Goal: Information Seeking & Learning: Learn about a topic

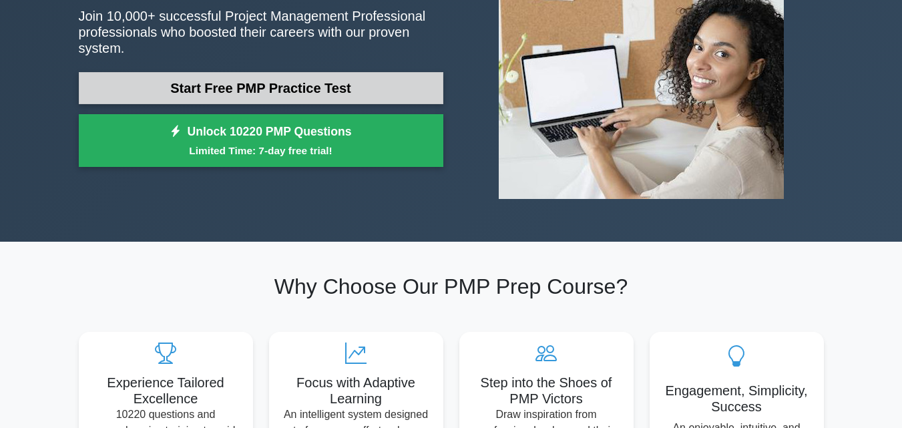
click at [350, 83] on link "Start Free PMP Practice Test" at bounding box center [261, 88] width 364 height 32
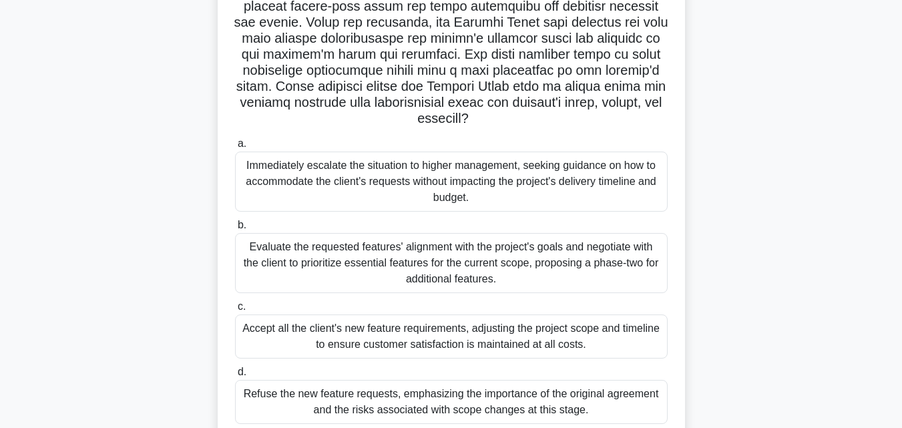
scroll to position [293, 0]
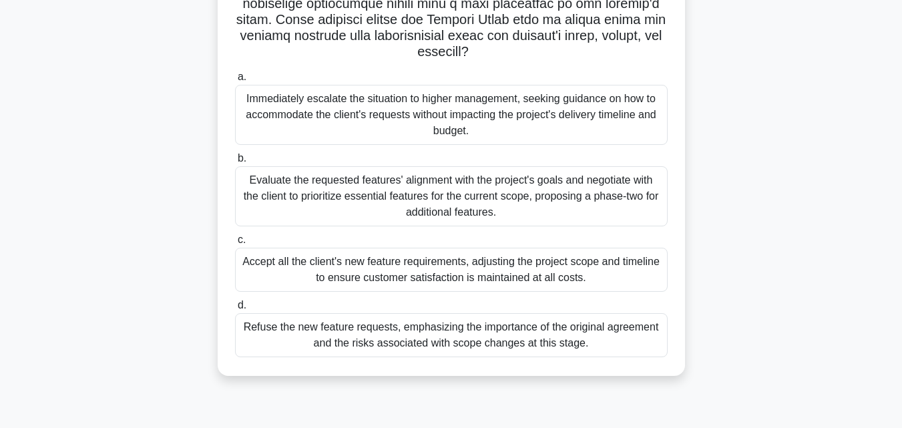
click at [443, 188] on div "Evaluate the requested features' alignment with the project's goals and negotia…" at bounding box center [451, 196] width 433 height 60
click at [235, 163] on input "b. Evaluate the requested features' alignment with the project's goals and nego…" at bounding box center [235, 158] width 0 height 9
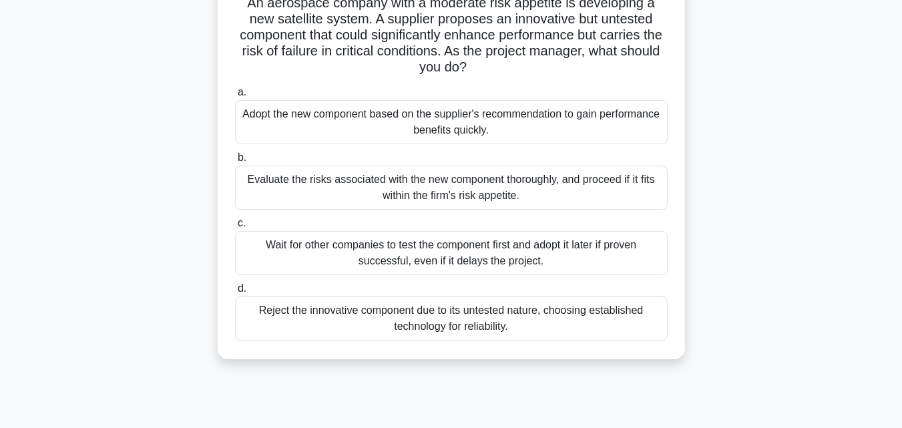
scroll to position [133, 0]
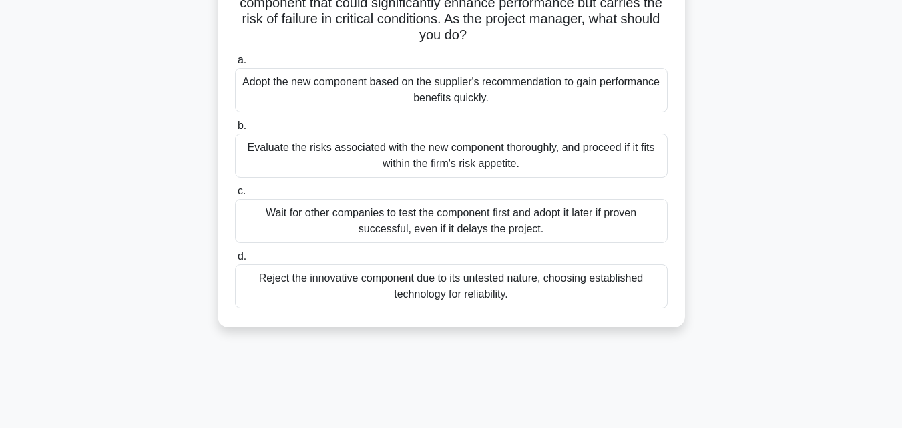
click at [479, 151] on div "Evaluate the risks associated with the new component thoroughly, and proceed if…" at bounding box center [451, 155] width 433 height 44
click at [235, 130] on input "b. Evaluate the risks associated with the new component thoroughly, and proceed…" at bounding box center [235, 125] width 0 height 9
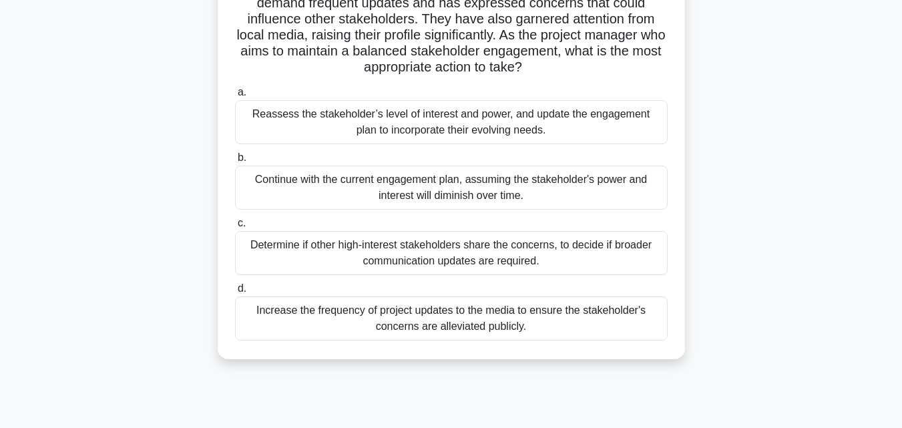
click at [488, 119] on div "Reassess the stakeholder’s level of interest and power, and update the engageme…" at bounding box center [451, 122] width 433 height 44
click at [235, 97] on input "a. Reassess the stakeholder’s level of interest and power, and update the engag…" at bounding box center [235, 92] width 0 height 9
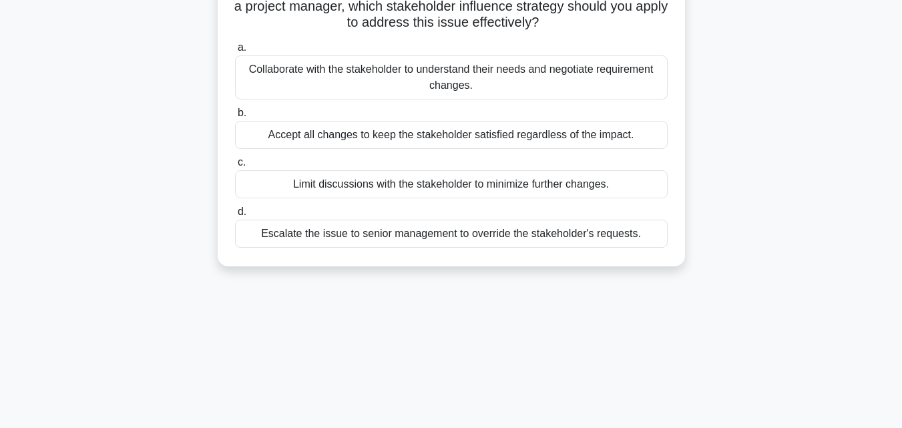
scroll to position [0, 0]
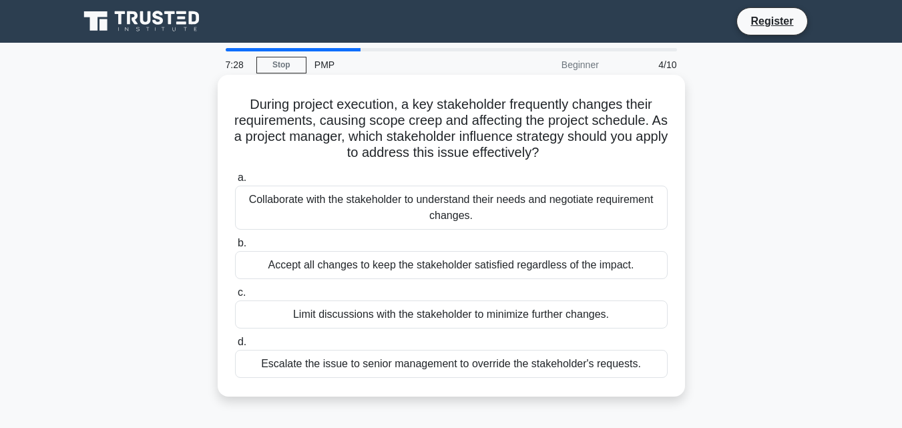
click at [412, 215] on div "Collaborate with the stakeholder to understand their needs and negotiate requir…" at bounding box center [451, 208] width 433 height 44
click at [235, 182] on input "a. Collaborate with the stakeholder to understand their needs and negotiate req…" at bounding box center [235, 178] width 0 height 9
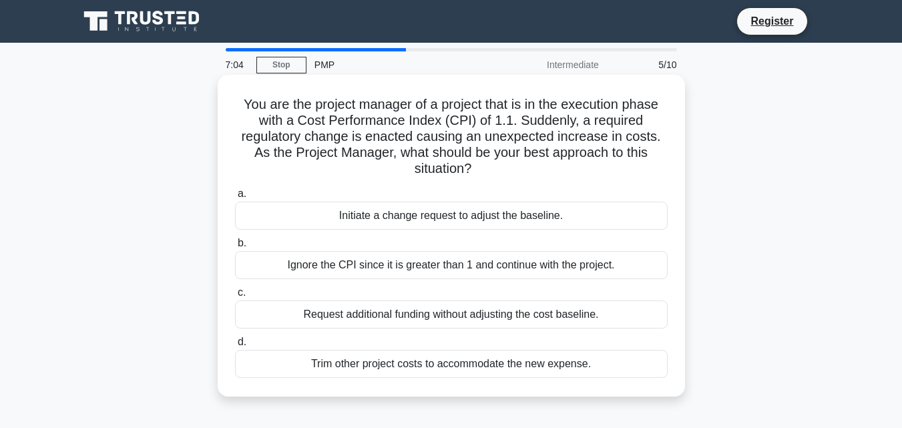
click at [493, 217] on div "Initiate a change request to adjust the baseline." at bounding box center [451, 216] width 433 height 28
click at [235, 198] on input "a. Initiate a change request to adjust the baseline." at bounding box center [235, 194] width 0 height 9
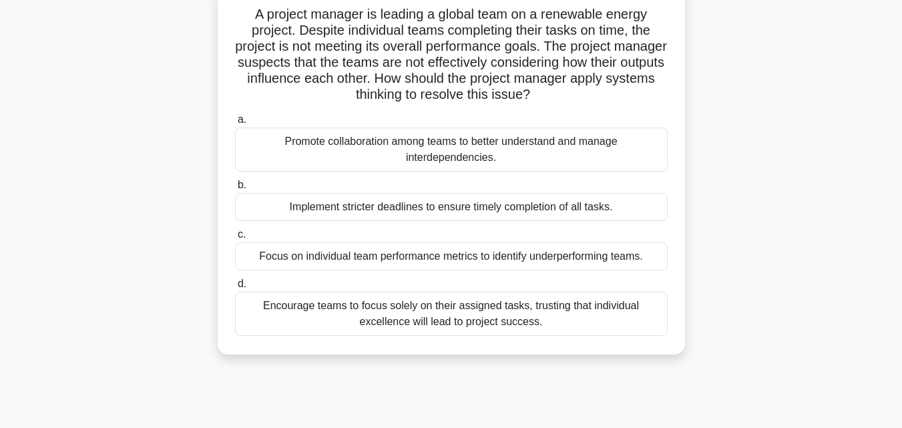
scroll to position [67, 0]
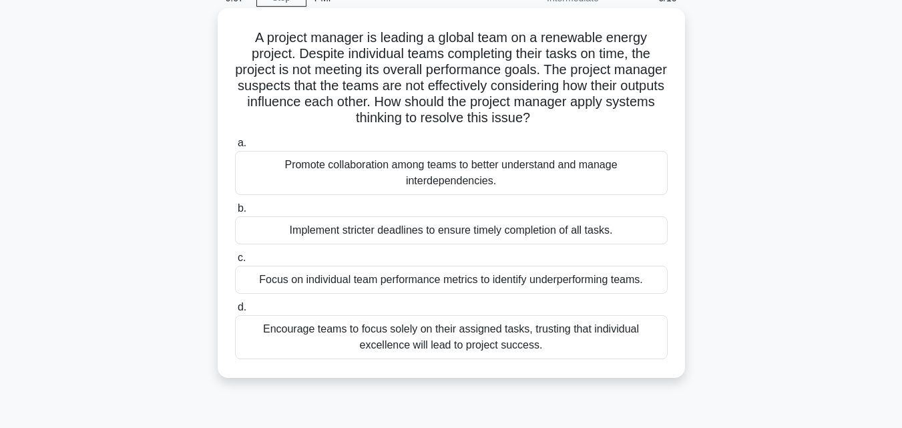
click at [453, 174] on div "Promote collaboration among teams to better understand and manage interdependen…" at bounding box center [451, 173] width 433 height 44
click at [235, 148] on input "a. Promote collaboration among teams to better understand and manage interdepen…" at bounding box center [235, 143] width 0 height 9
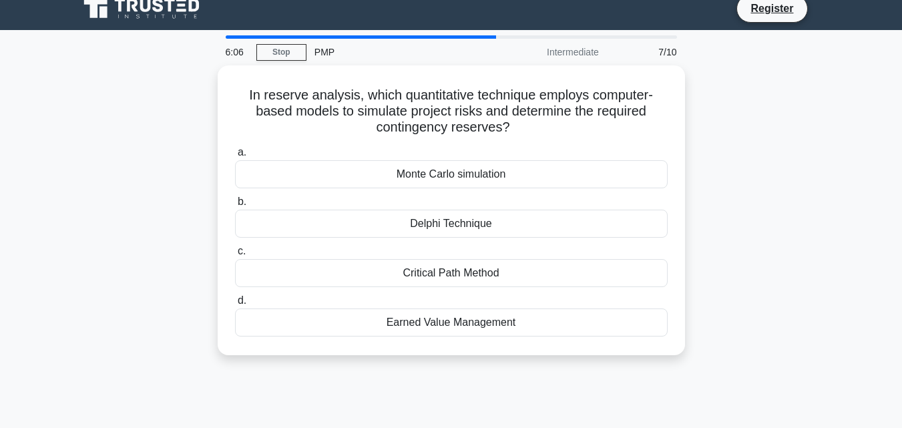
scroll to position [0, 0]
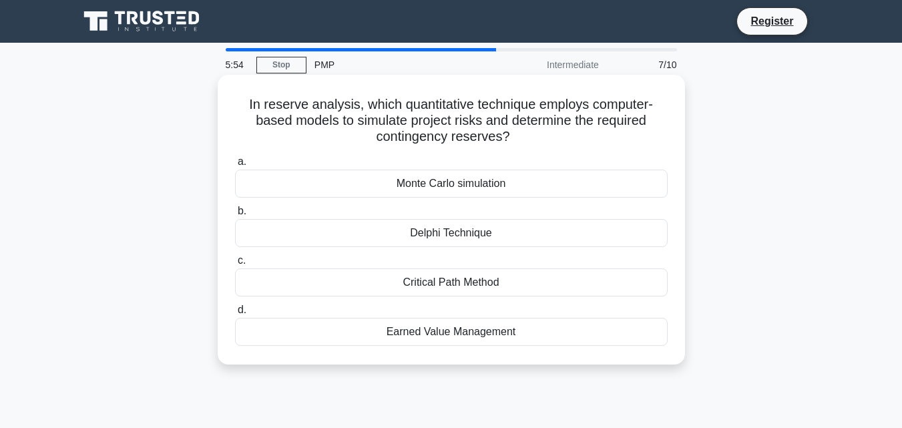
click at [451, 187] on div "Monte Carlo simulation" at bounding box center [451, 184] width 433 height 28
click at [235, 166] on input "a. Monte Carlo simulation" at bounding box center [235, 162] width 0 height 9
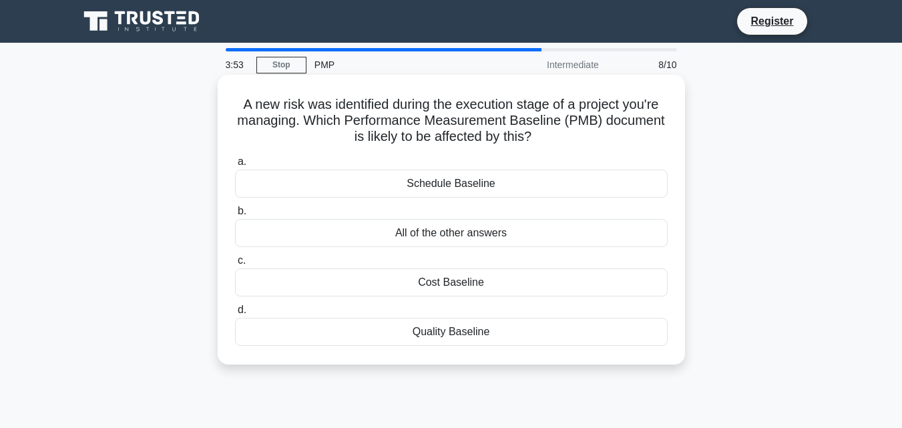
click at [462, 236] on div "All of the other answers" at bounding box center [451, 233] width 433 height 28
click at [235, 216] on input "b. All of the other answers" at bounding box center [235, 211] width 0 height 9
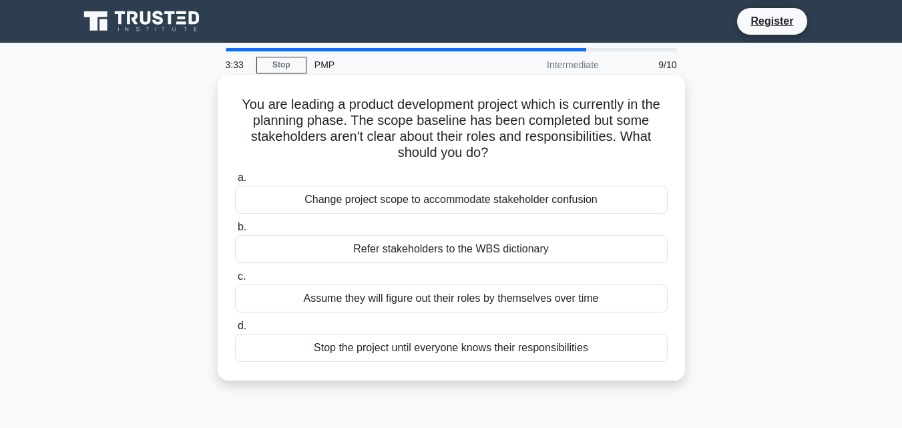
click at [438, 254] on div "Refer stakeholders to the WBS dictionary" at bounding box center [451, 249] width 433 height 28
click at [235, 232] on input "b. Refer stakeholders to the WBS dictionary" at bounding box center [235, 227] width 0 height 9
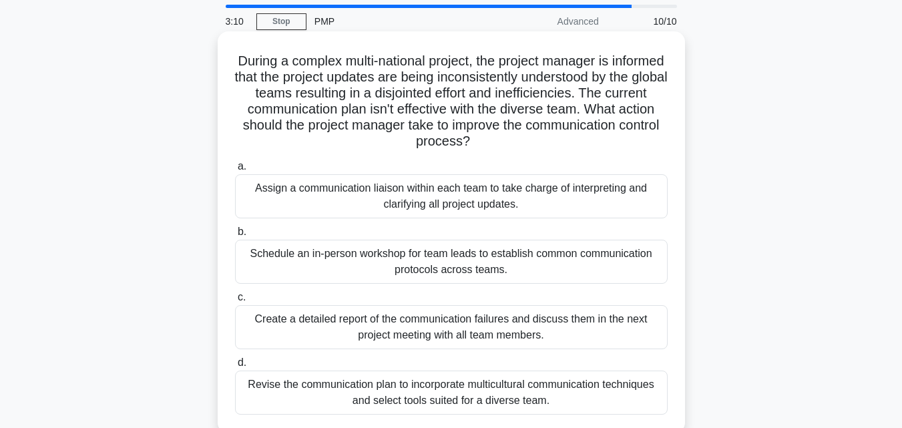
scroll to position [67, 0]
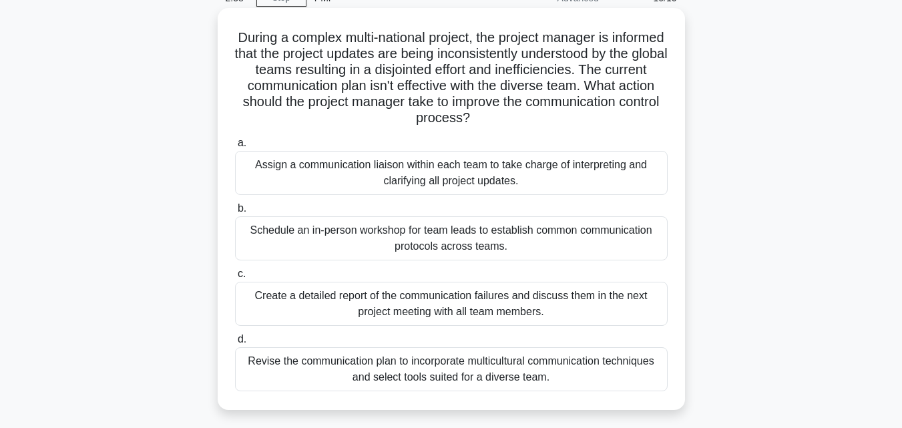
click at [499, 366] on div "Revise the communication plan to incorporate multicultural communication techni…" at bounding box center [451, 369] width 433 height 44
click at [235, 344] on input "d. Revise the communication plan to incorporate multicultural communication tec…" at bounding box center [235, 339] width 0 height 9
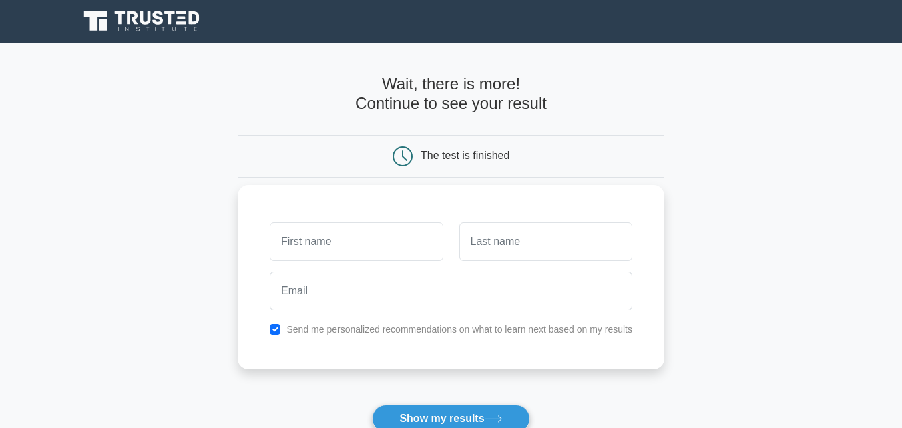
click at [385, 242] on input "text" at bounding box center [356, 241] width 173 height 39
type input "Marygorrety"
click at [491, 252] on input "text" at bounding box center [545, 241] width 173 height 39
type input "Omasaja"
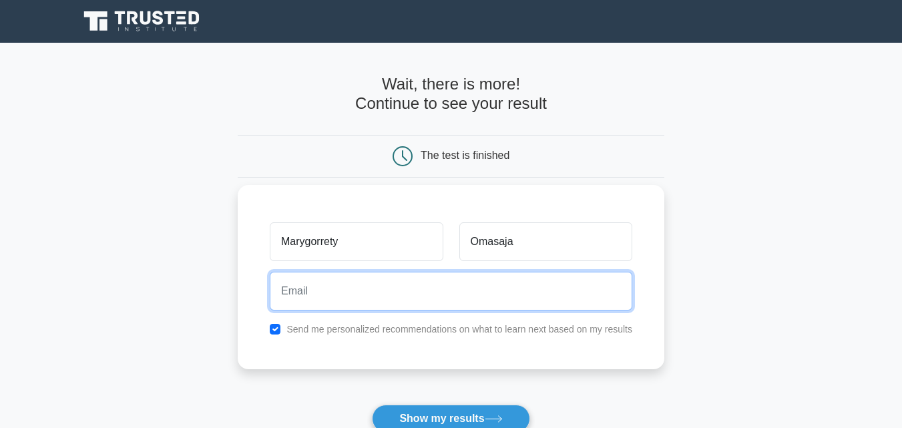
click at [500, 309] on input "email" at bounding box center [451, 291] width 362 height 39
type input "gorretyo@gmail.com"
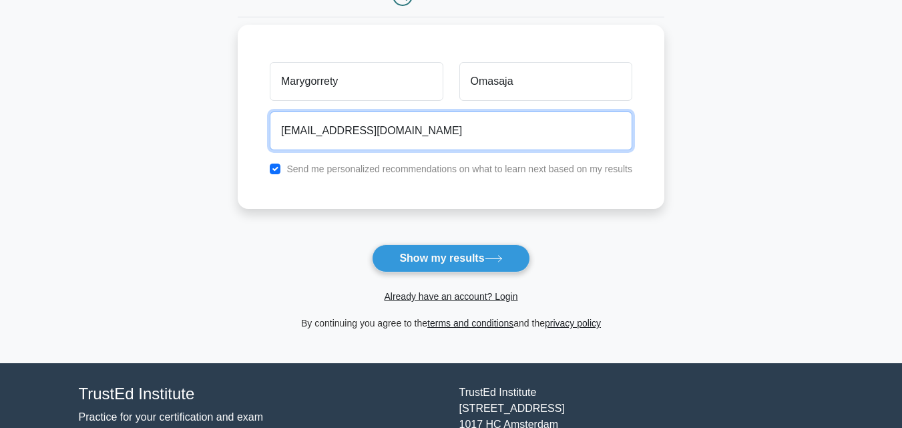
scroll to position [200, 0]
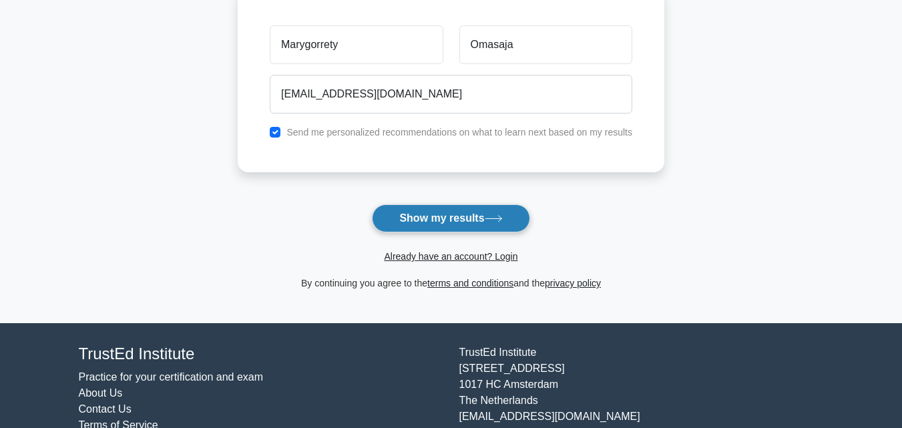
click at [463, 218] on button "Show my results" at bounding box center [451, 218] width 158 height 28
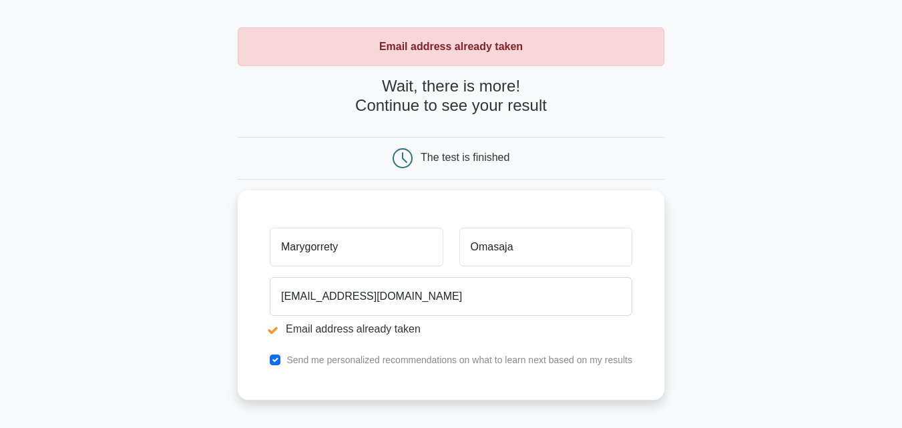
scroll to position [67, 0]
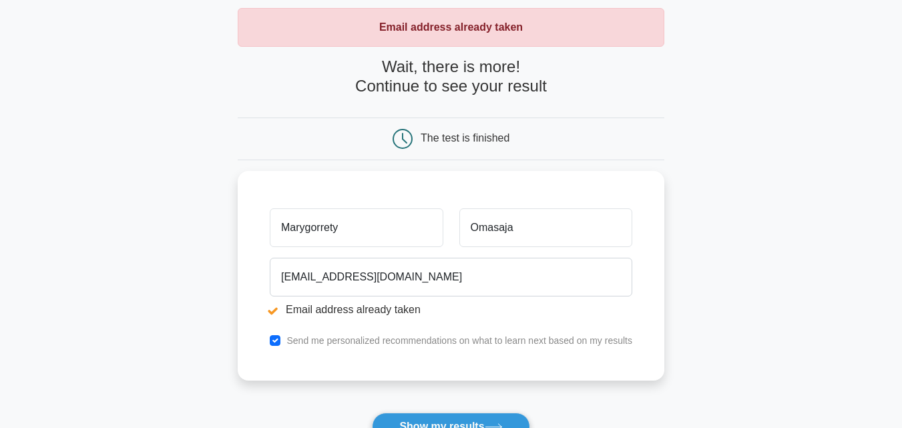
click at [508, 51] on div "Email address already taken Wait, there is more! Continue to see your result Th…" at bounding box center [451, 253] width 427 height 491
click at [472, 139] on div "The test is finished" at bounding box center [464, 137] width 89 height 11
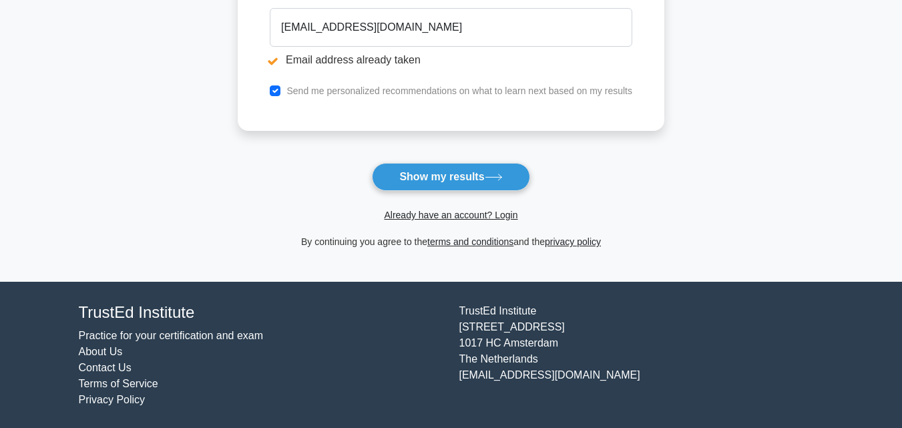
scroll to position [318, 0]
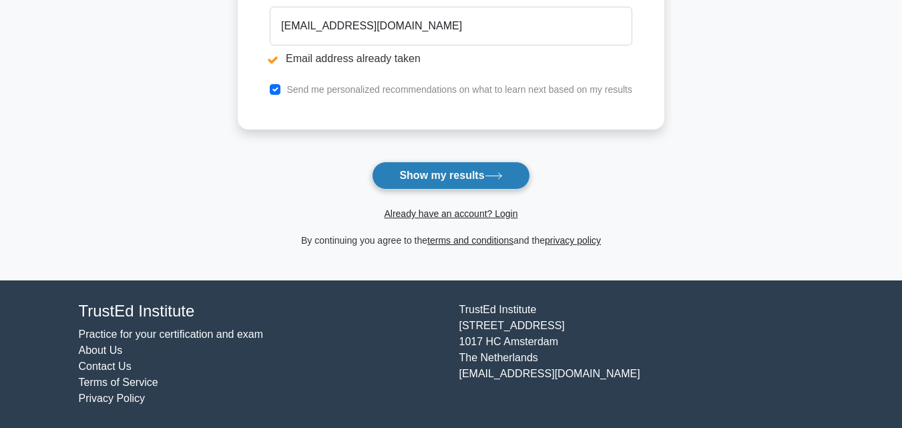
click at [468, 174] on button "Show my results" at bounding box center [451, 176] width 158 height 28
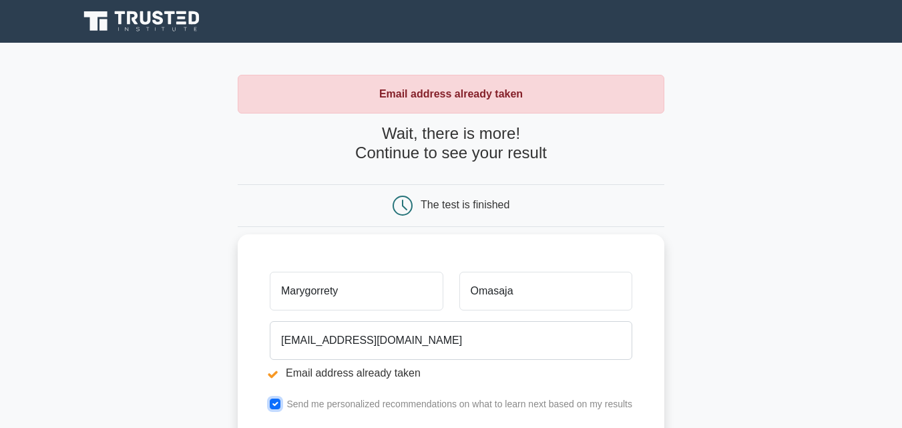
click at [280, 401] on input "checkbox" at bounding box center [275, 403] width 11 height 11
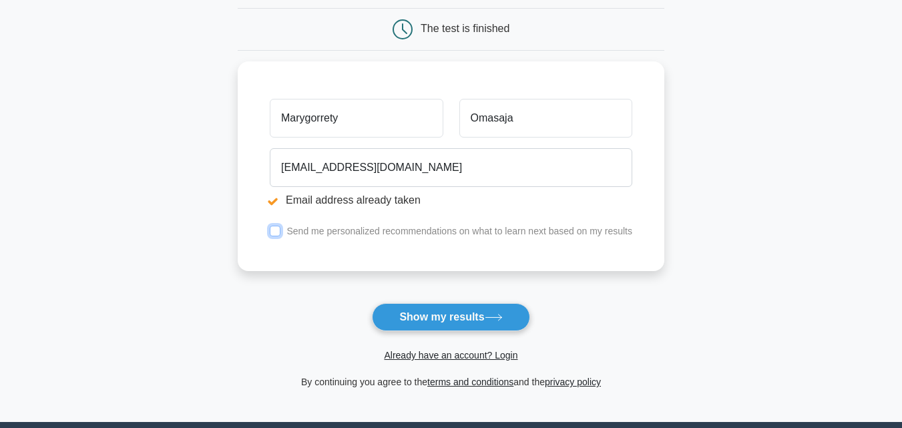
scroll to position [200, 0]
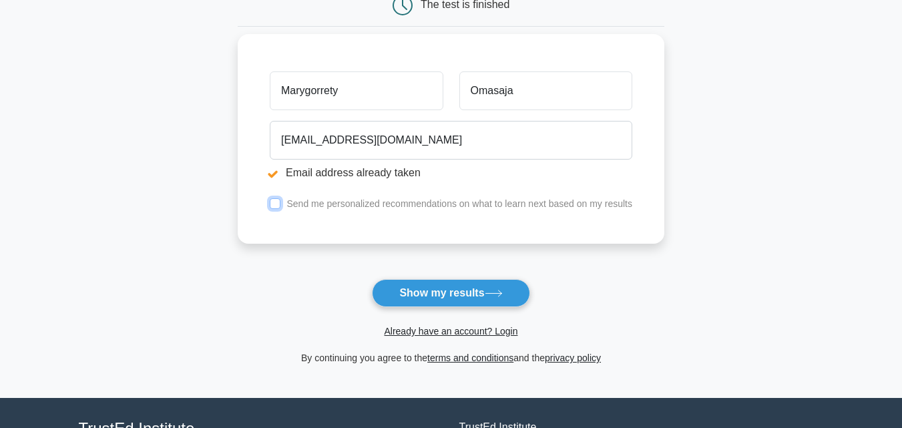
click at [275, 207] on input "checkbox" at bounding box center [275, 203] width 11 height 11
checkbox input "true"
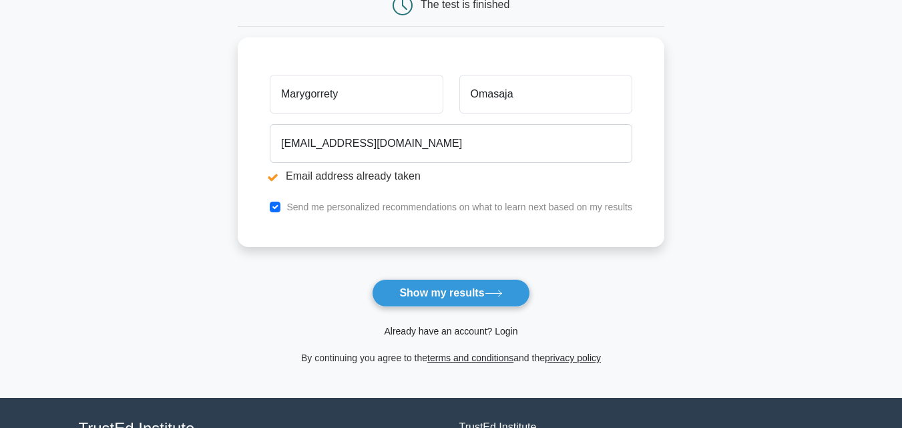
click at [461, 326] on link "Already have an account? Login" at bounding box center [450, 331] width 133 height 11
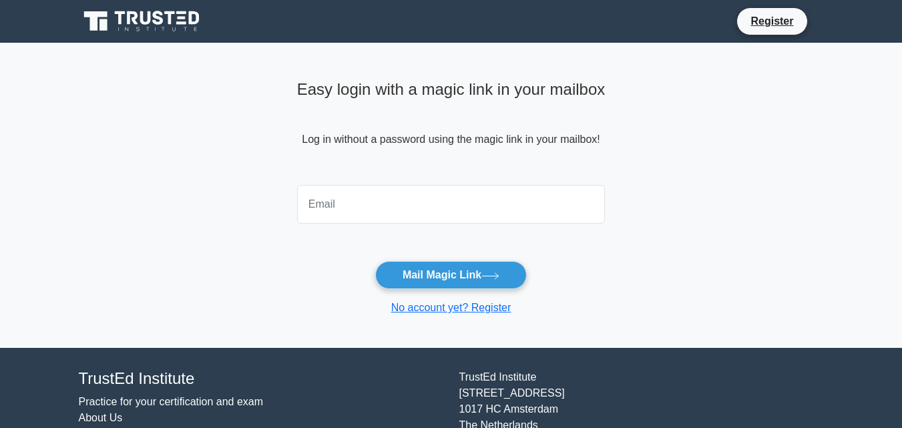
click at [450, 210] on input "email" at bounding box center [451, 204] width 308 height 39
click at [458, 272] on button "Mail Magic Link" at bounding box center [451, 275] width 152 height 28
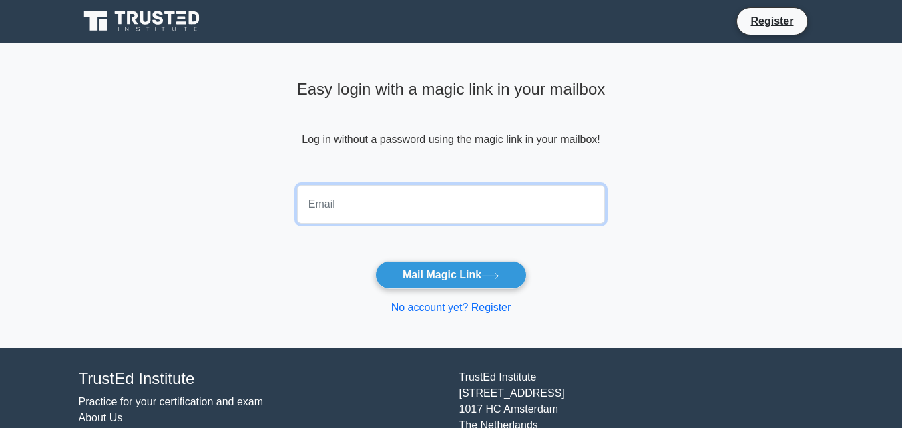
click at [356, 214] on input "email" at bounding box center [451, 204] width 308 height 39
type input "gorretyo@gmail.com"
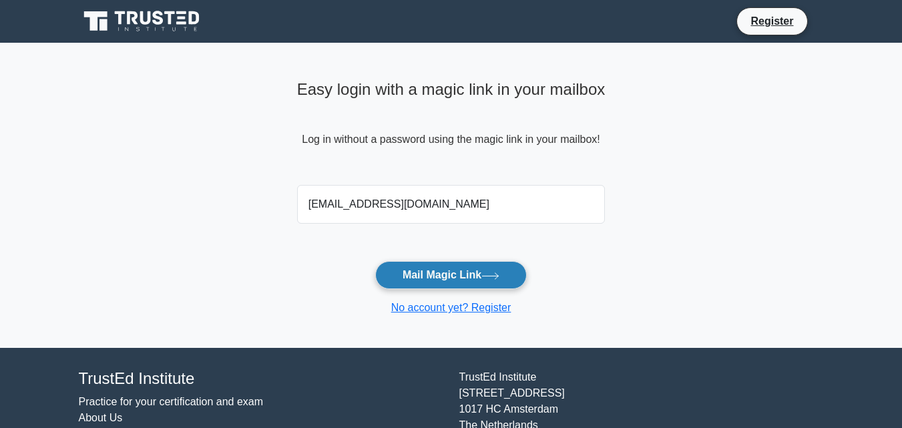
click at [450, 275] on button "Mail Magic Link" at bounding box center [451, 275] width 152 height 28
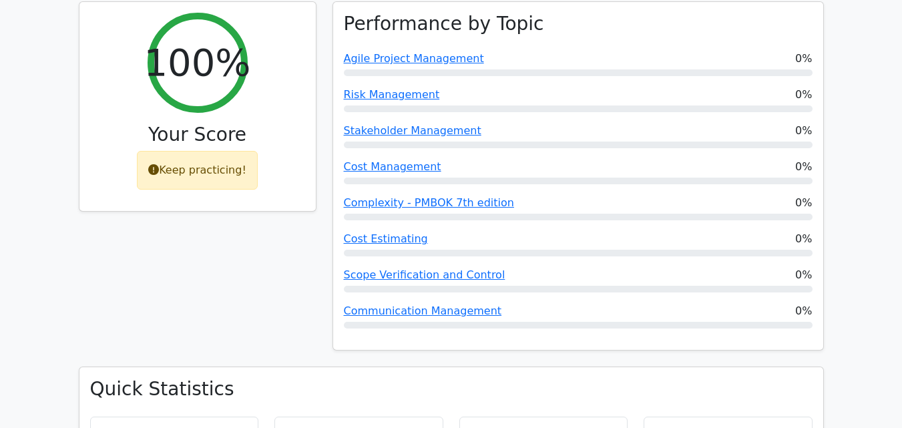
scroll to position [534, 0]
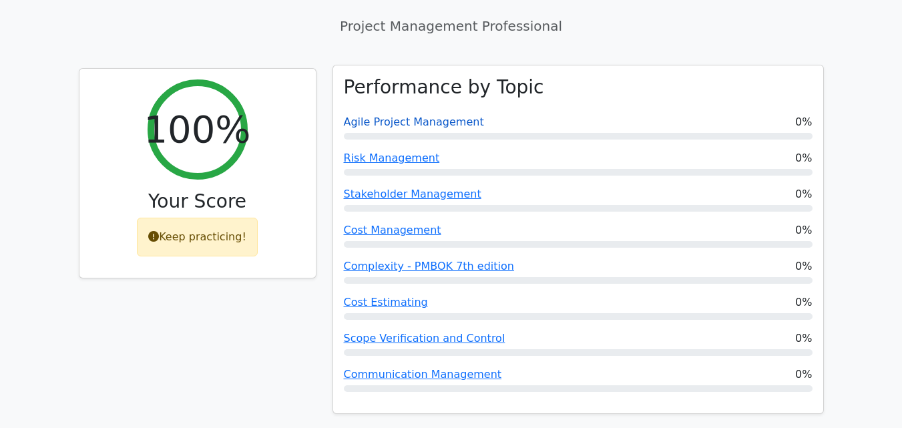
click at [444, 115] on link "Agile Project Management" at bounding box center [414, 121] width 140 height 13
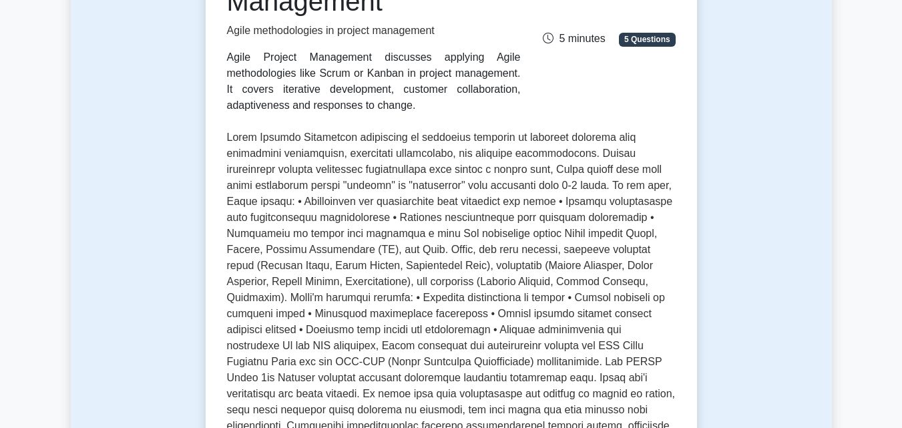
scroll to position [133, 0]
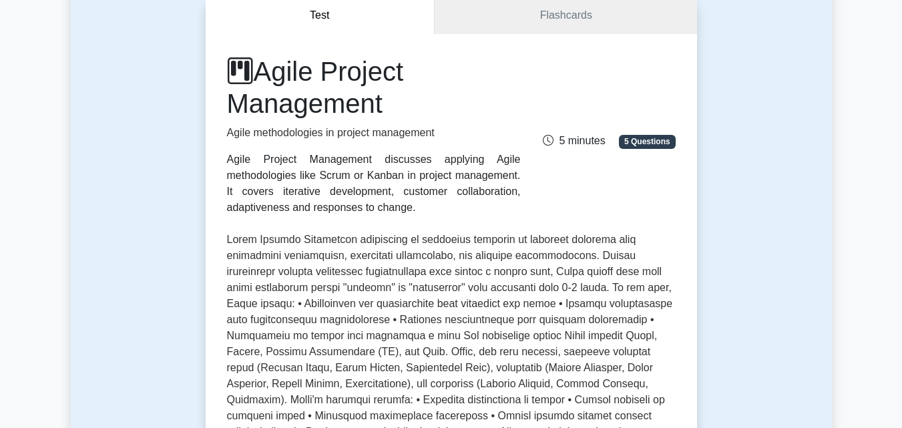
click at [642, 140] on span "5 Questions" at bounding box center [647, 141] width 56 height 13
click at [553, 140] on icon at bounding box center [548, 140] width 11 height 11
click at [658, 139] on span "5 Questions" at bounding box center [647, 141] width 56 height 13
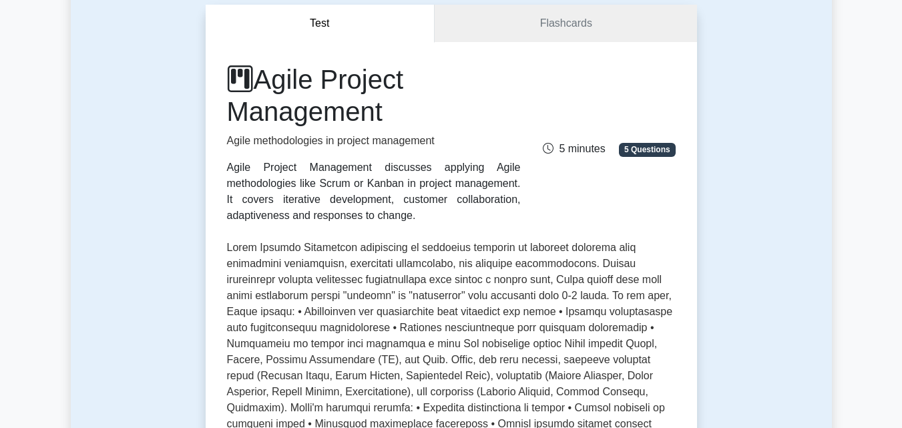
scroll to position [67, 0]
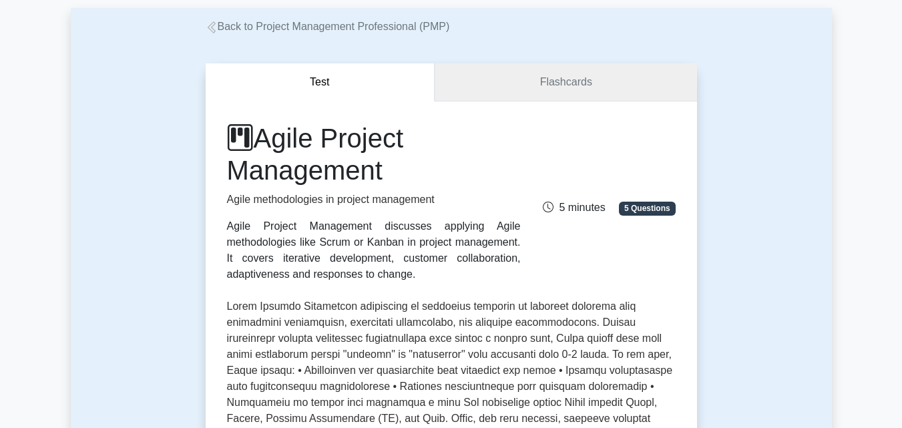
click at [603, 83] on link "Flashcards" at bounding box center [566, 82] width 262 height 38
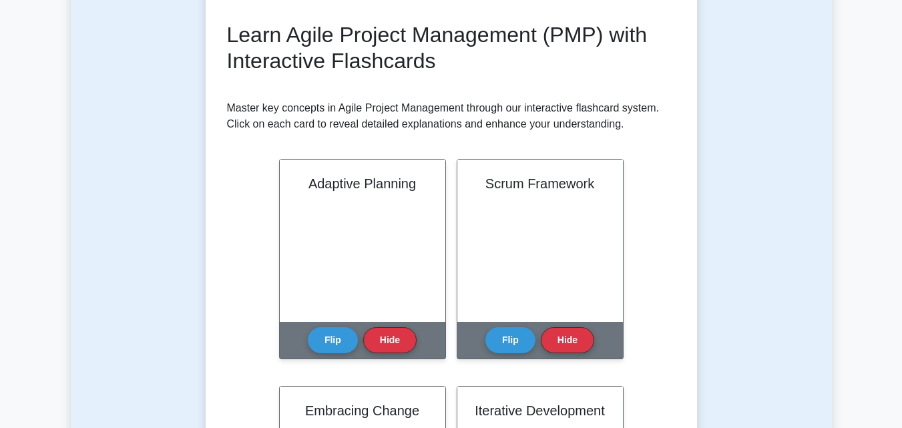
scroll to position [200, 0]
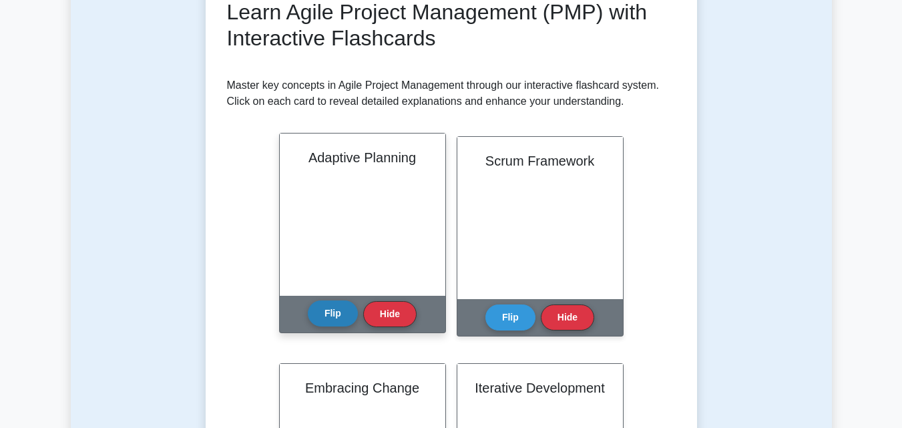
click at [352, 307] on button "Flip" at bounding box center [333, 313] width 50 height 26
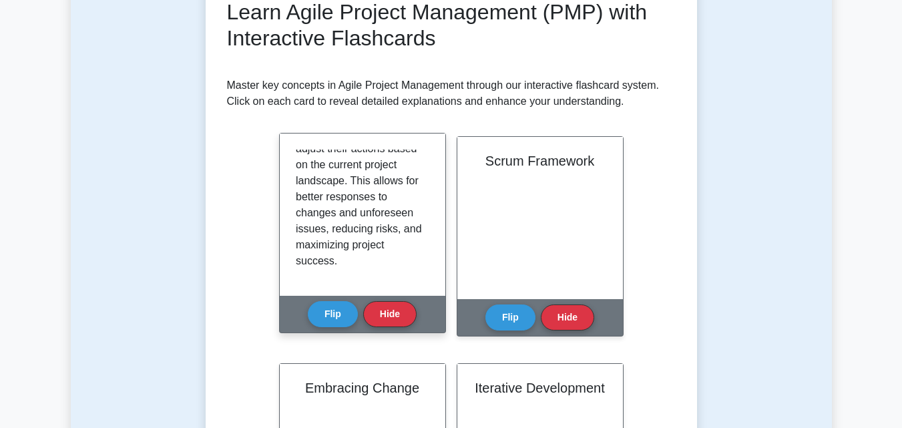
scroll to position [267, 0]
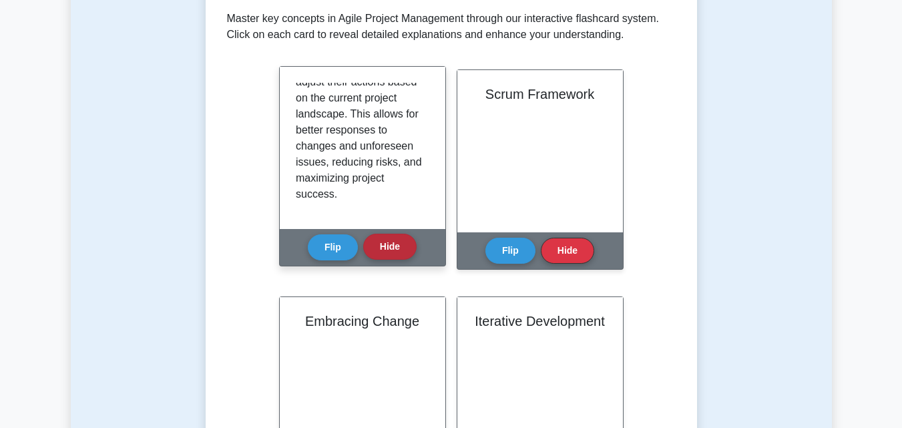
click at [398, 246] on button "Hide" at bounding box center [389, 247] width 53 height 26
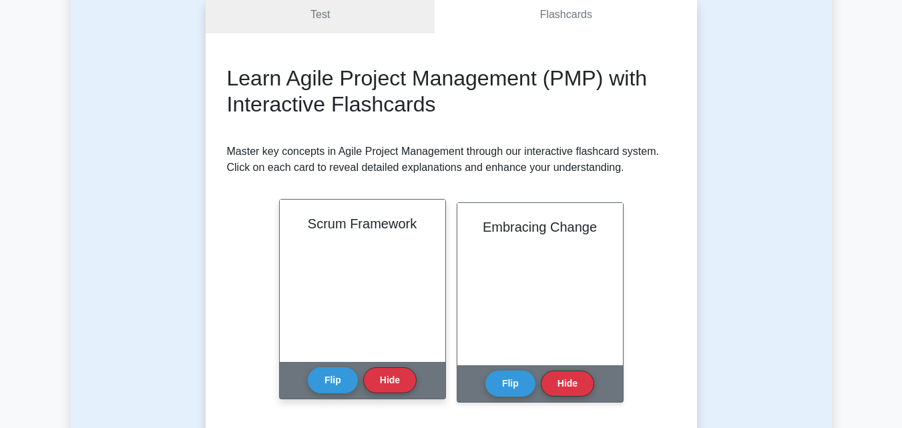
scroll to position [133, 0]
click at [346, 378] on button "Flip" at bounding box center [333, 380] width 50 height 26
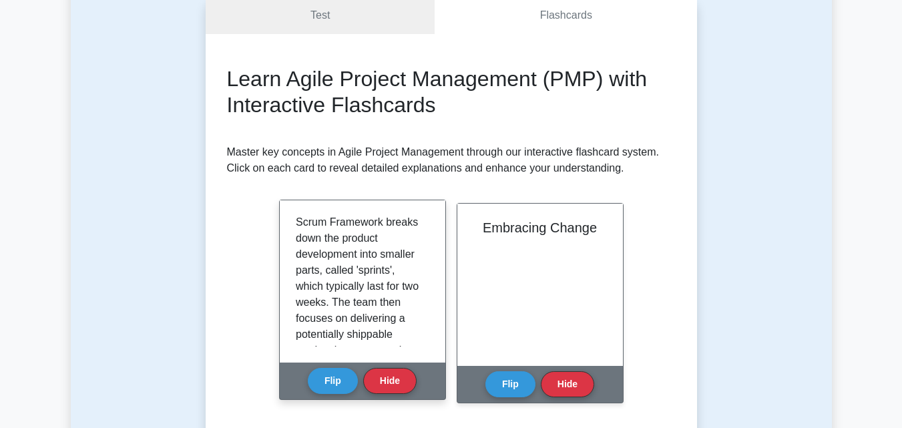
scroll to position [201, 0]
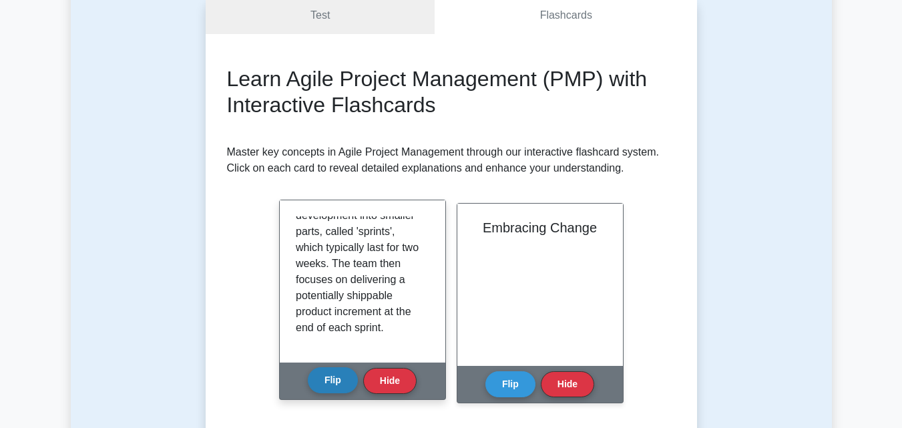
click at [334, 382] on button "Flip" at bounding box center [333, 380] width 50 height 26
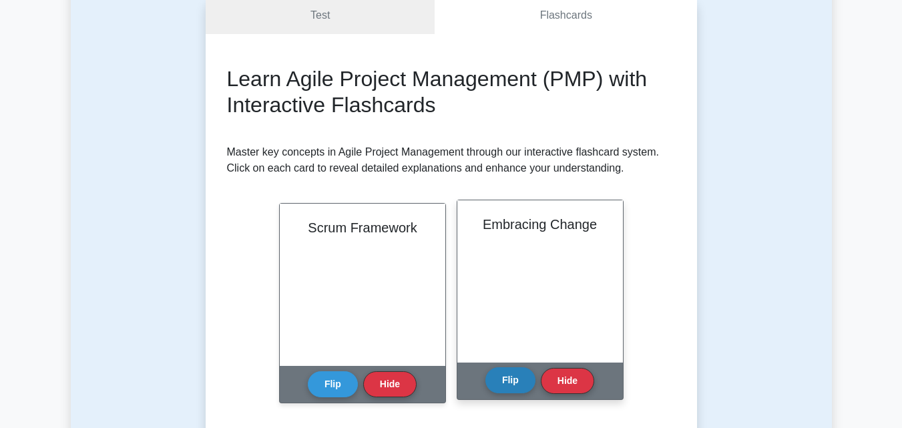
click at [514, 375] on button "Flip" at bounding box center [510, 380] width 50 height 26
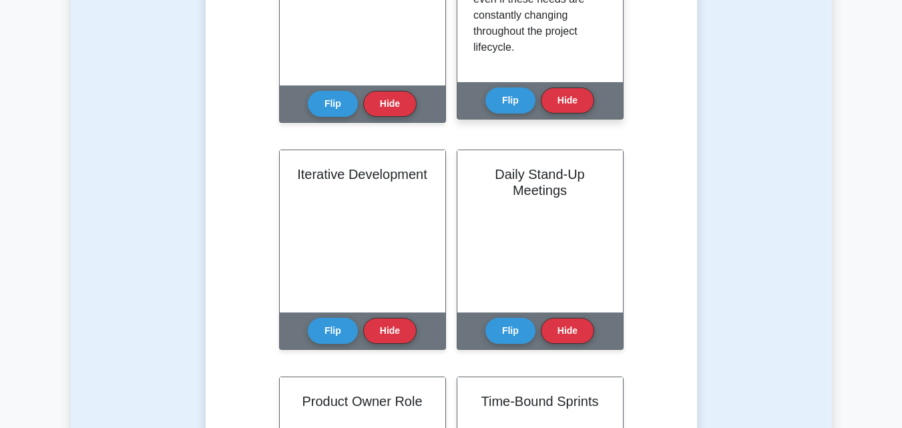
scroll to position [467, 0]
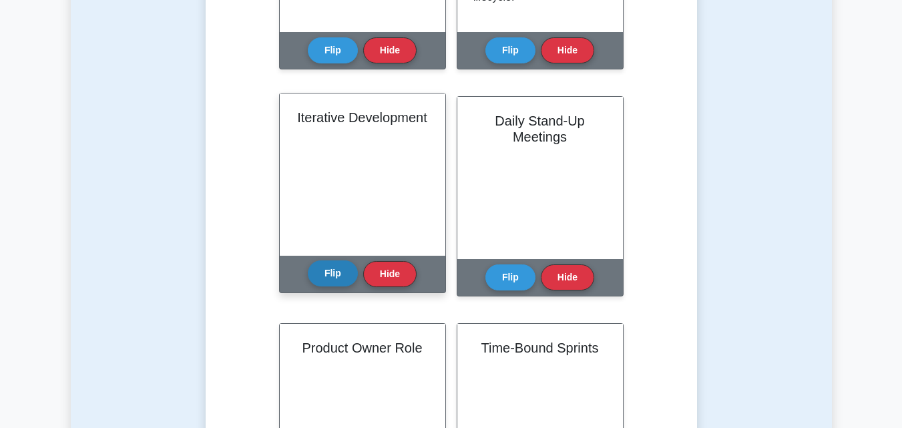
click at [338, 271] on button "Flip" at bounding box center [333, 273] width 50 height 26
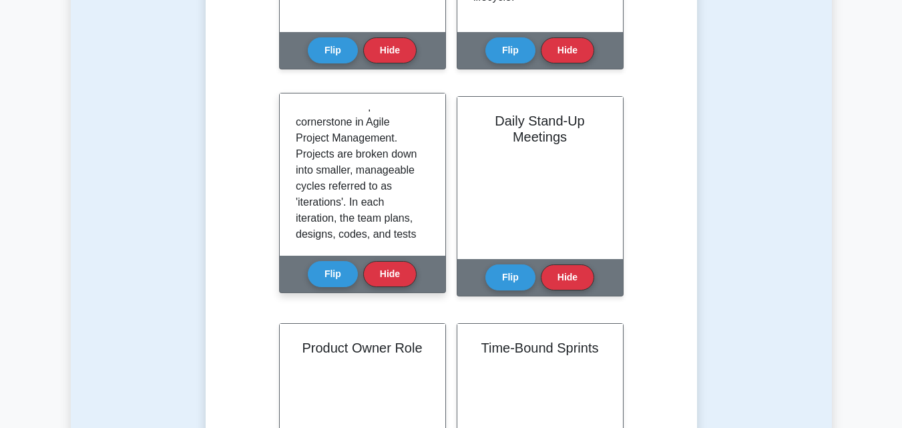
scroll to position [0, 0]
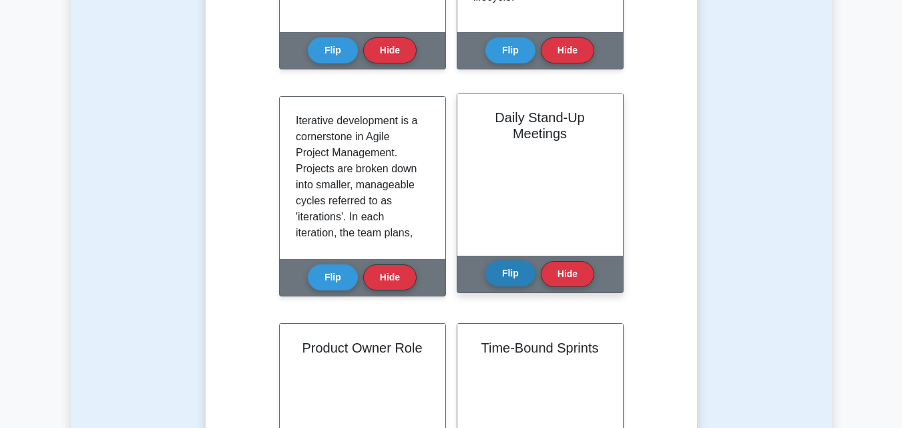
click at [508, 277] on button "Flip" at bounding box center [510, 273] width 50 height 26
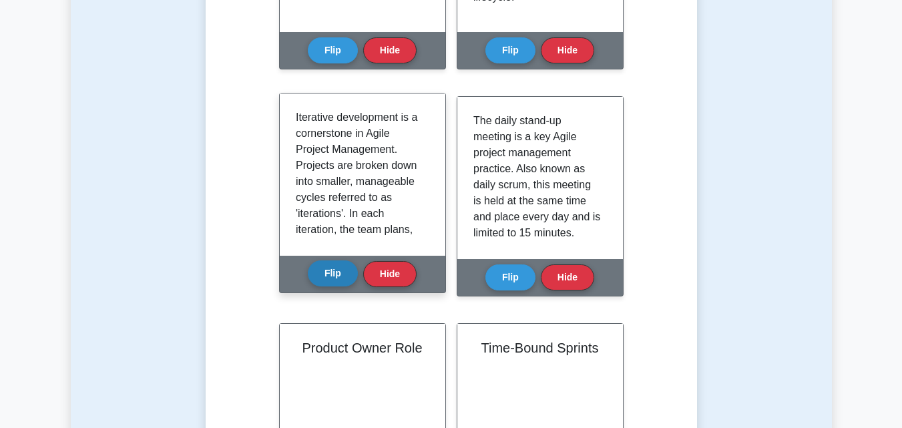
click at [341, 277] on button "Flip" at bounding box center [333, 273] width 50 height 26
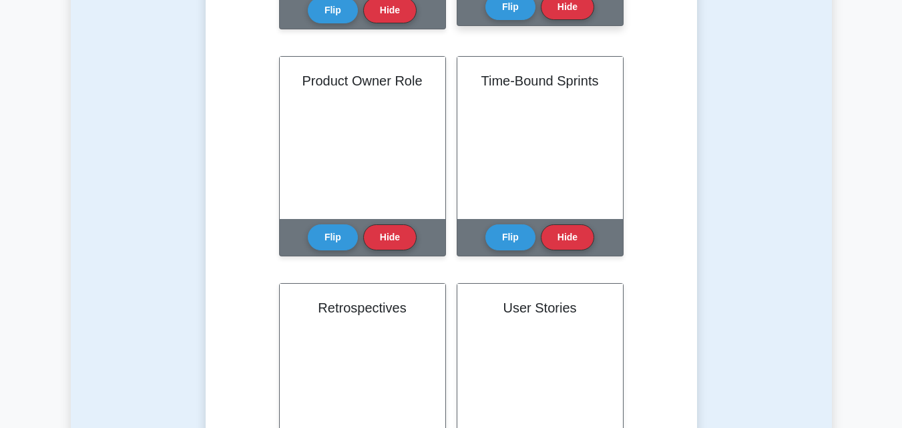
scroll to position [667, 0]
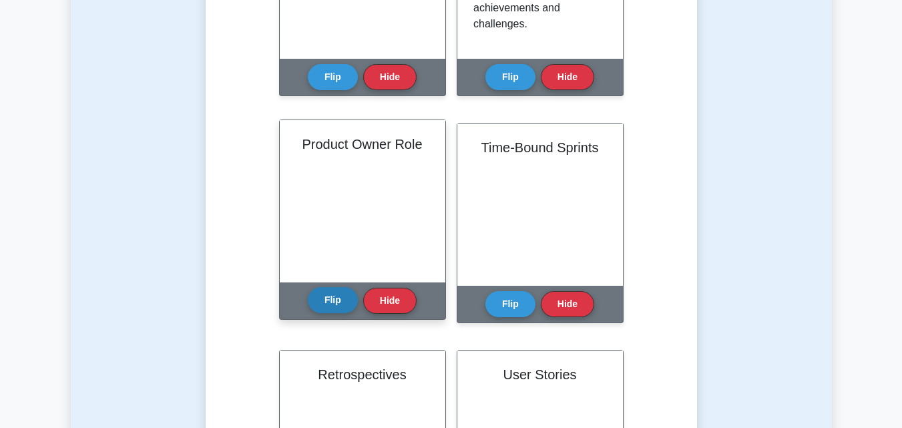
click at [325, 299] on button "Flip" at bounding box center [333, 300] width 50 height 26
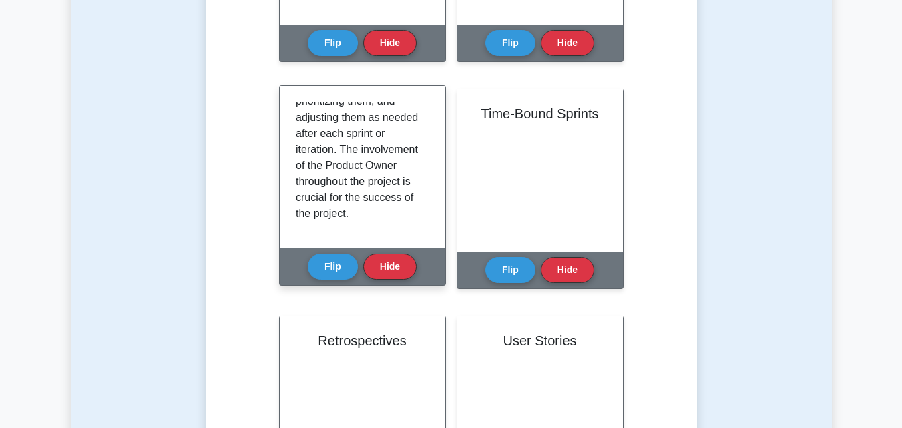
scroll to position [734, 0]
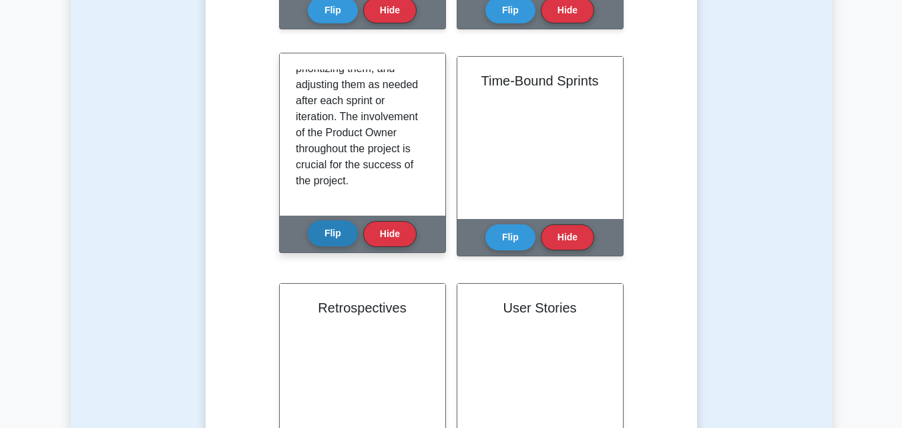
click at [344, 230] on button "Flip" at bounding box center [333, 233] width 50 height 26
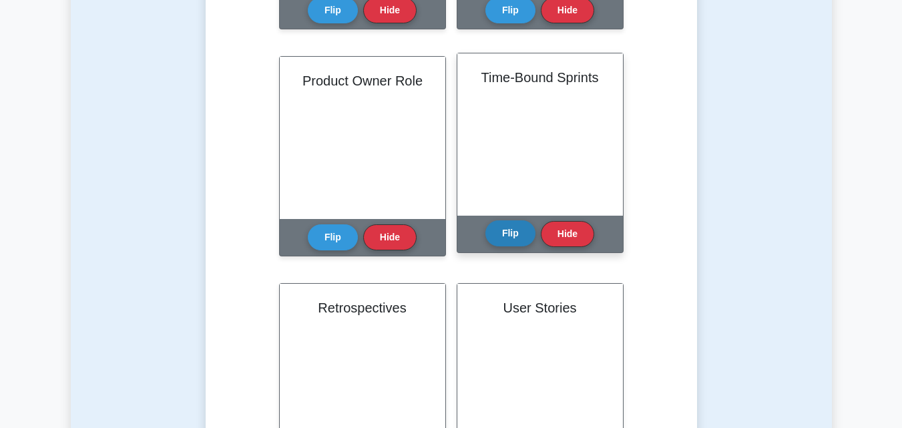
click at [518, 225] on button "Flip" at bounding box center [510, 233] width 50 height 26
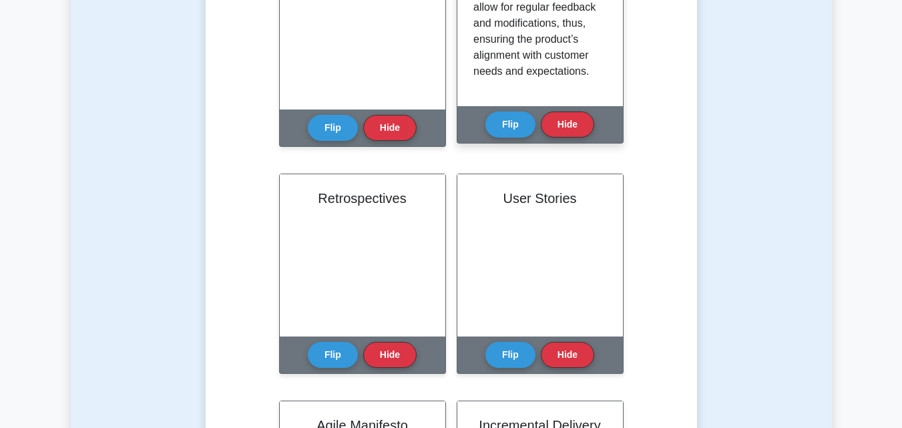
scroll to position [868, 0]
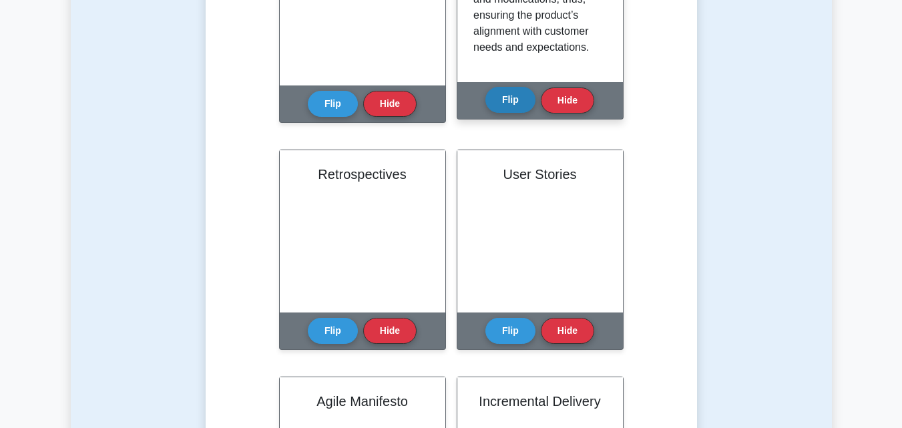
click at [515, 105] on button "Flip" at bounding box center [510, 100] width 50 height 26
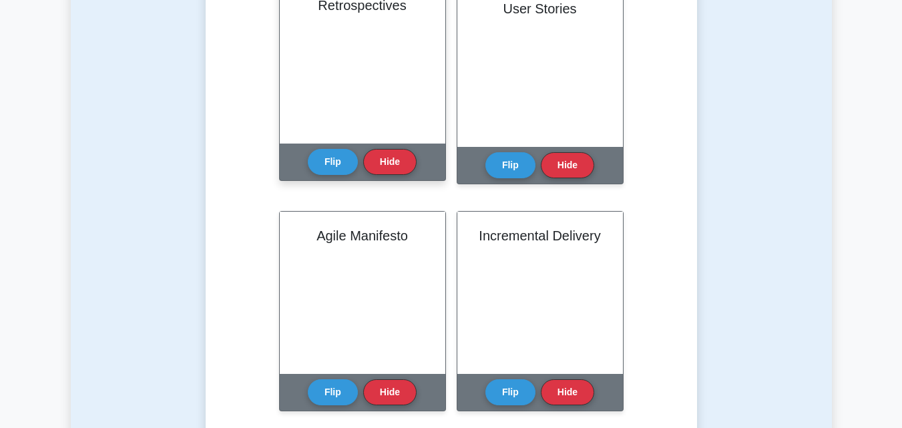
scroll to position [1068, 0]
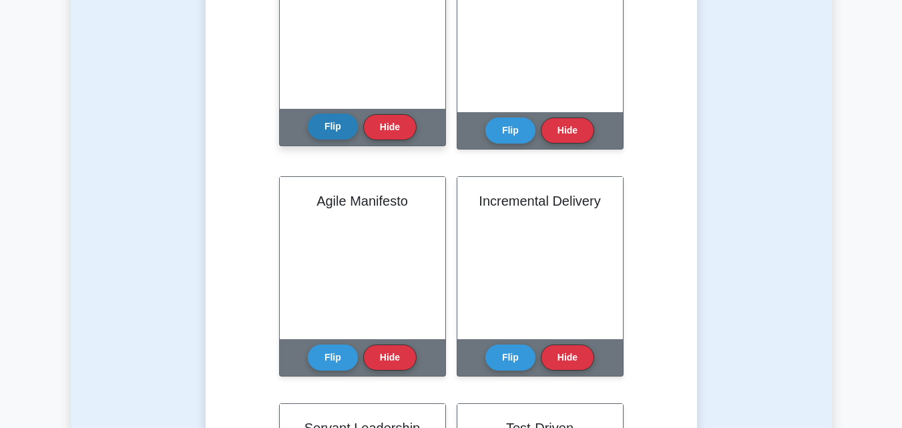
click at [336, 121] on button "Flip" at bounding box center [333, 126] width 50 height 26
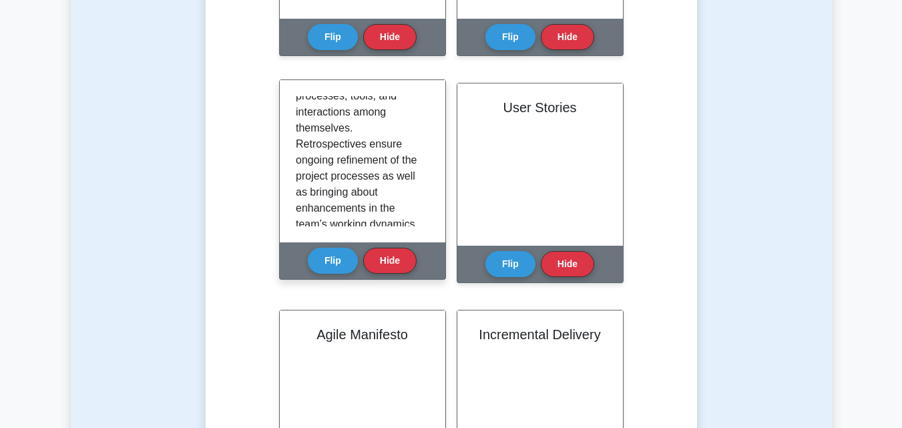
scroll to position [217, 0]
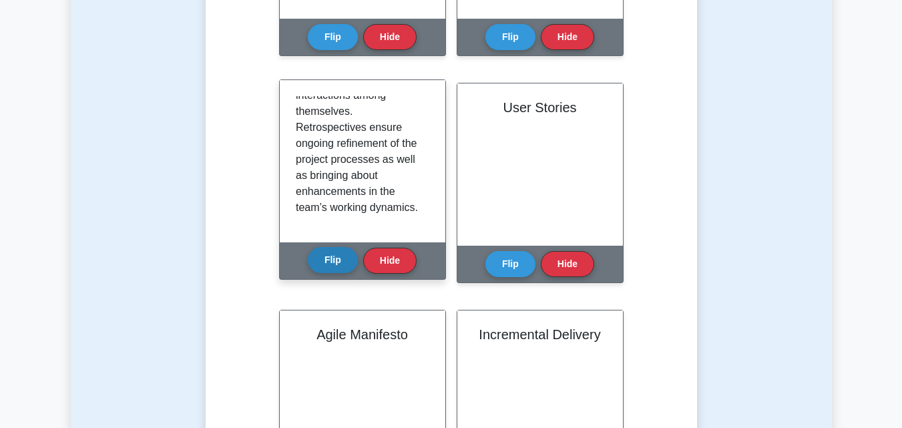
click at [331, 267] on button "Flip" at bounding box center [333, 260] width 50 height 26
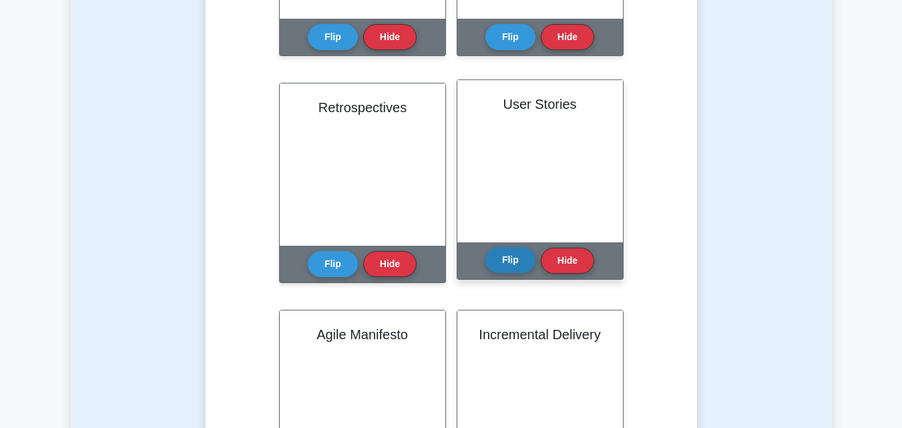
click at [499, 263] on button "Flip" at bounding box center [510, 260] width 50 height 26
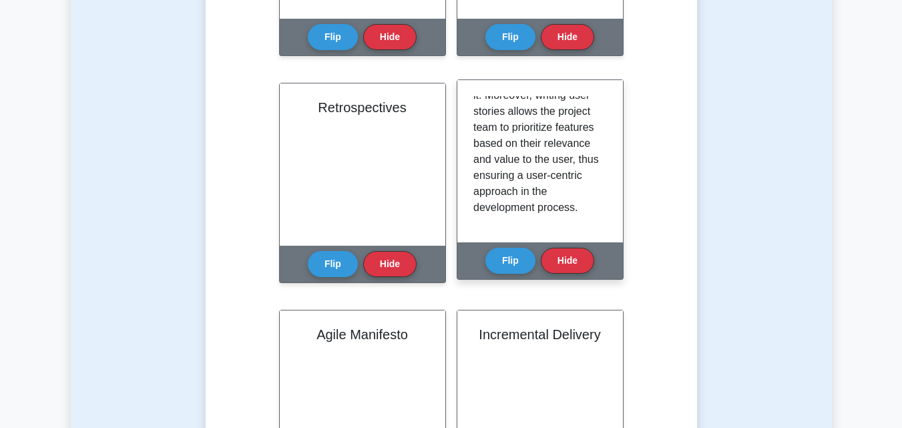
scroll to position [233, 0]
click at [517, 258] on button "Flip" at bounding box center [510, 260] width 50 height 26
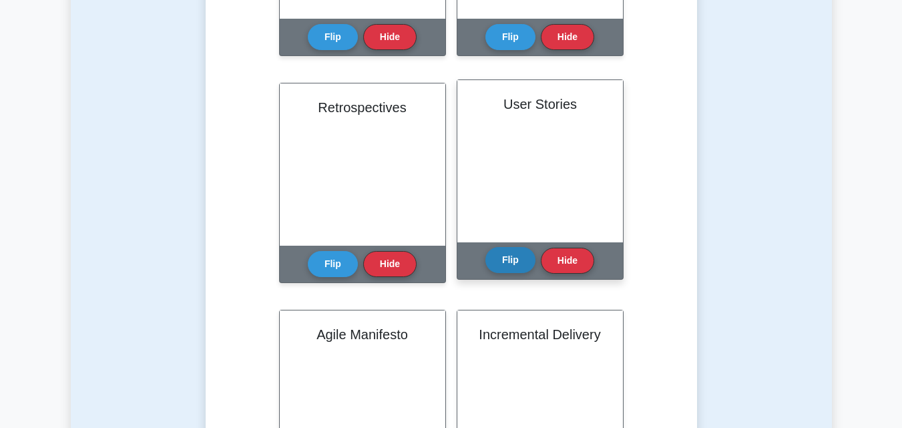
click at [517, 258] on button "Flip" at bounding box center [510, 260] width 50 height 26
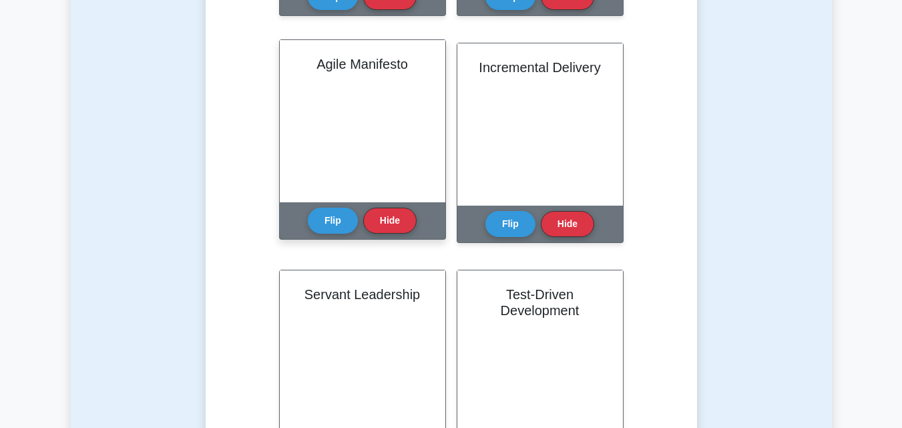
scroll to position [1135, 0]
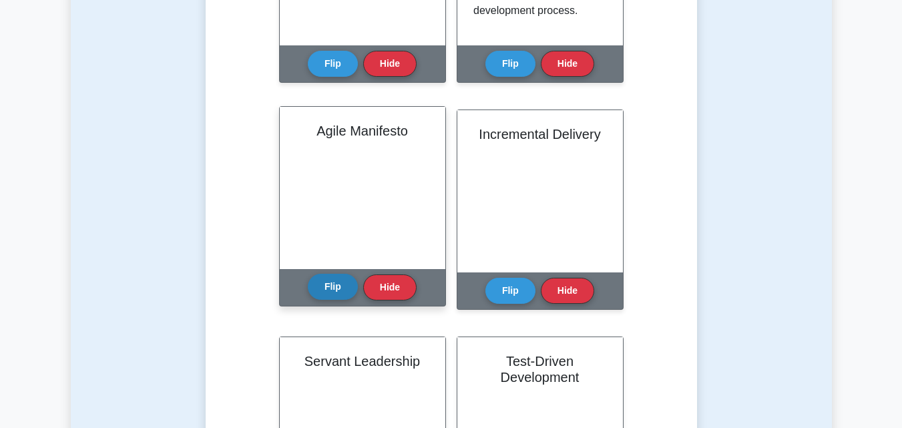
click at [336, 282] on button "Flip" at bounding box center [333, 287] width 50 height 26
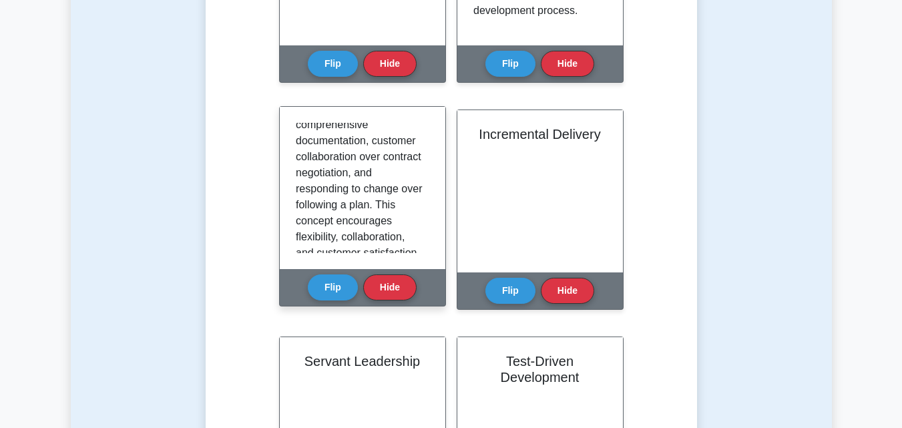
scroll to position [233, 0]
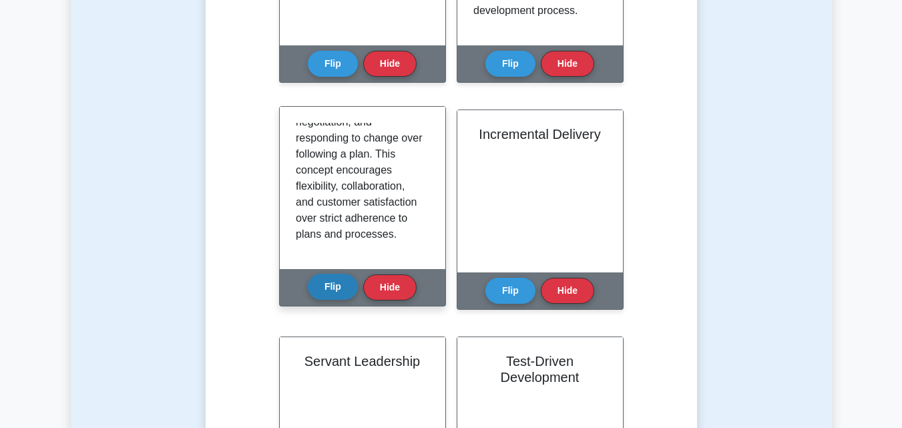
click at [343, 292] on button "Flip" at bounding box center [333, 287] width 50 height 26
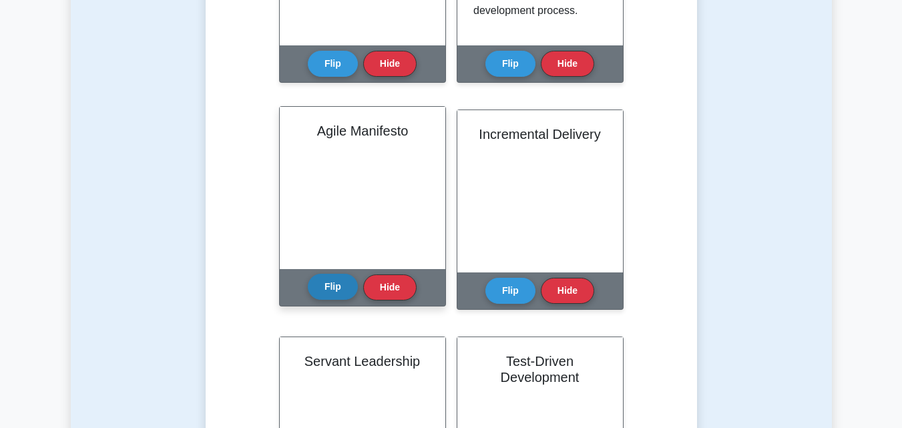
click at [328, 289] on button "Flip" at bounding box center [333, 287] width 50 height 26
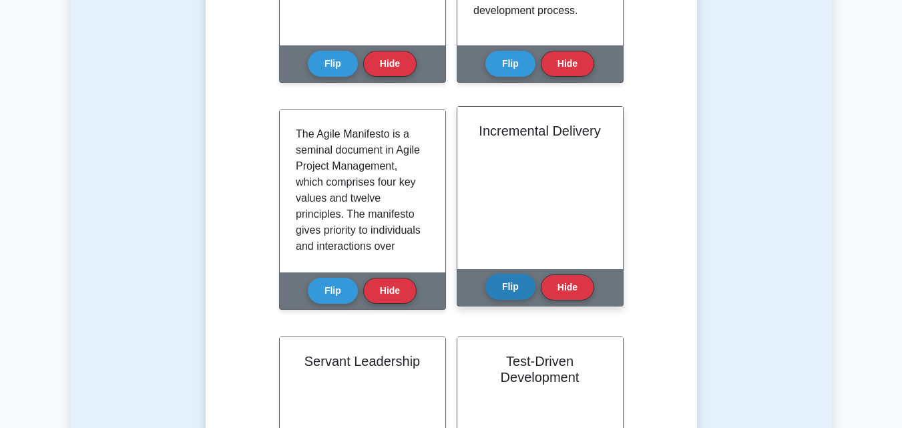
click at [521, 290] on button "Flip" at bounding box center [510, 287] width 50 height 26
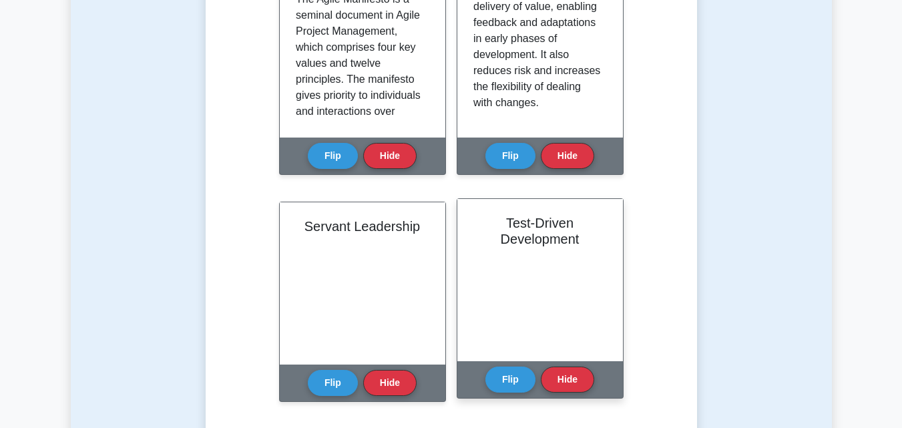
scroll to position [1335, 0]
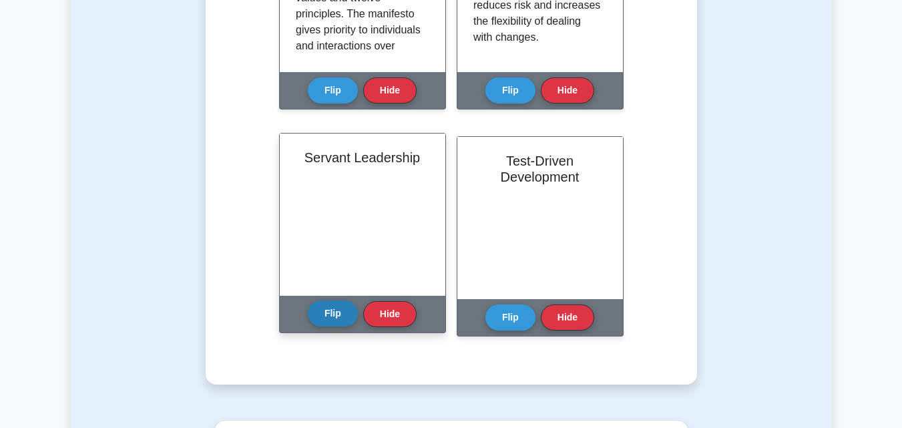
click at [348, 308] on button "Flip" at bounding box center [333, 313] width 50 height 26
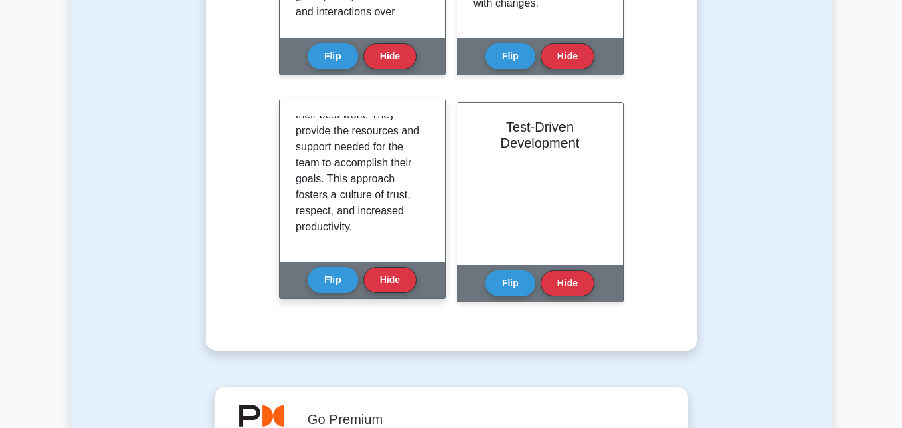
scroll to position [1402, 0]
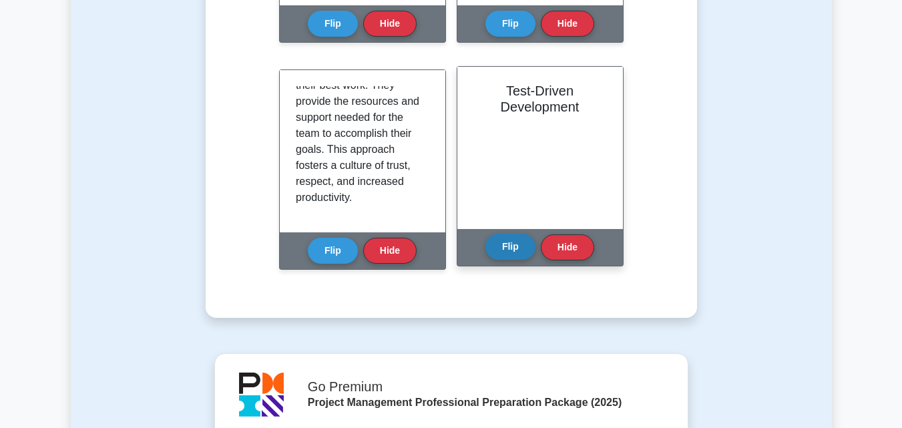
click at [514, 248] on button "Flip" at bounding box center [510, 247] width 50 height 26
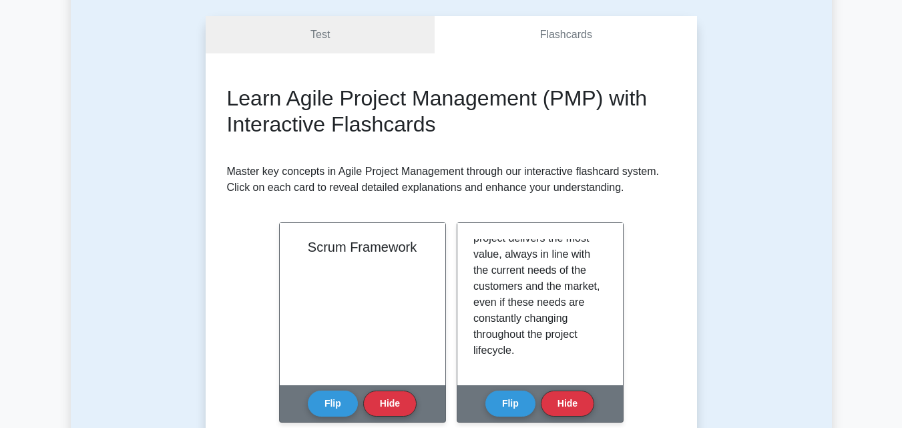
scroll to position [0, 0]
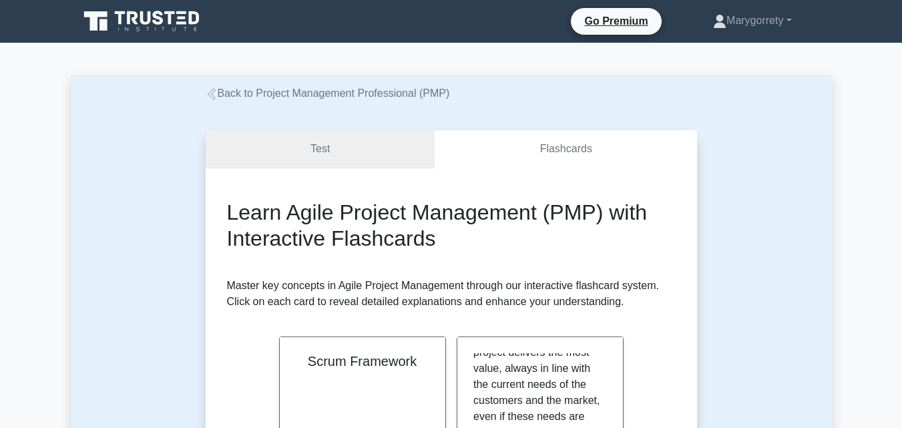
click at [366, 160] on link "Test" at bounding box center [321, 149] width 230 height 38
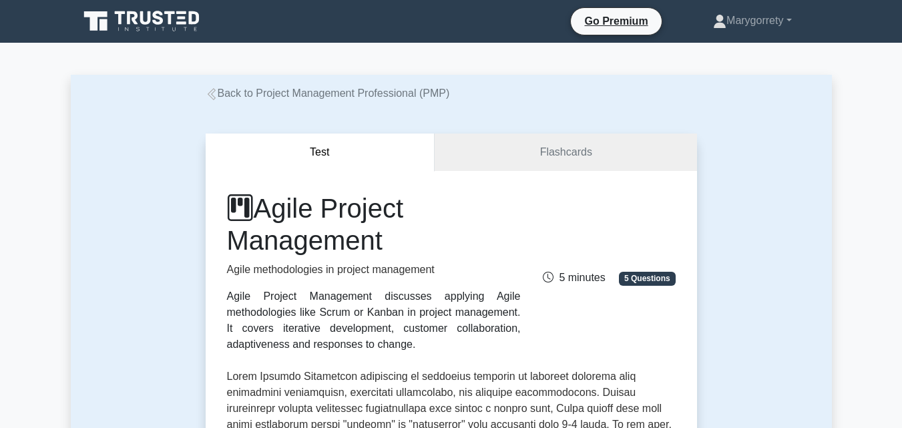
click at [633, 277] on span "5 Questions" at bounding box center [647, 278] width 56 height 13
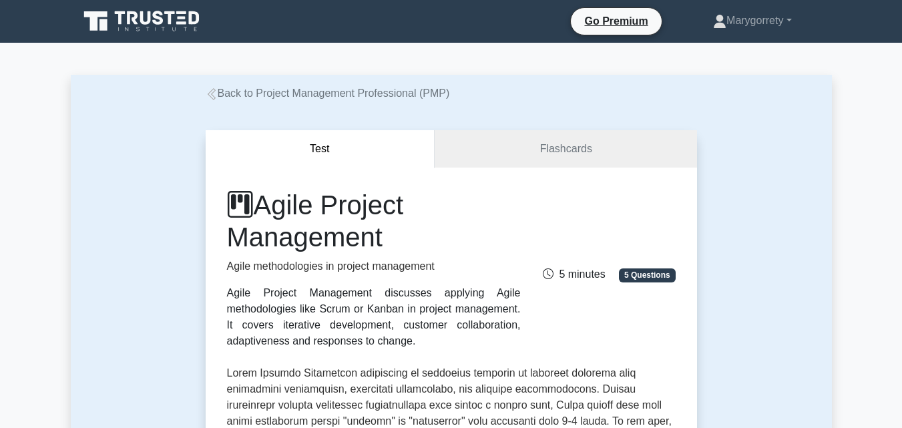
click at [637, 278] on span "5 Questions" at bounding box center [647, 274] width 56 height 13
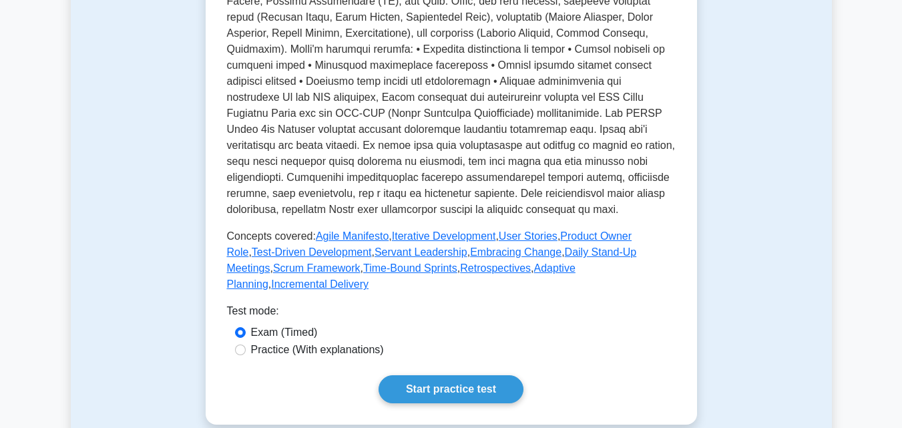
scroll to position [534, 0]
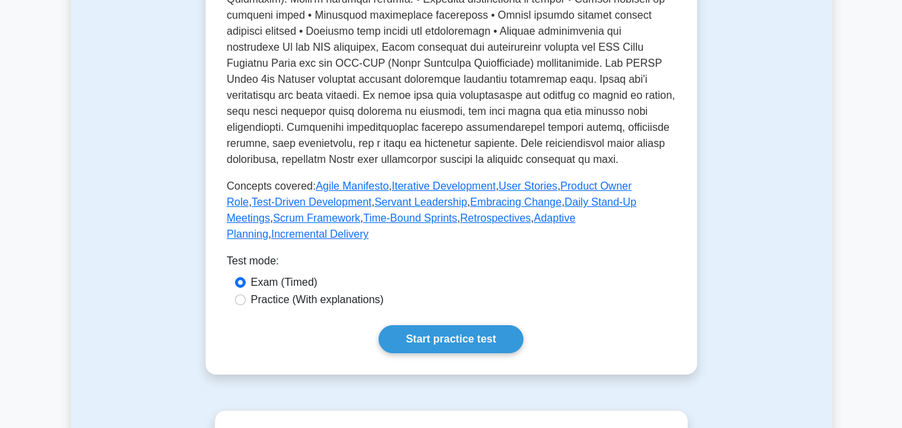
click at [244, 292] on div "Practice (With explanations)" at bounding box center [451, 300] width 433 height 16
click at [238, 294] on input "Practice (With explanations)" at bounding box center [240, 299] width 11 height 11
radio input "true"
click at [244, 277] on input "Exam (Timed)" at bounding box center [240, 282] width 11 height 11
radio input "true"
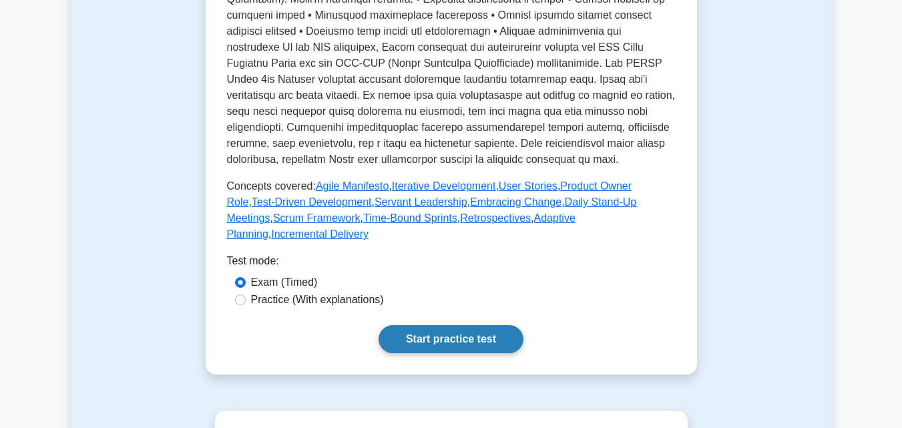
click at [433, 325] on link "Start practice test" at bounding box center [450, 339] width 145 height 28
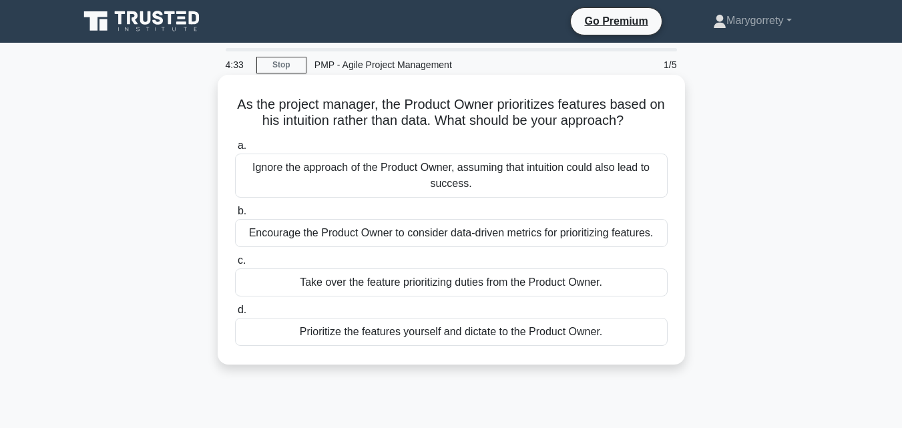
click at [489, 234] on div "Encourage the Product Owner to consider data-driven metrics for prioritizing fe…" at bounding box center [451, 233] width 433 height 28
click at [235, 216] on input "b. Encourage the Product Owner to consider data-driven metrics for prioritizing…" at bounding box center [235, 211] width 0 height 9
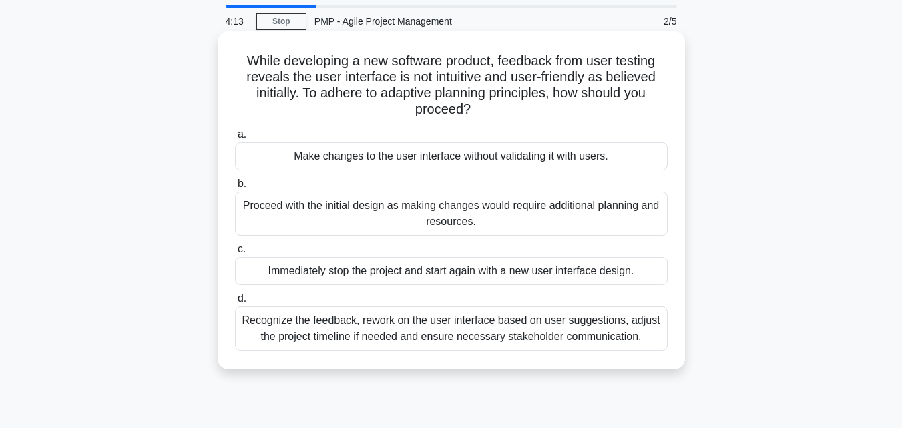
scroll to position [67, 0]
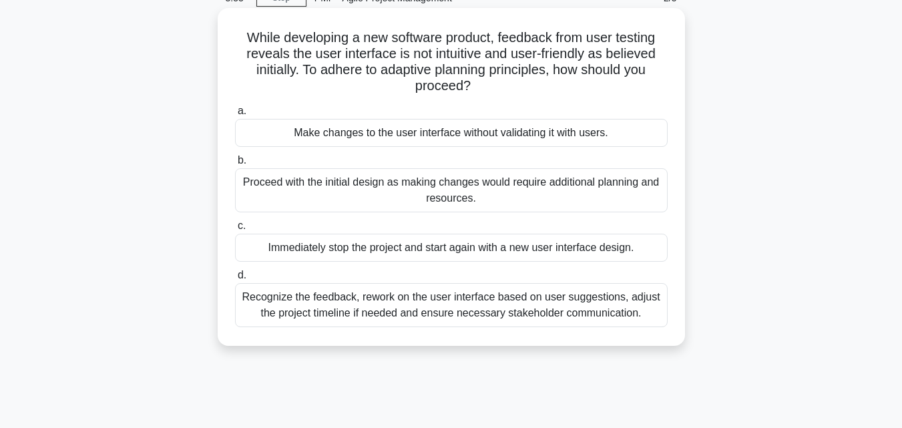
click at [484, 306] on div "Recognize the feedback, rework on the user interface based on user suggestions,…" at bounding box center [451, 305] width 433 height 44
click at [235, 280] on input "d. Recognize the feedback, rework on the user interface based on user suggestio…" at bounding box center [235, 275] width 0 height 9
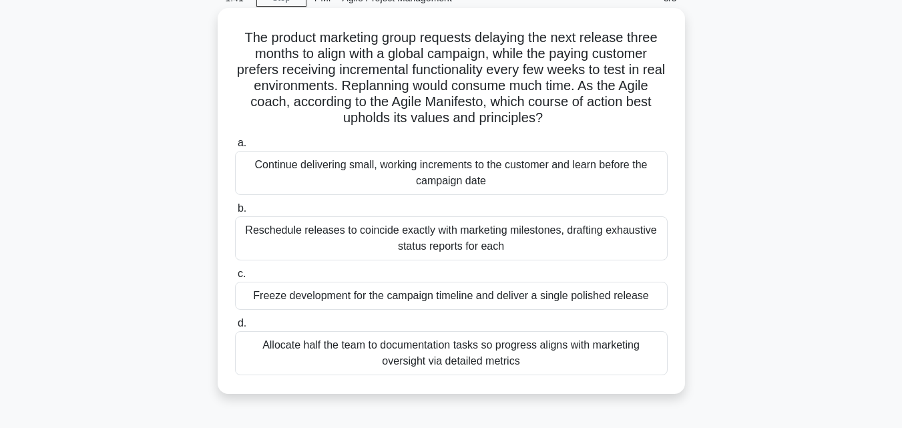
click at [494, 179] on div "Continue delivering small, working increments to the customer and learn before …" at bounding box center [451, 173] width 433 height 44
click at [235, 148] on input "a. Continue delivering small, working increments to the customer and learn befo…" at bounding box center [235, 143] width 0 height 9
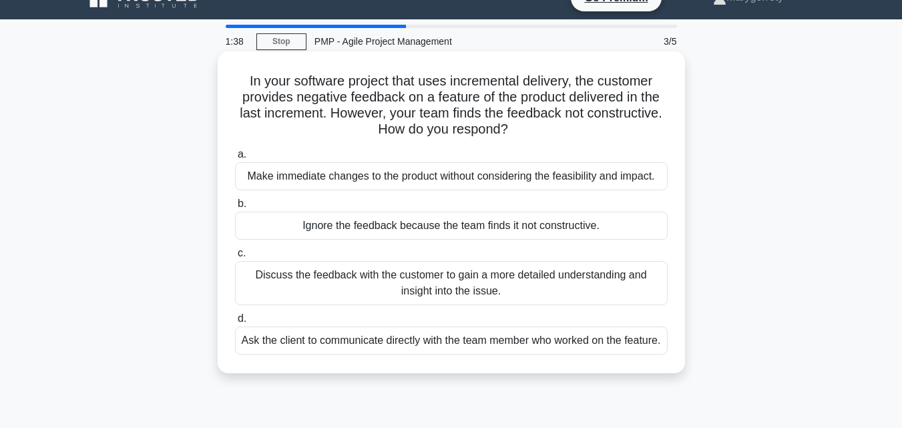
scroll to position [0, 0]
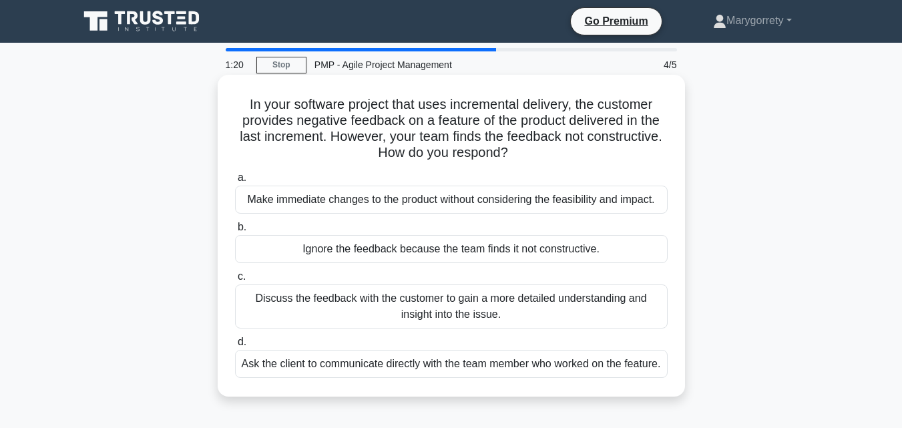
click at [465, 308] on div "Discuss the feedback with the customer to gain a more detailed understanding an…" at bounding box center [451, 306] width 433 height 44
click at [235, 281] on input "c. Discuss the feedback with the customer to gain a more detailed understanding…" at bounding box center [235, 276] width 0 height 9
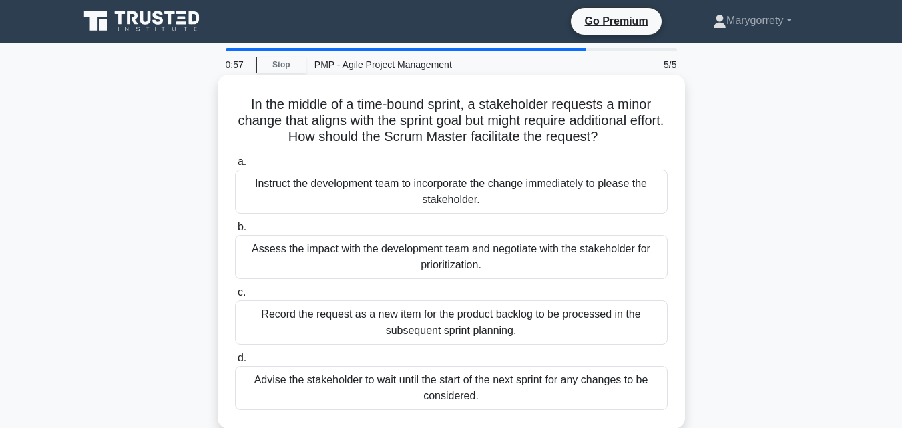
click at [447, 254] on div "Assess the impact with the development team and negotiate with the stakeholder …" at bounding box center [451, 257] width 433 height 44
click at [235, 232] on input "b. Assess the impact with the development team and negotiate with the stakehold…" at bounding box center [235, 227] width 0 height 9
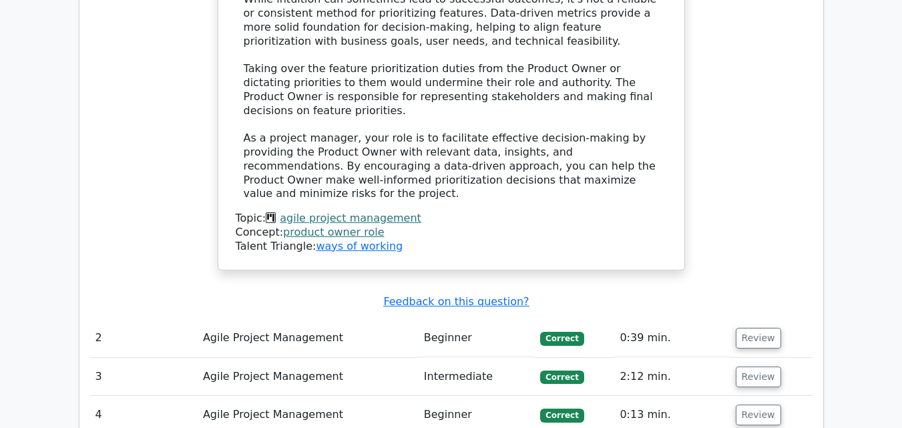
scroll to position [1602, 0]
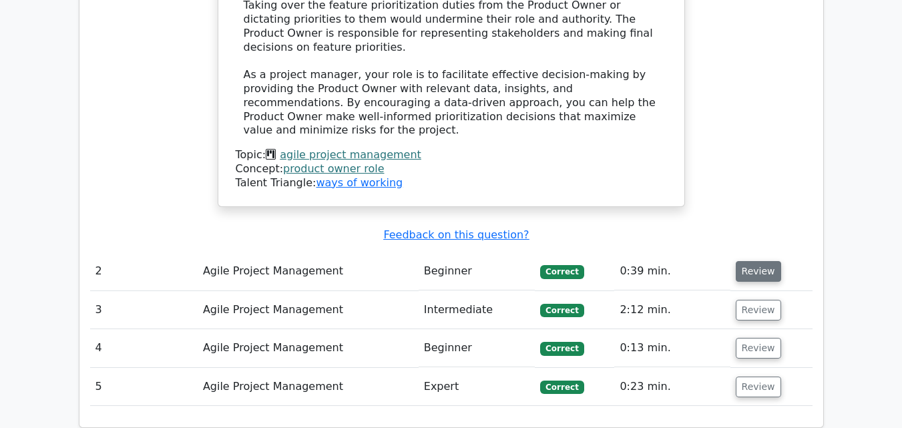
click at [758, 261] on button "Review" at bounding box center [758, 271] width 45 height 21
click at [744, 261] on button "Review" at bounding box center [758, 271] width 45 height 21
click at [755, 300] on button "Review" at bounding box center [758, 310] width 45 height 21
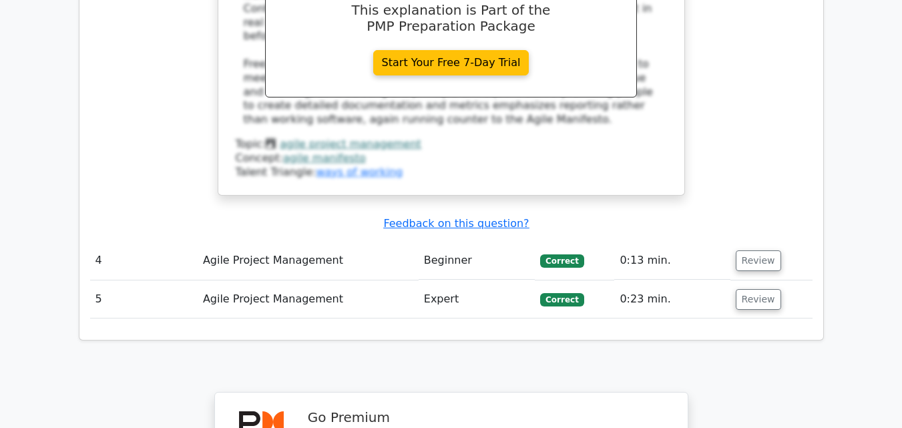
scroll to position [2403, 0]
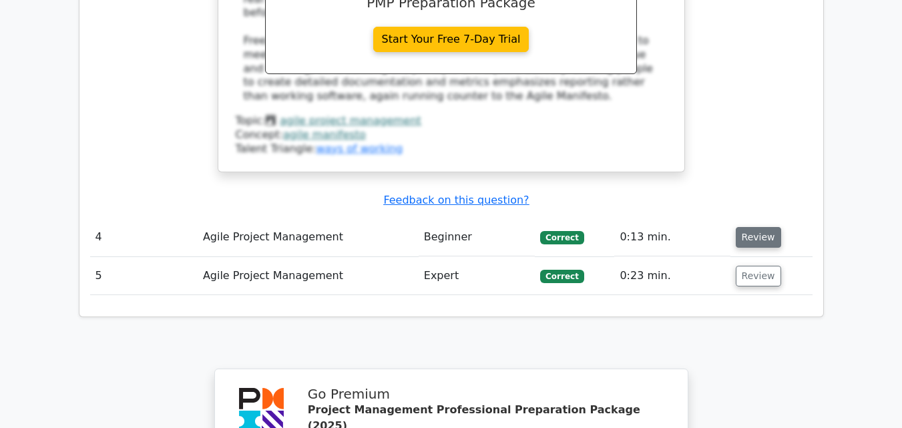
click at [748, 227] on button "Review" at bounding box center [758, 237] width 45 height 21
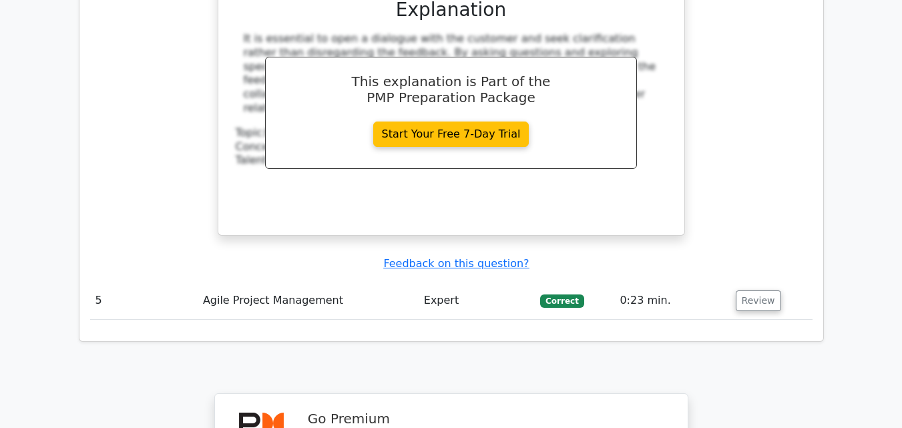
scroll to position [3004, 0]
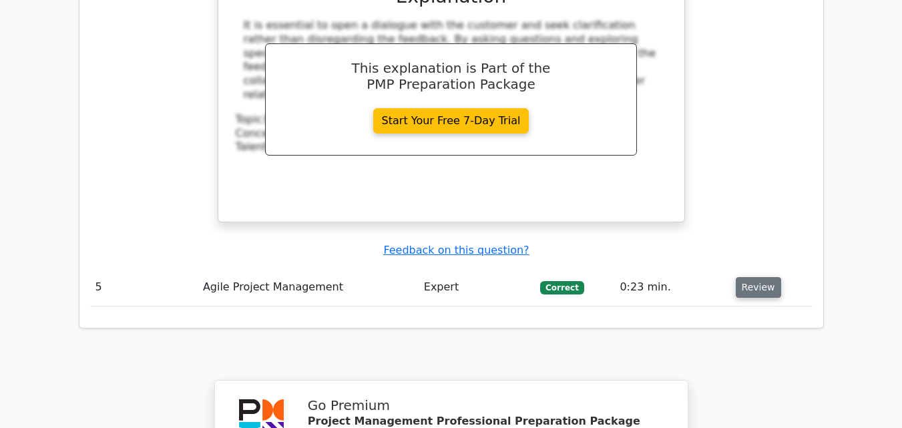
click at [748, 277] on button "Review" at bounding box center [758, 287] width 45 height 21
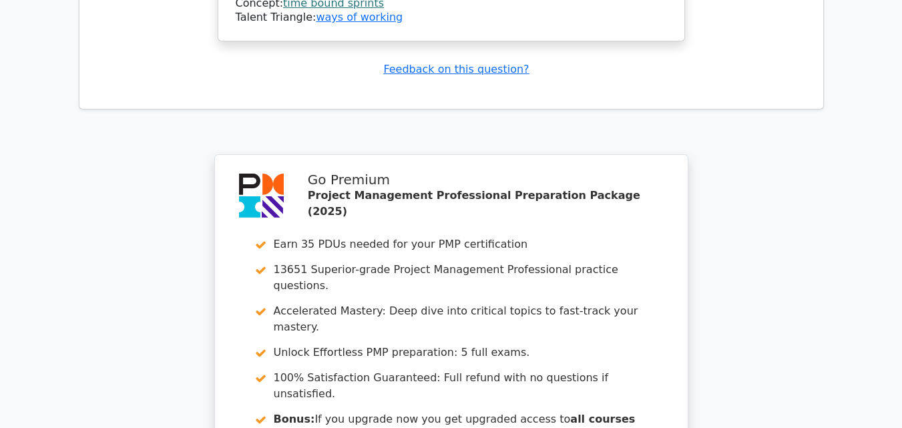
scroll to position [4053, 0]
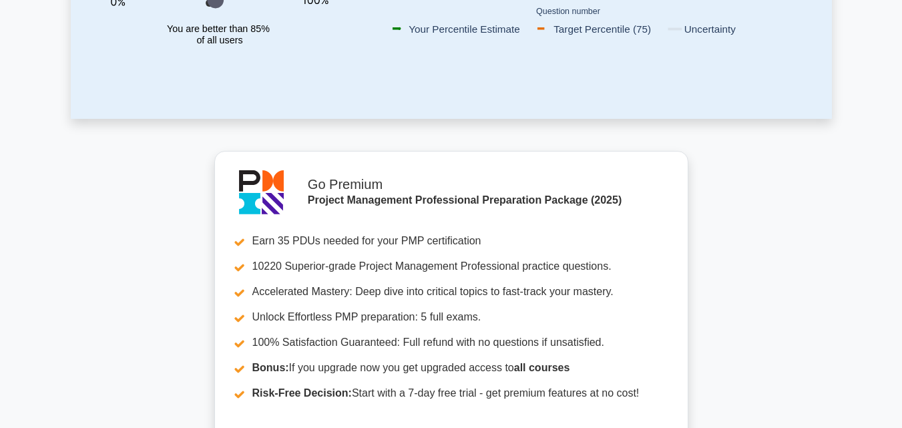
scroll to position [67, 0]
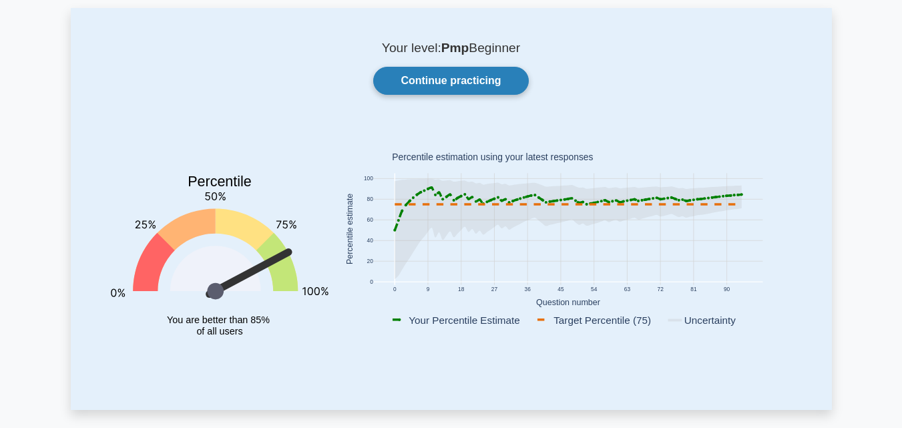
click at [493, 71] on link "Continue practicing" at bounding box center [450, 81] width 155 height 28
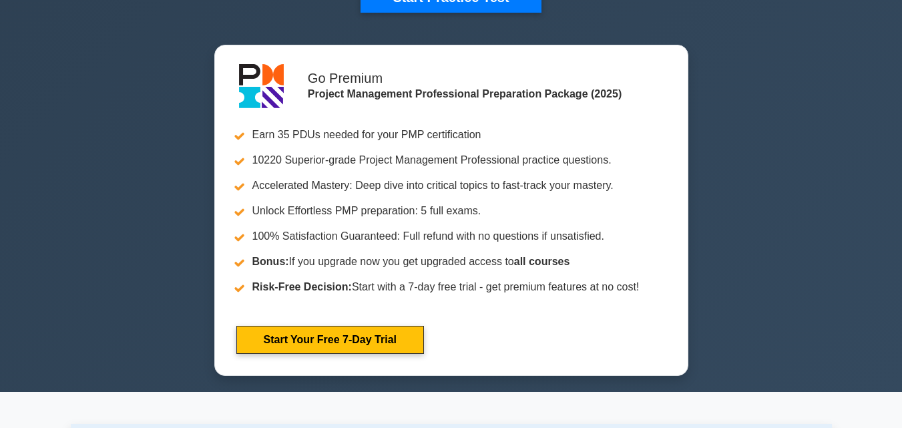
scroll to position [467, 0]
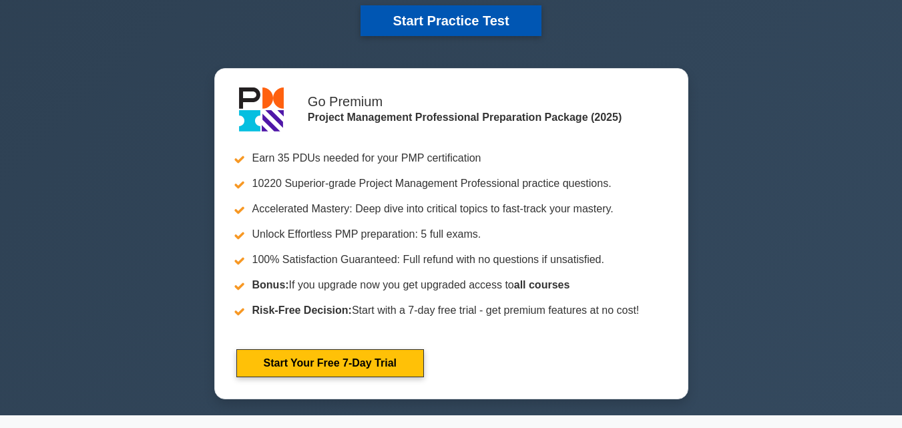
click at [509, 13] on button "Start Practice Test" at bounding box center [450, 20] width 180 height 31
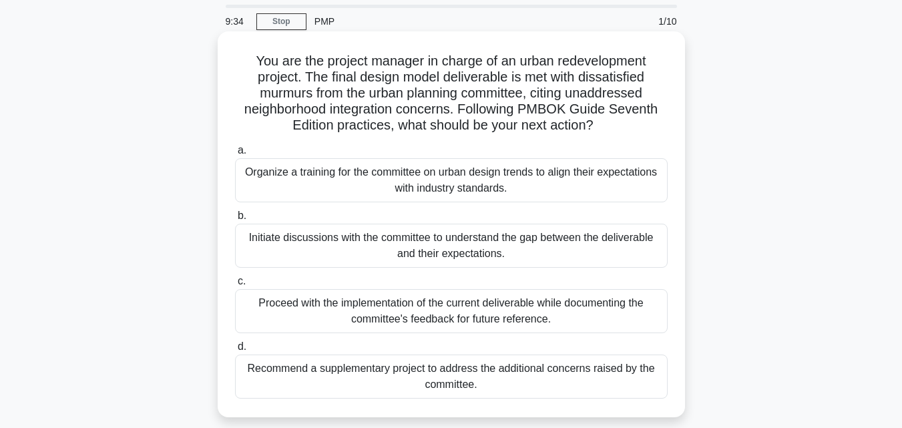
scroll to position [67, 0]
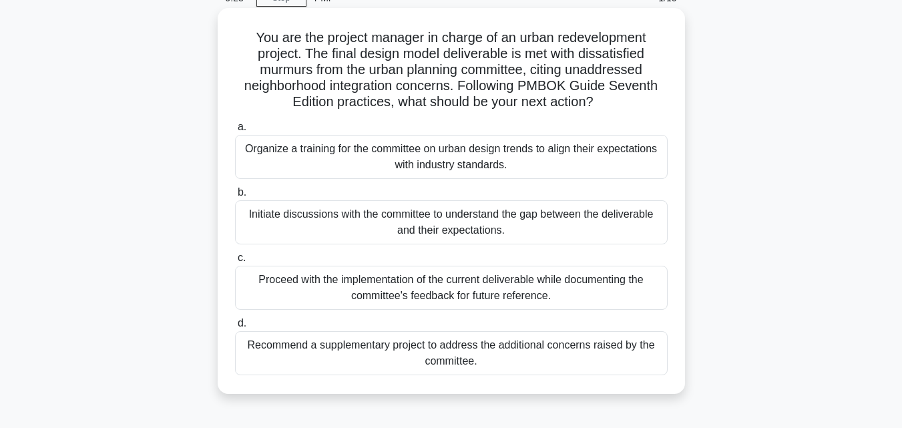
click at [463, 216] on div "Initiate discussions with the committee to understand the gap between the deliv…" at bounding box center [451, 222] width 433 height 44
click at [235, 197] on input "b. Initiate discussions with the committee to understand the gap between the de…" at bounding box center [235, 192] width 0 height 9
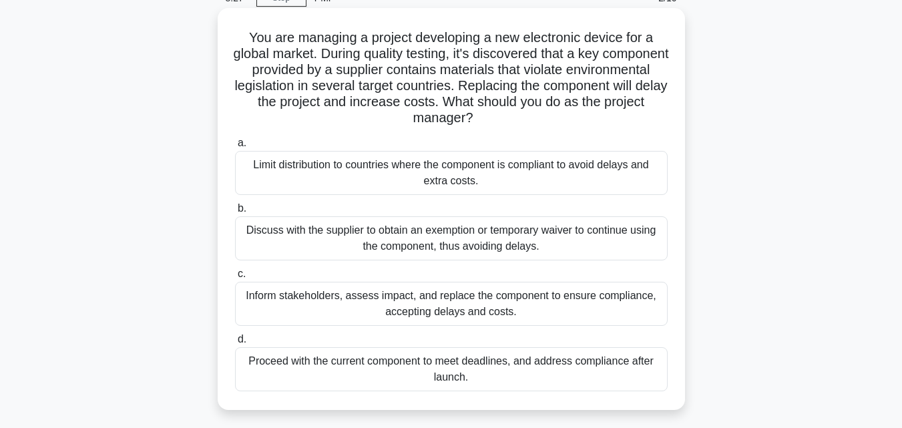
click at [473, 303] on div "Inform stakeholders, assess impact, and replace the component to ensure complia…" at bounding box center [451, 304] width 433 height 44
click at [235, 278] on input "c. Inform stakeholders, assess impact, and replace the component to ensure comp…" at bounding box center [235, 274] width 0 height 9
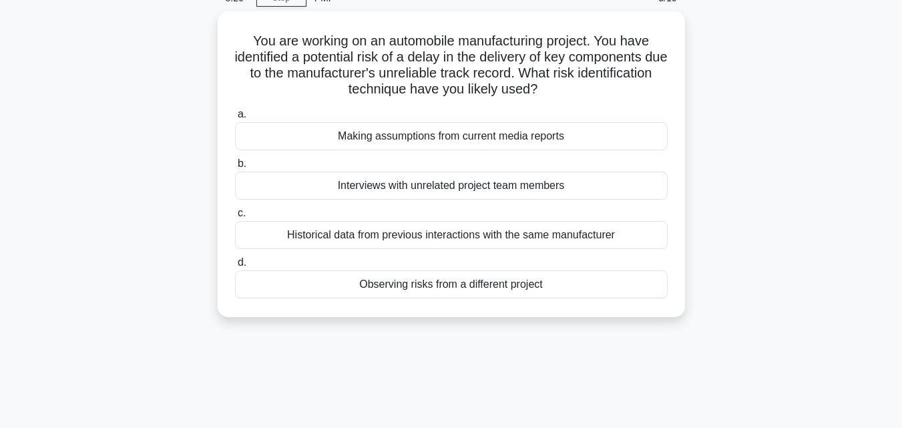
scroll to position [0, 0]
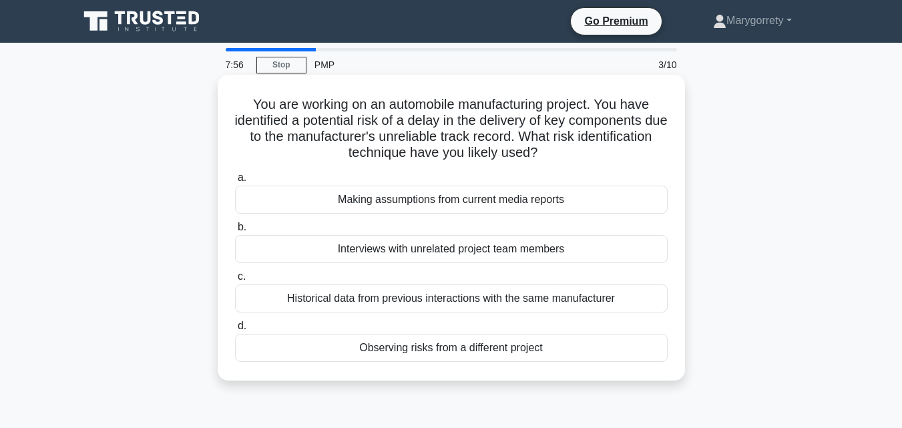
click at [469, 304] on div "Historical data from previous interactions with the same manufacturer" at bounding box center [451, 298] width 433 height 28
click at [235, 281] on input "c. Historical data from previous interactions with the same manufacturer" at bounding box center [235, 276] width 0 height 9
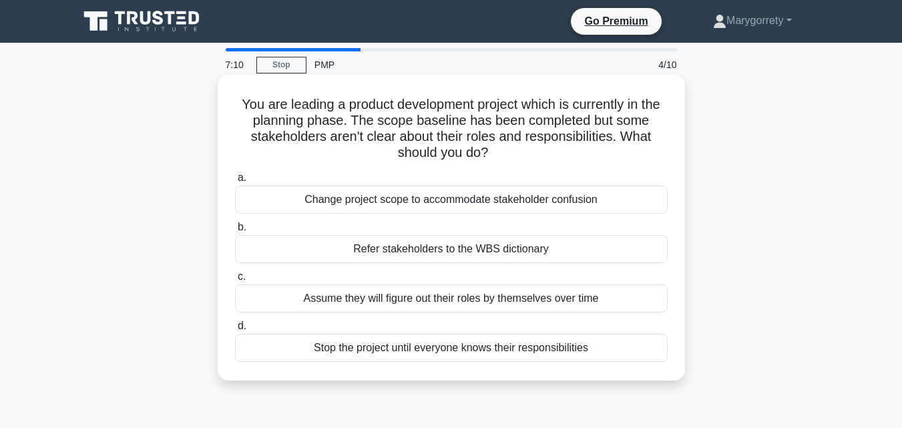
click at [445, 248] on div "Refer stakeholders to the WBS dictionary" at bounding box center [451, 249] width 433 height 28
click at [235, 232] on input "b. Refer stakeholders to the WBS dictionary" at bounding box center [235, 227] width 0 height 9
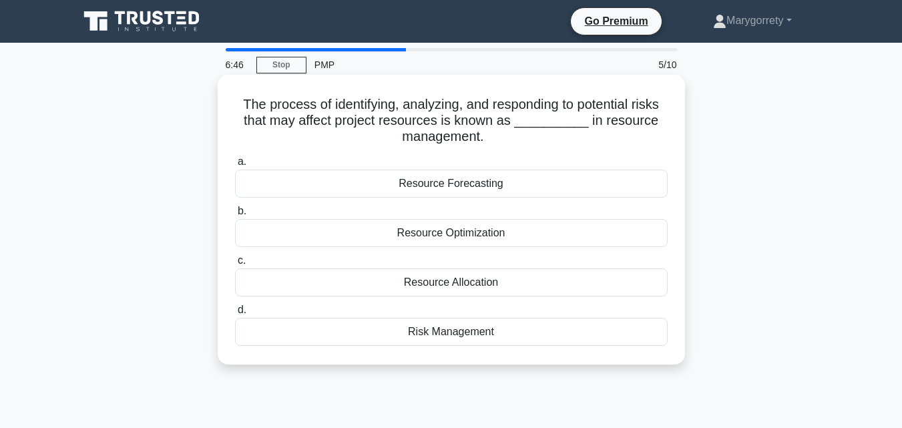
click at [461, 332] on div "Risk Management" at bounding box center [451, 332] width 433 height 28
click at [235, 314] on input "d. Risk Management" at bounding box center [235, 310] width 0 height 9
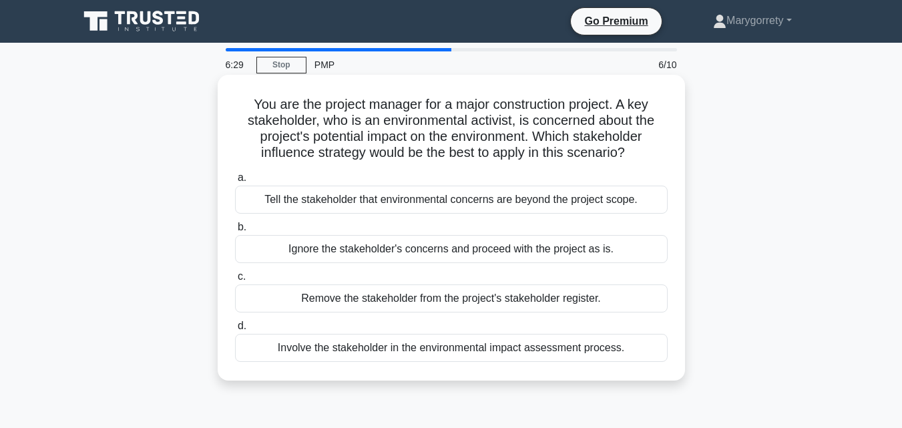
click at [493, 349] on div "Involve the stakeholder in the environmental impact assessment process." at bounding box center [451, 348] width 433 height 28
click at [235, 330] on input "d. Involve the stakeholder in the environmental impact assessment process." at bounding box center [235, 326] width 0 height 9
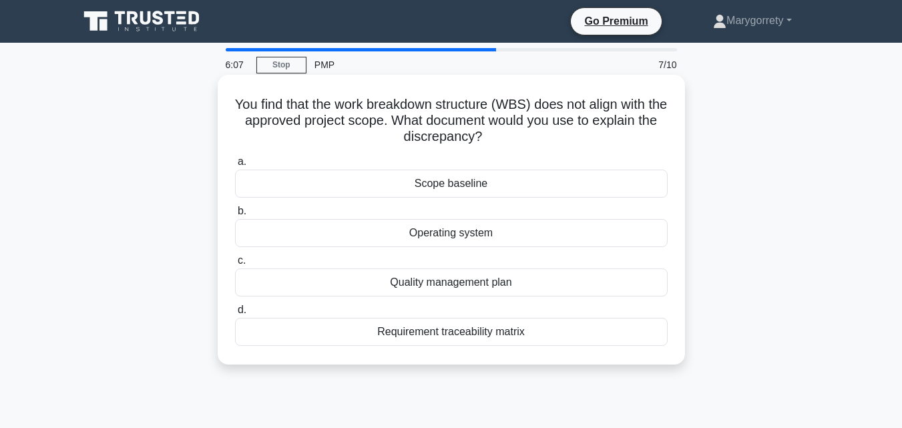
click at [437, 170] on label "a. Scope baseline" at bounding box center [451, 176] width 433 height 44
click at [235, 166] on input "a. Scope baseline" at bounding box center [235, 162] width 0 height 9
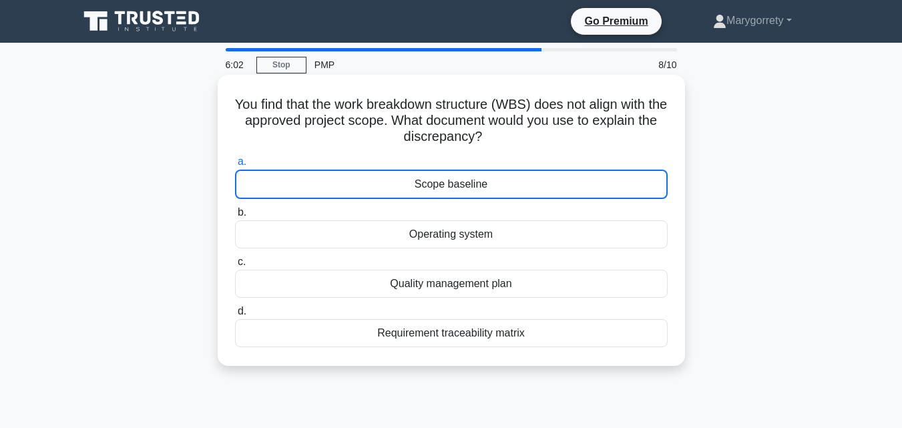
click at [443, 186] on div "Scope baseline" at bounding box center [451, 184] width 433 height 29
click at [235, 166] on input "a. Scope baseline" at bounding box center [235, 162] width 0 height 9
click at [475, 193] on div "Scope baseline" at bounding box center [451, 184] width 433 height 29
click at [235, 166] on input "a. Scope baseline" at bounding box center [235, 162] width 0 height 9
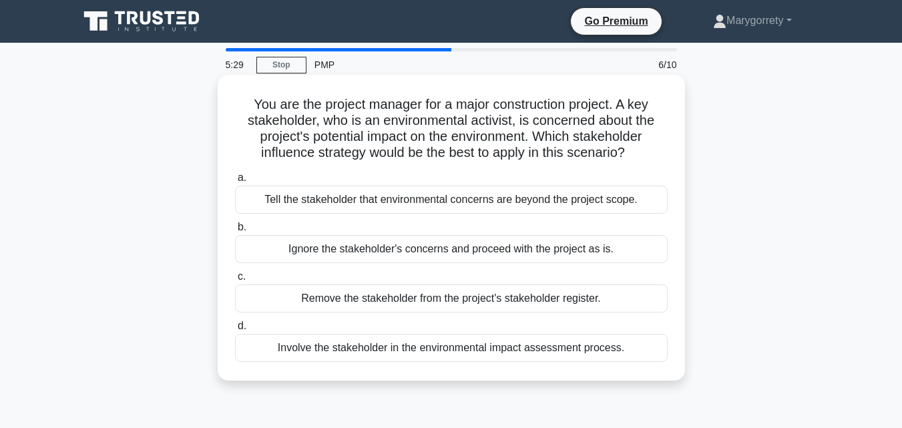
click at [441, 346] on div "Involve the stakeholder in the environmental impact assessment process." at bounding box center [451, 348] width 433 height 28
click at [235, 330] on input "d. Involve the stakeholder in the environmental impact assessment process." at bounding box center [235, 326] width 0 height 9
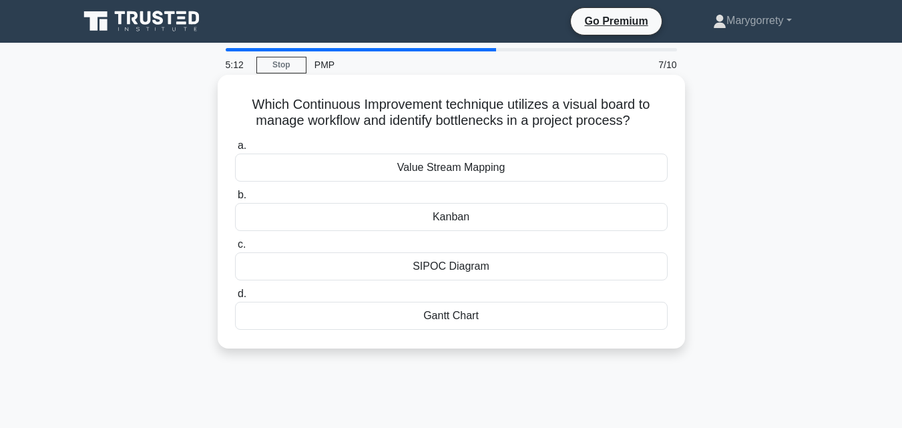
click at [448, 218] on div "Kanban" at bounding box center [451, 217] width 433 height 28
click at [235, 200] on input "b. [GEOGRAPHIC_DATA]" at bounding box center [235, 195] width 0 height 9
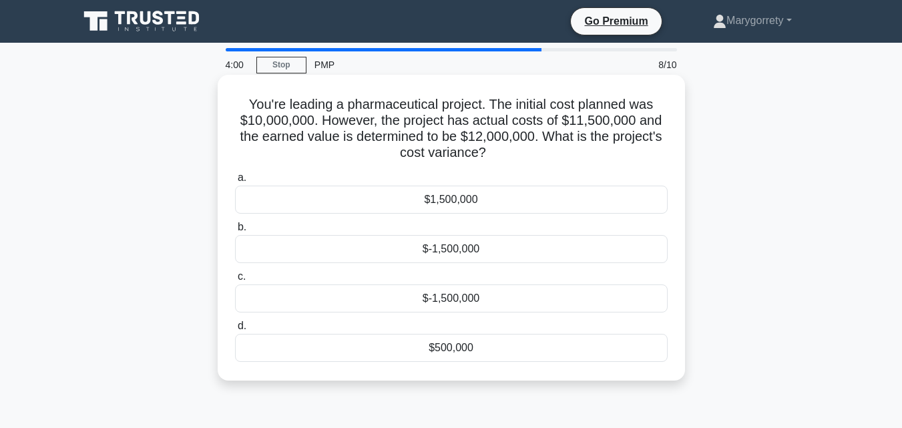
click at [450, 348] on div "$500,000" at bounding box center [451, 348] width 433 height 28
click at [235, 330] on input "d. $500,000" at bounding box center [235, 326] width 0 height 9
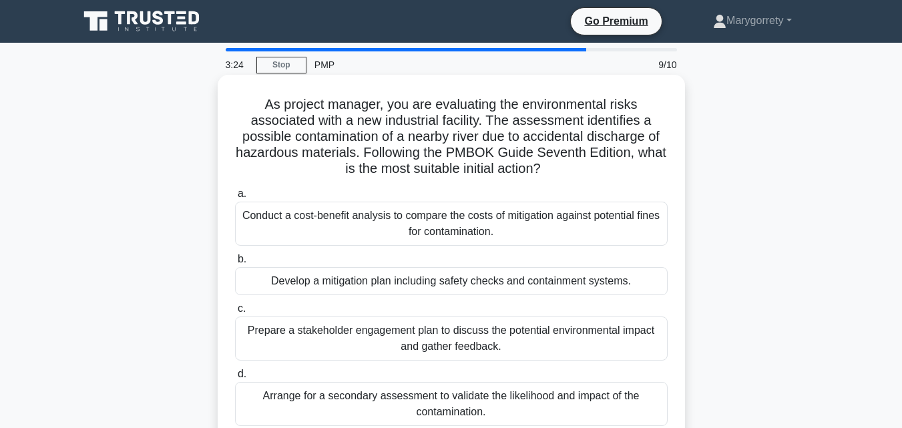
scroll to position [67, 0]
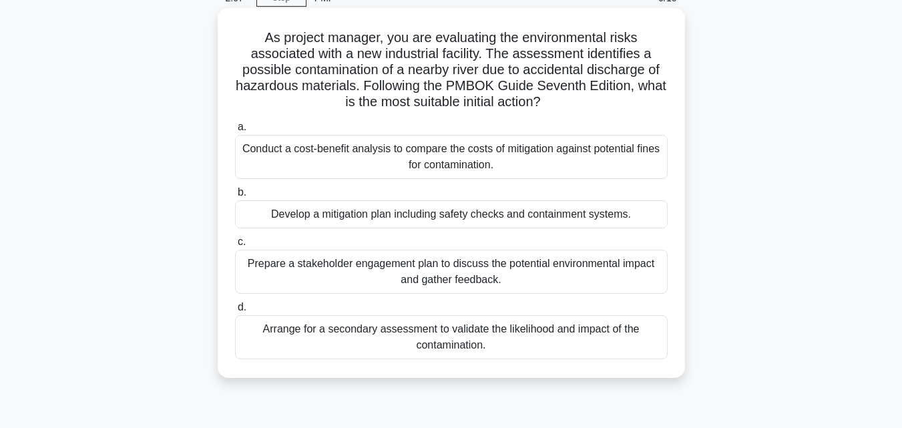
click at [465, 213] on div "Develop a mitigation plan including safety checks and containment systems." at bounding box center [451, 214] width 433 height 28
click at [235, 197] on input "b. Develop a mitigation plan including safety checks and containment systems." at bounding box center [235, 192] width 0 height 9
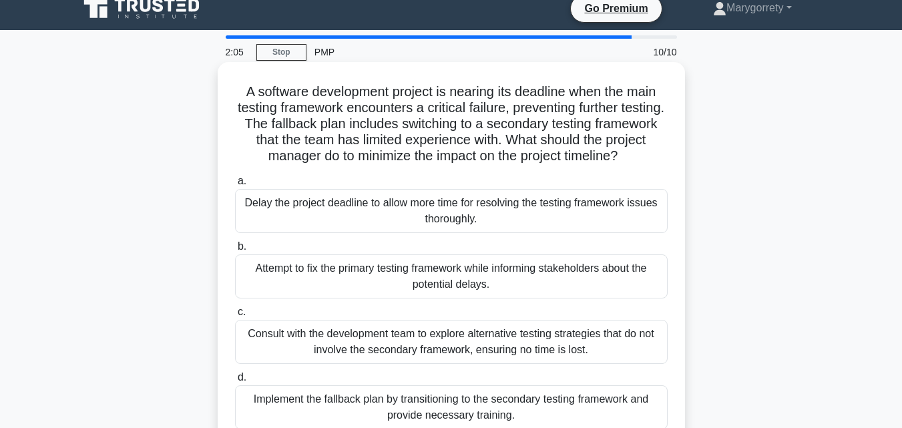
scroll to position [0, 0]
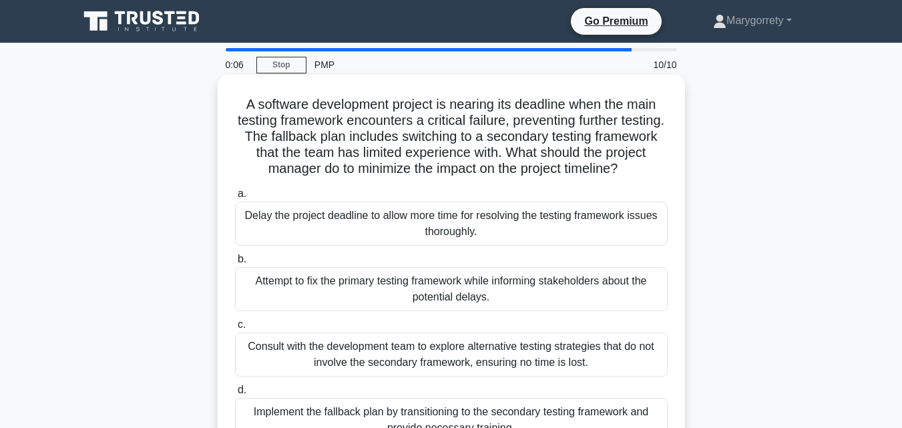
click at [587, 183] on div "A software development project is nearing its deadline when the main testing fr…" at bounding box center [451, 267] width 457 height 375
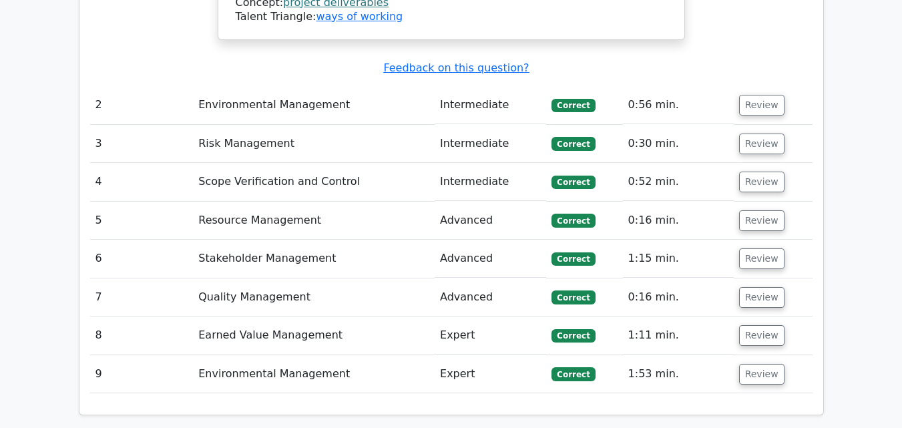
scroll to position [2002, 0]
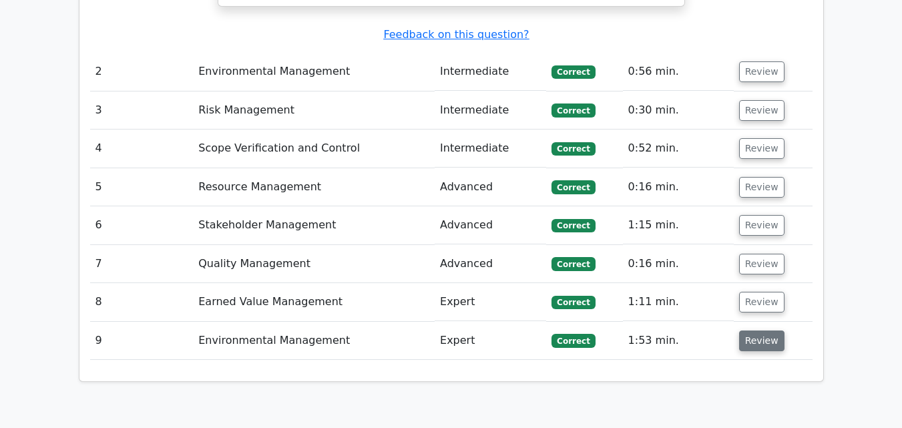
click at [745, 330] on button "Review" at bounding box center [761, 340] width 45 height 21
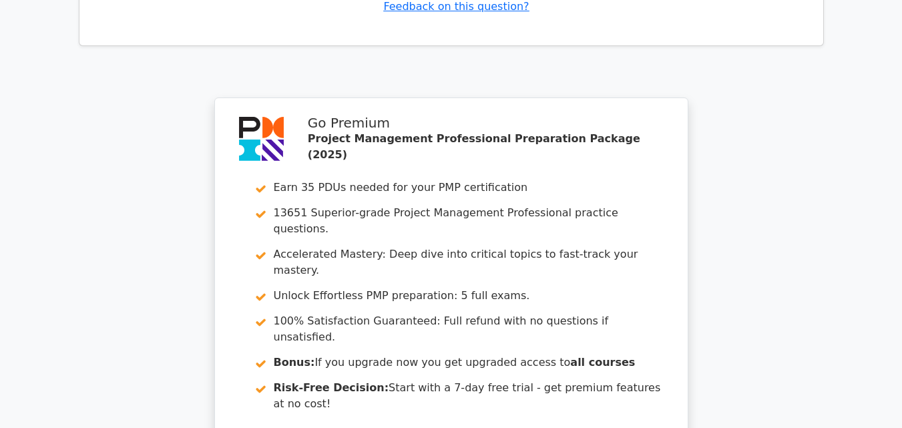
scroll to position [3070, 0]
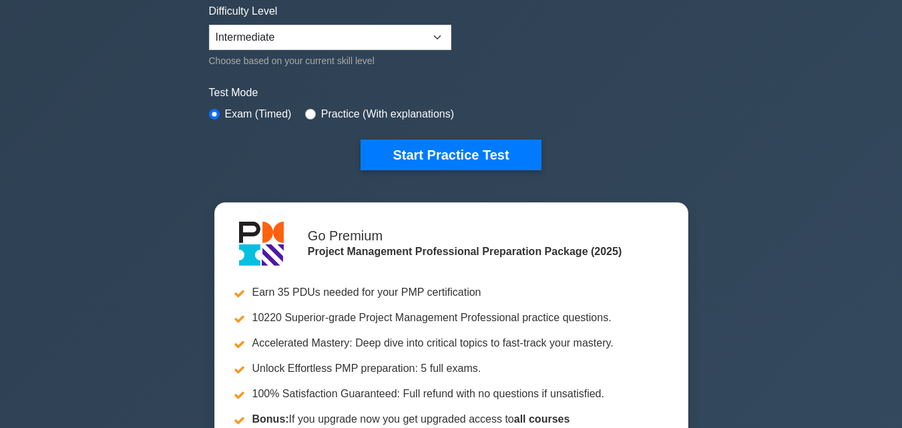
scroll to position [334, 0]
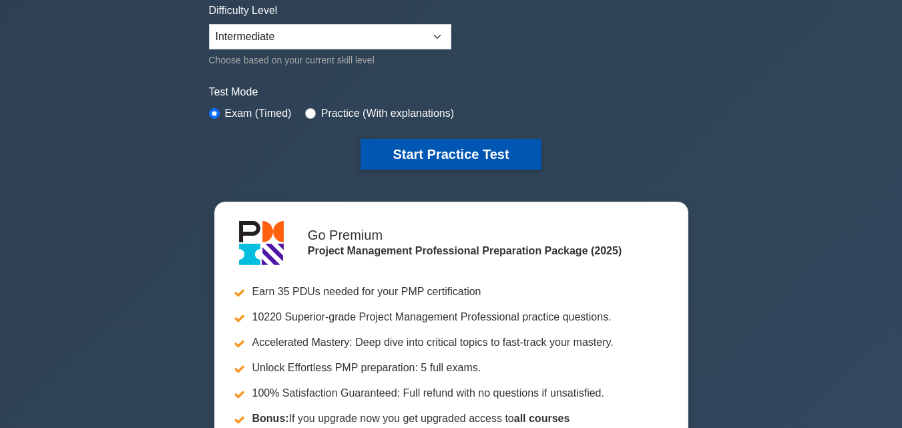
click at [473, 160] on button "Start Practice Test" at bounding box center [450, 154] width 180 height 31
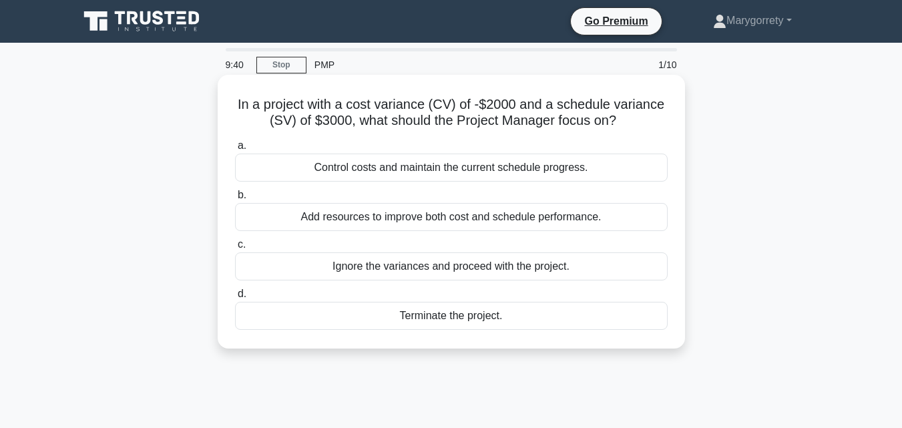
click at [376, 173] on div "Control costs and maintain the current schedule progress." at bounding box center [451, 168] width 433 height 28
click at [235, 150] on input "a. Control costs and maintain the current schedule progress." at bounding box center [235, 145] width 0 height 9
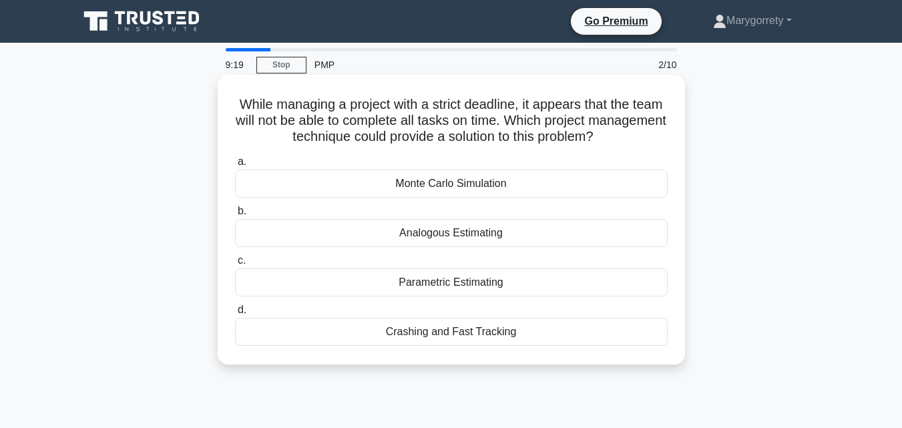
click at [517, 335] on div "Crashing and Fast Tracking" at bounding box center [451, 332] width 433 height 28
click at [235, 314] on input "d. Crashing and Fast Tracking" at bounding box center [235, 310] width 0 height 9
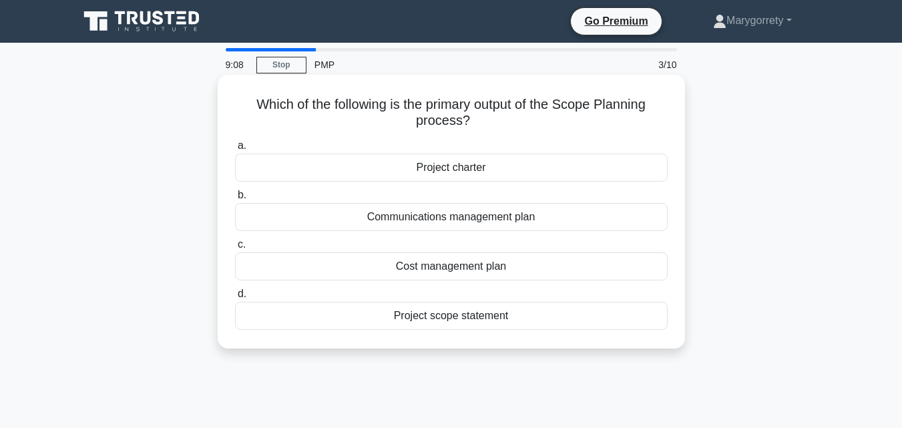
click at [475, 324] on div "Project scope statement" at bounding box center [451, 316] width 433 height 28
click at [235, 298] on input "d. Project scope statement" at bounding box center [235, 294] width 0 height 9
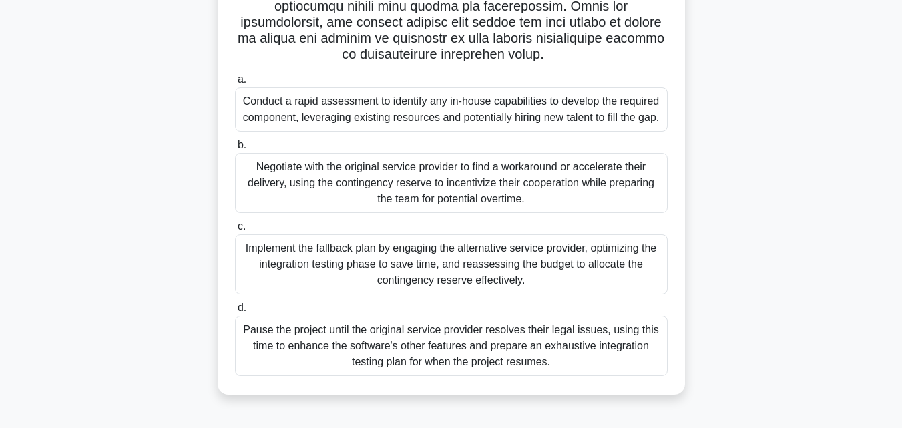
scroll to position [293, 0]
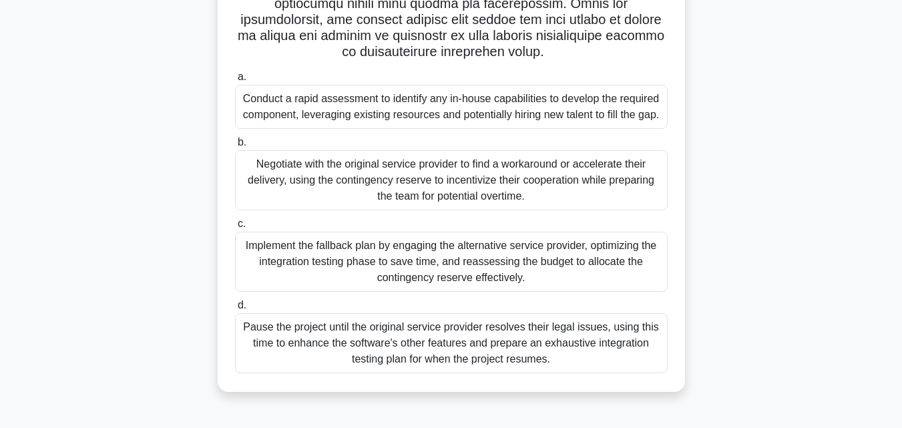
click at [577, 262] on div "Implement the fallback plan by engaging the alternative service provider, optim…" at bounding box center [451, 262] width 433 height 60
click at [235, 228] on input "c. Implement the fallback plan by engaging the alternative service provider, op…" at bounding box center [235, 224] width 0 height 9
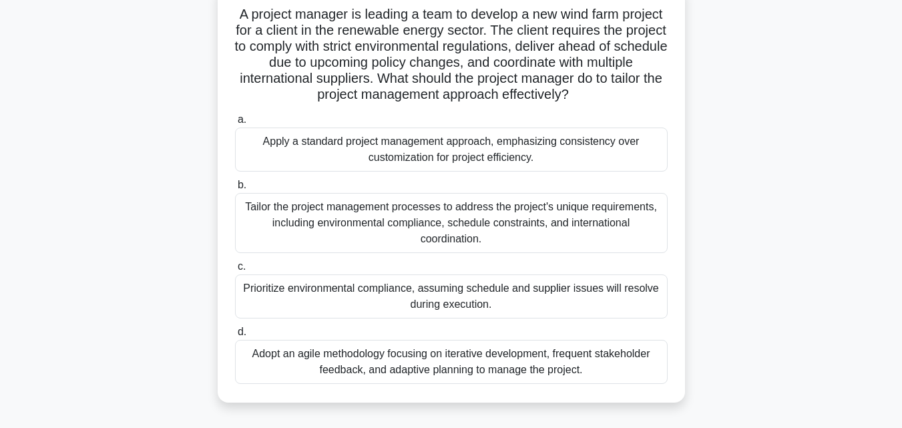
scroll to position [67, 0]
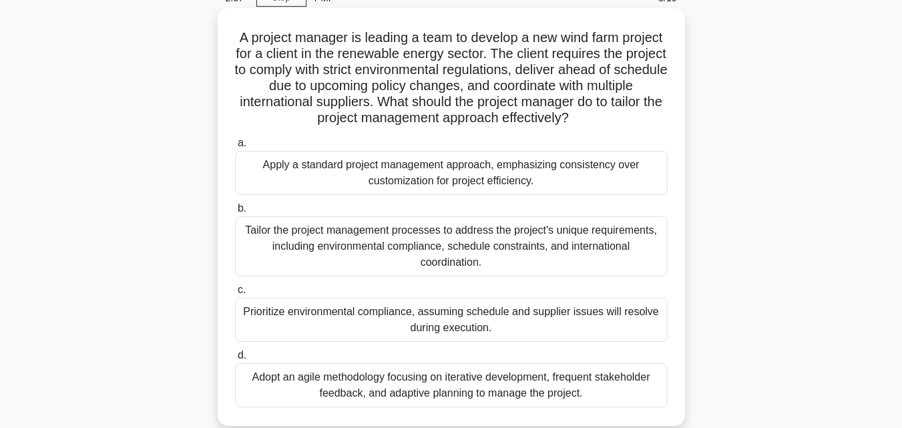
click at [516, 382] on div "Adopt an agile methodology focusing on iterative development, frequent stakehol…" at bounding box center [451, 385] width 433 height 44
click at [235, 360] on input "d. Adopt an agile methodology focusing on iterative development, frequent stake…" at bounding box center [235, 355] width 0 height 9
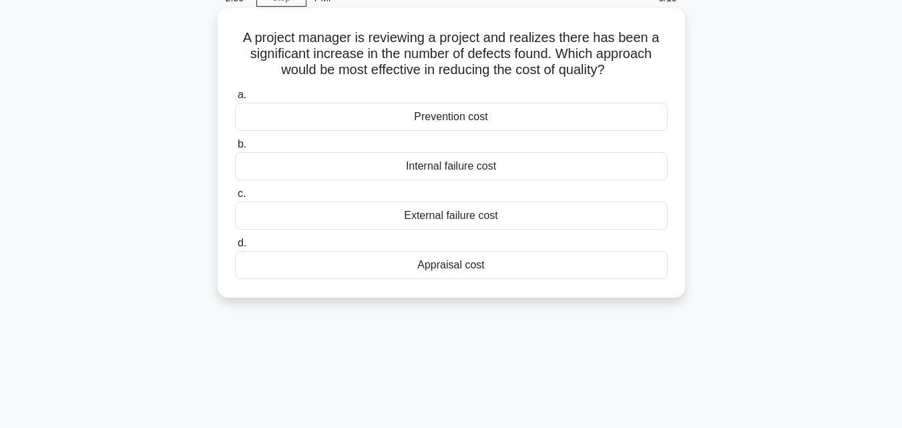
scroll to position [0, 0]
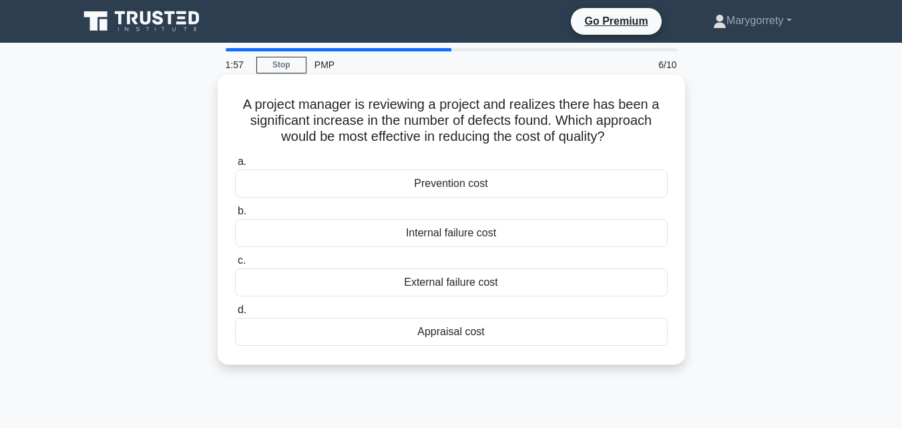
click at [477, 183] on div "Prevention cost" at bounding box center [451, 184] width 433 height 28
click at [235, 166] on input "a. Prevention cost" at bounding box center [235, 162] width 0 height 9
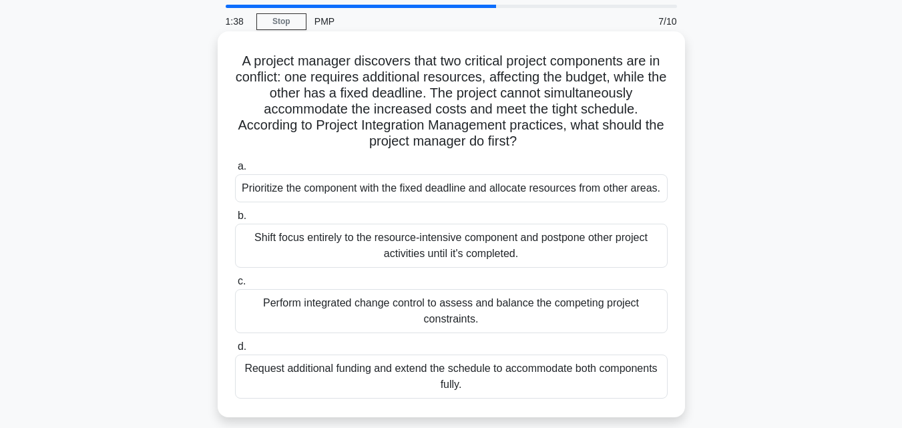
scroll to position [67, 0]
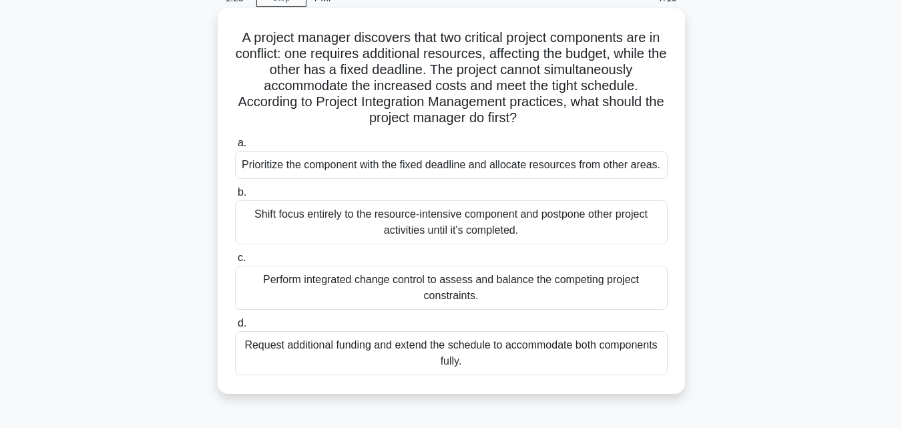
click at [481, 290] on div "Perform integrated change control to assess and balance the competing project c…" at bounding box center [451, 288] width 433 height 44
click at [235, 262] on input "c. Perform integrated change control to assess and balance the competing projec…" at bounding box center [235, 258] width 0 height 9
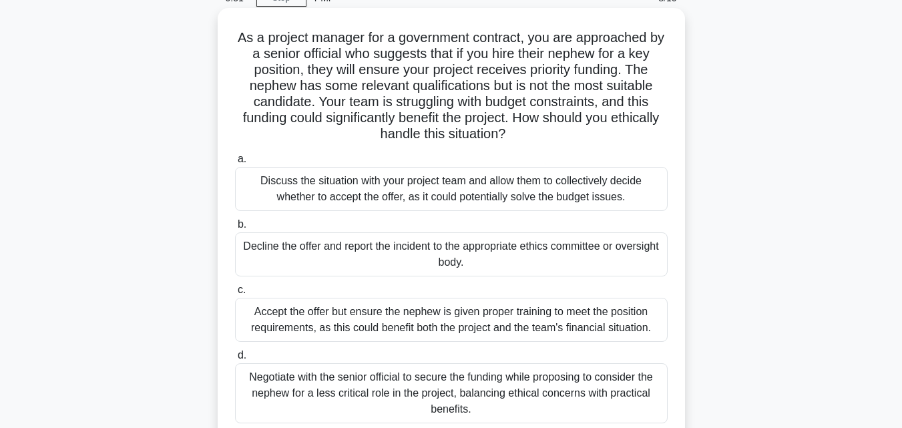
click at [438, 388] on div "Negotiate with the senior official to secure the funding while proposing to con…" at bounding box center [451, 393] width 433 height 60
click at [235, 360] on input "d. Negotiate with the senior official to secure the funding while proposing to …" at bounding box center [235, 355] width 0 height 9
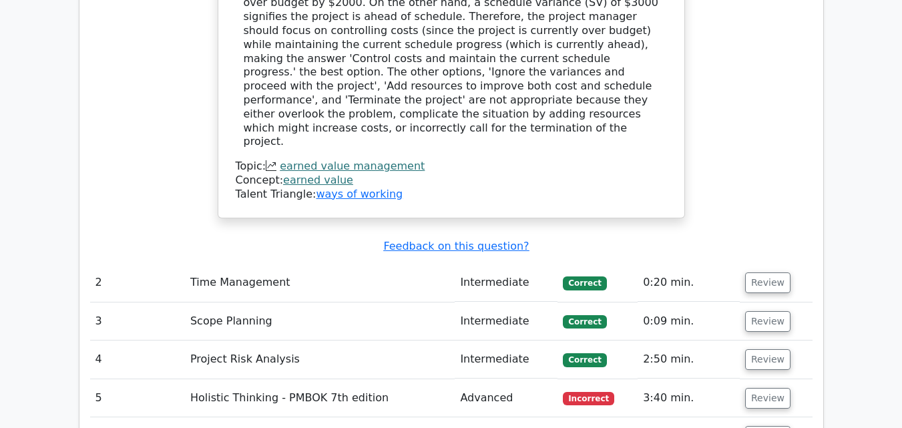
scroll to position [1669, 0]
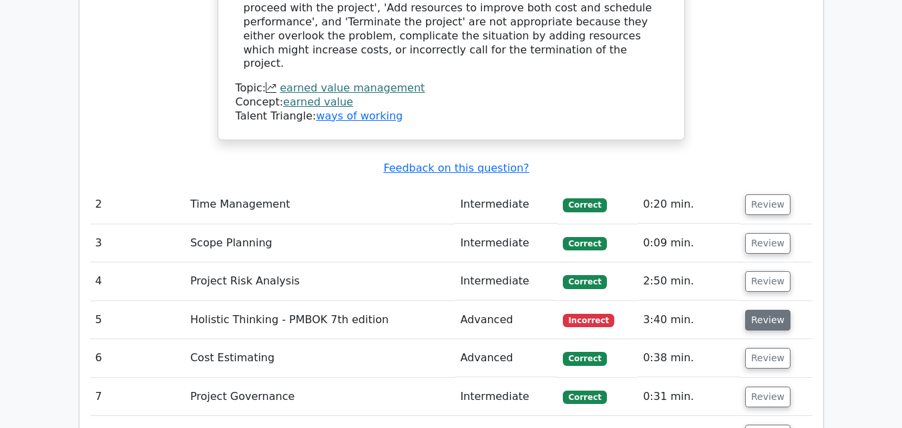
click at [758, 310] on button "Review" at bounding box center [767, 320] width 45 height 21
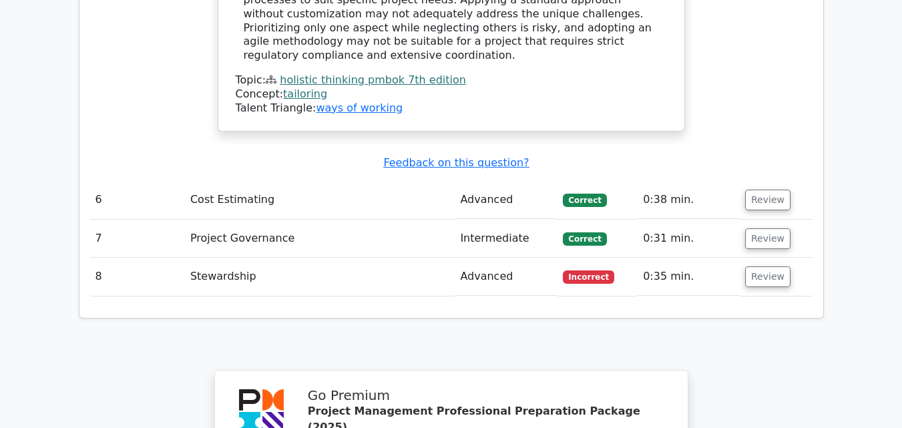
scroll to position [2536, 0]
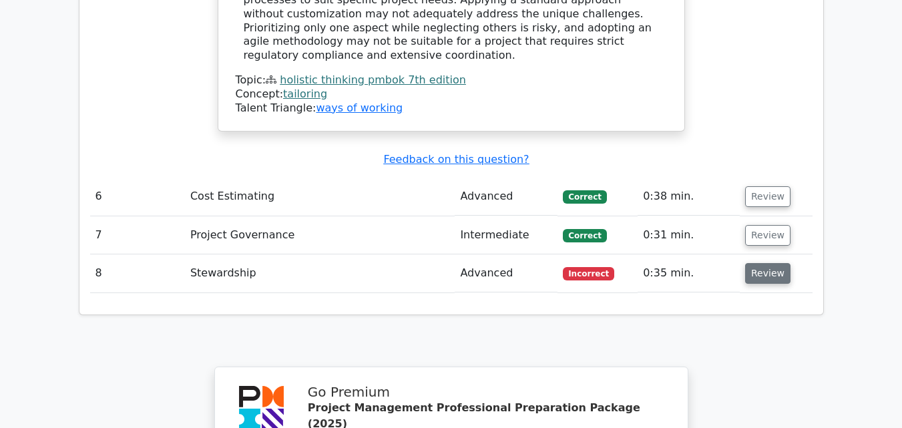
click at [775, 263] on button "Review" at bounding box center [767, 273] width 45 height 21
click at [751, 263] on button "Review" at bounding box center [767, 273] width 45 height 21
click at [746, 263] on button "Review" at bounding box center [767, 273] width 45 height 21
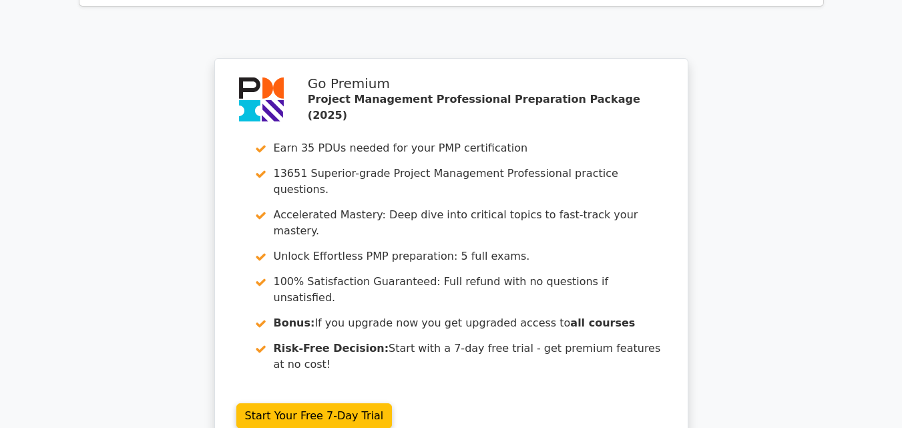
scroll to position [3909, 0]
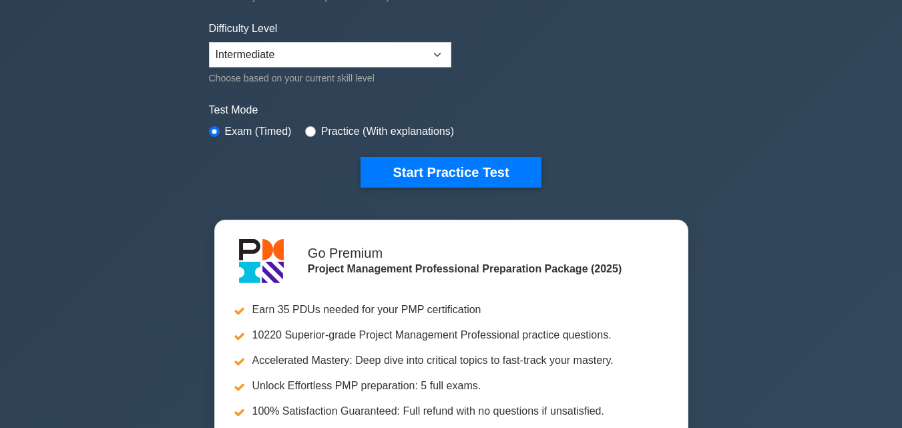
scroll to position [334, 0]
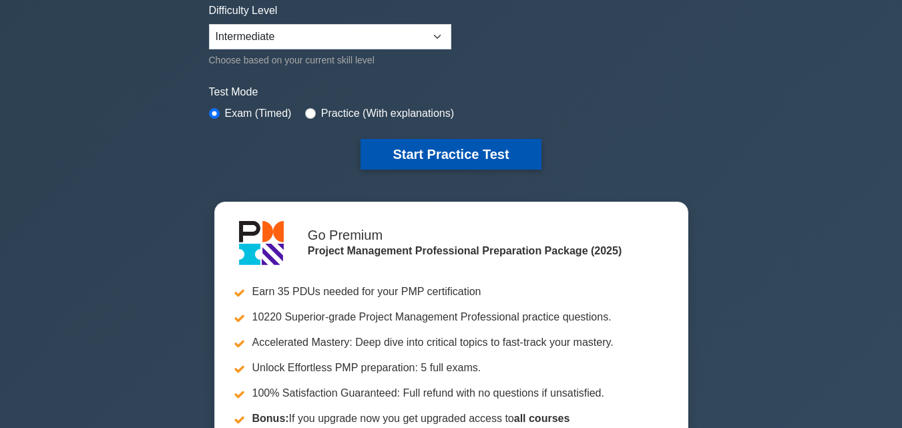
click at [446, 160] on button "Start Practice Test" at bounding box center [450, 154] width 180 height 31
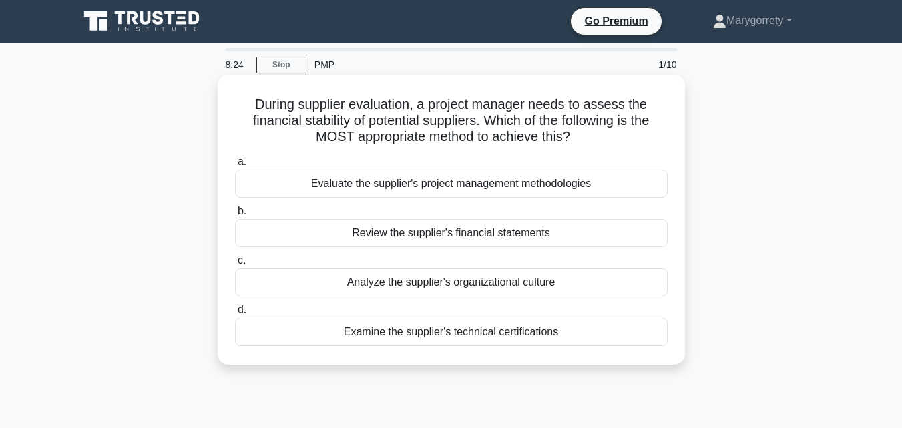
click at [503, 236] on div "Review the supplier's financial statements" at bounding box center [451, 233] width 433 height 28
click at [235, 216] on input "b. Review the supplier's financial statements" at bounding box center [235, 211] width 0 height 9
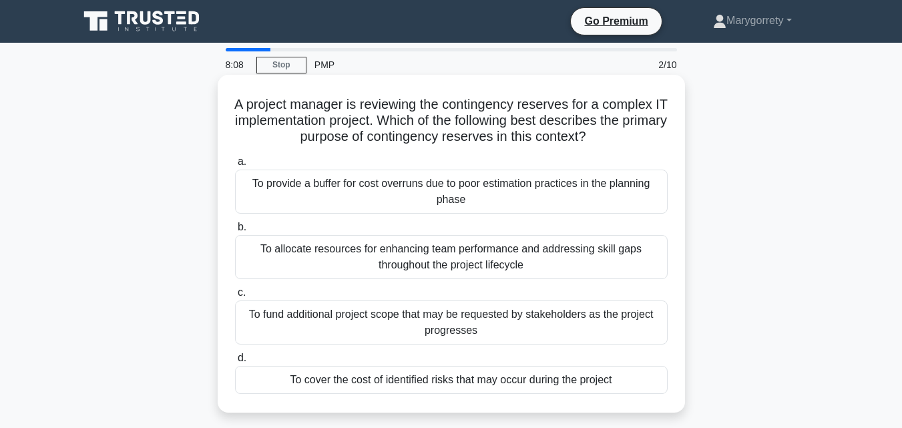
click at [450, 374] on div "To cover the cost of identified risks that may occur during the project" at bounding box center [451, 380] width 433 height 28
click at [235, 362] on input "d. To cover the cost of identified risks that may occur during the project" at bounding box center [235, 358] width 0 height 9
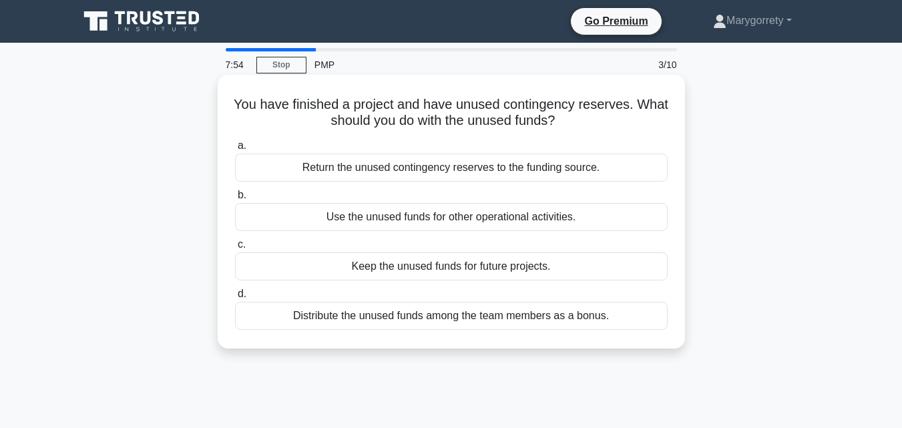
click at [434, 165] on div "Return the unused contingency reserves to the funding source." at bounding box center [451, 168] width 433 height 28
click at [235, 150] on input "a. Return the unused contingency reserves to the funding source." at bounding box center [235, 145] width 0 height 9
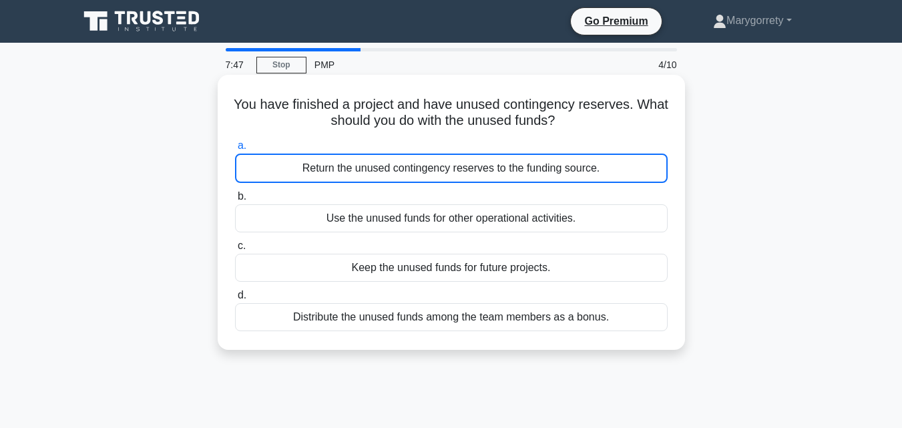
click at [400, 165] on div "Return the unused contingency reserves to the funding source." at bounding box center [451, 168] width 433 height 29
click at [235, 150] on input "a. Return the unused contingency reserves to the funding source." at bounding box center [235, 145] width 0 height 9
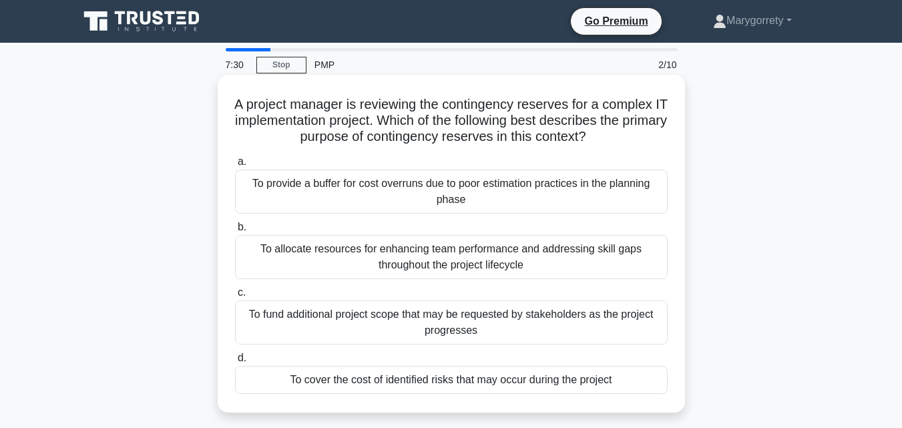
click at [462, 382] on div "To cover the cost of identified risks that may occur during the project" at bounding box center [451, 380] width 433 height 28
click at [235, 362] on input "d. To cover the cost of identified risks that may occur during the project" at bounding box center [235, 358] width 0 height 9
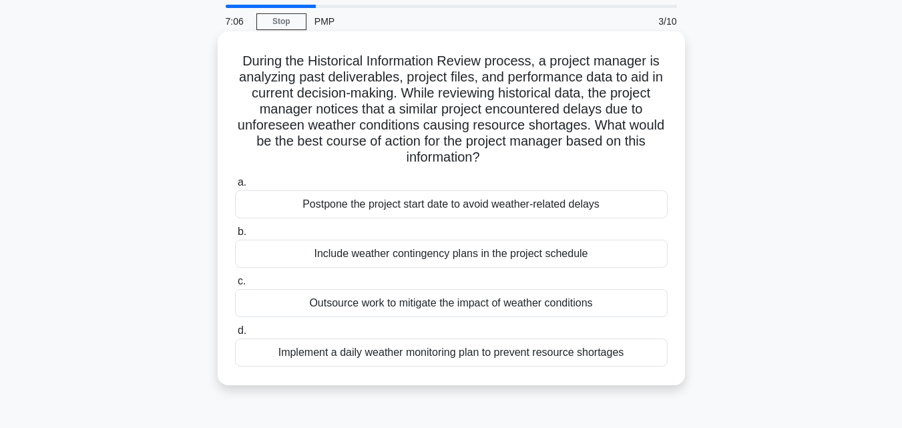
scroll to position [67, 0]
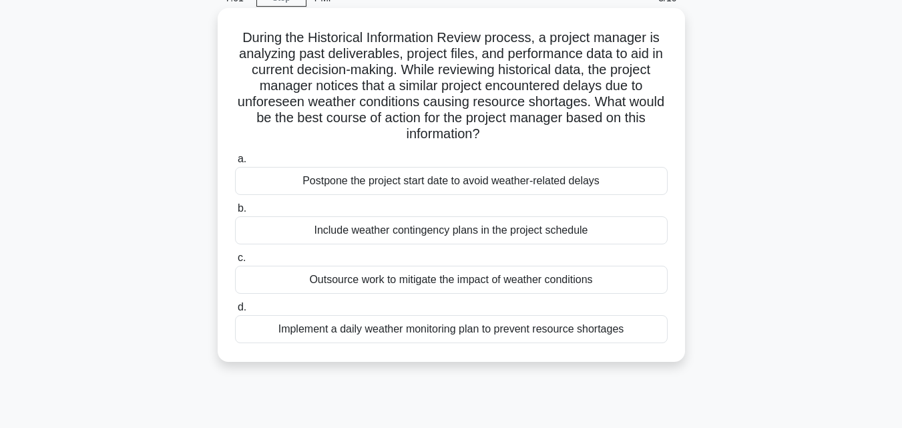
click at [484, 235] on div "Include weather contingency plans in the project schedule" at bounding box center [451, 230] width 433 height 28
click at [235, 213] on input "b. Include weather contingency plans in the project schedule" at bounding box center [235, 208] width 0 height 9
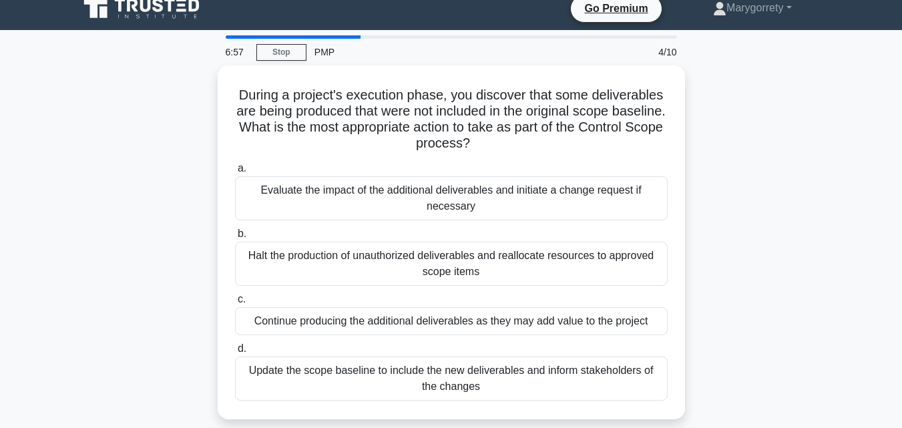
scroll to position [0, 0]
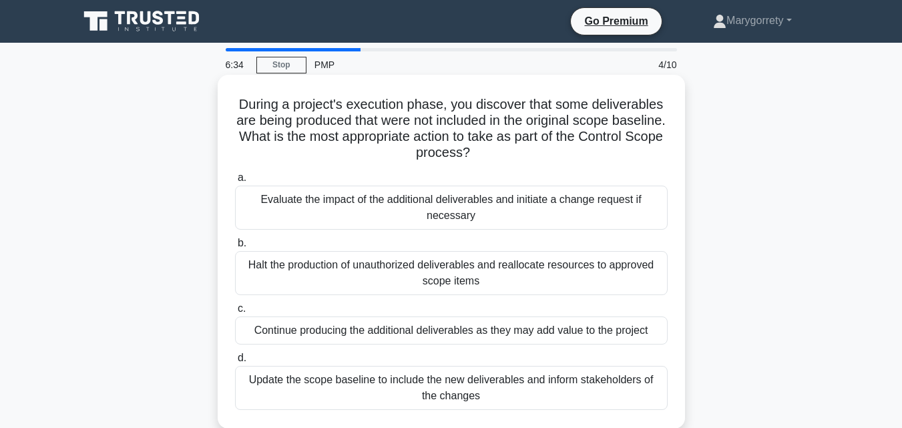
click at [510, 216] on div "Evaluate the impact of the additional deliverables and initiate a change reques…" at bounding box center [451, 208] width 433 height 44
click at [235, 182] on input "a. Evaluate the impact of the additional deliverables and initiate a change req…" at bounding box center [235, 178] width 0 height 9
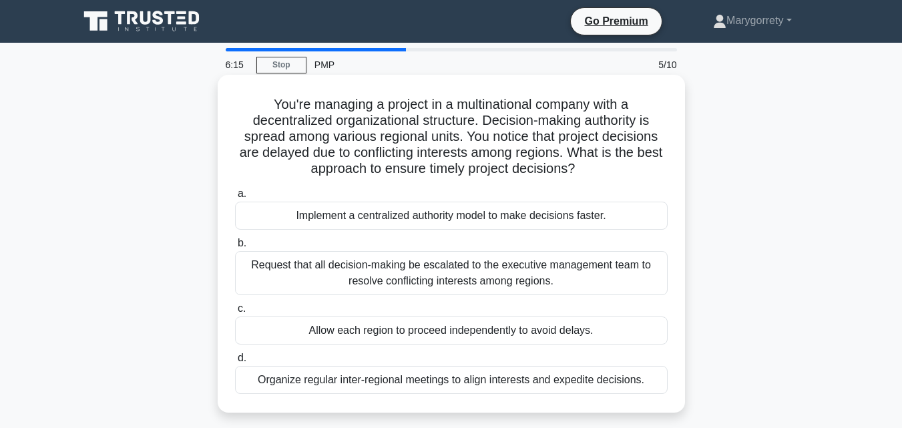
click at [486, 382] on div "Organize regular inter-regional meetings to align interests and expedite decisi…" at bounding box center [451, 380] width 433 height 28
click at [235, 362] on input "d. Organize regular inter-regional meetings to align interests and expedite dec…" at bounding box center [235, 358] width 0 height 9
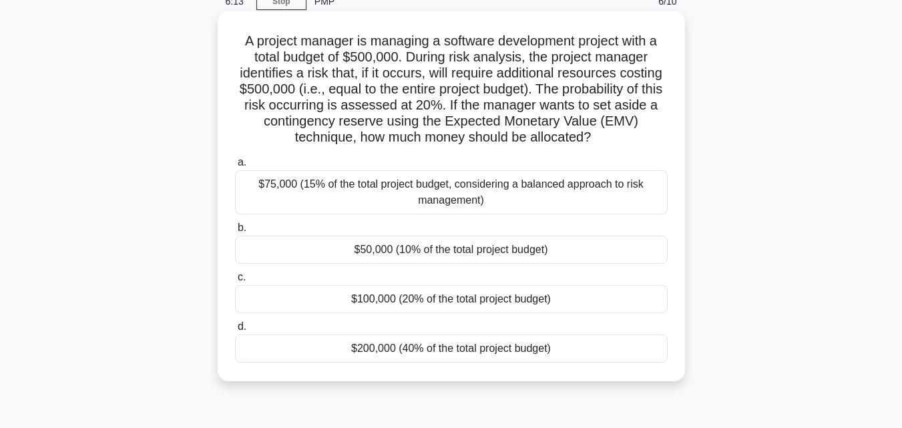
scroll to position [67, 0]
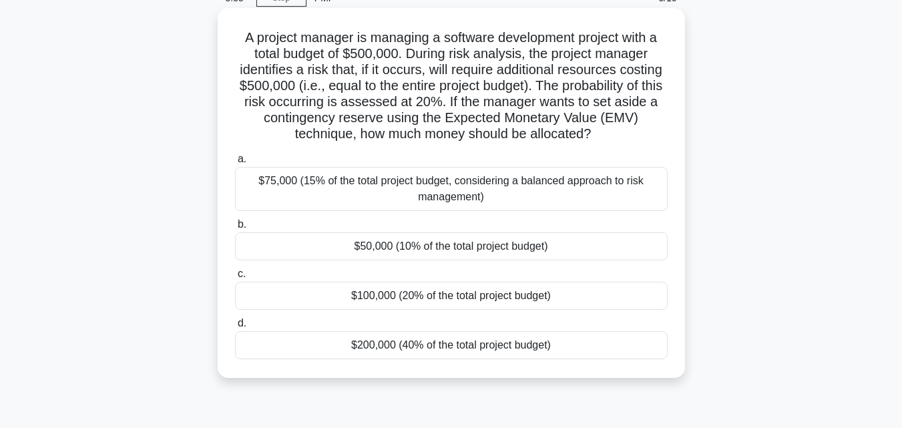
click at [493, 301] on div "$100,000 (20% of the total project budget)" at bounding box center [451, 296] width 433 height 28
click at [235, 278] on input "c. $100,000 (20% of the total project budget)" at bounding box center [235, 274] width 0 height 9
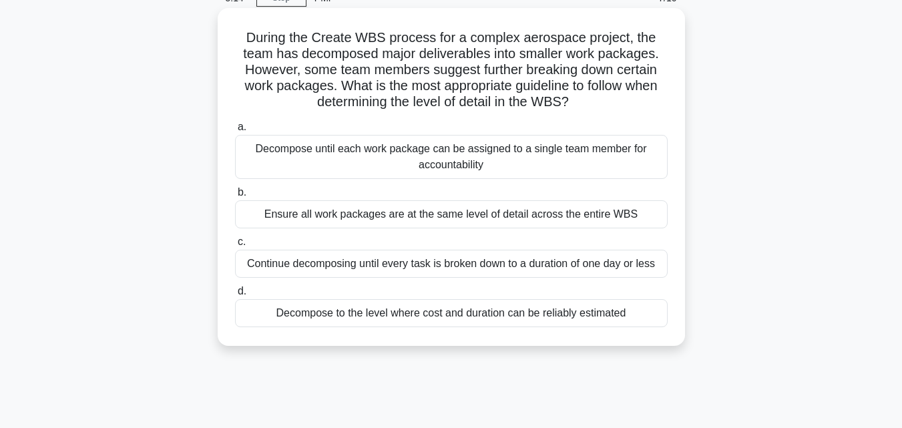
click at [470, 319] on div "Decompose to the level where cost and duration can be reliably estimated" at bounding box center [451, 313] width 433 height 28
click at [235, 296] on input "d. Decompose to the level where cost and duration can be reliably estimated" at bounding box center [235, 291] width 0 height 9
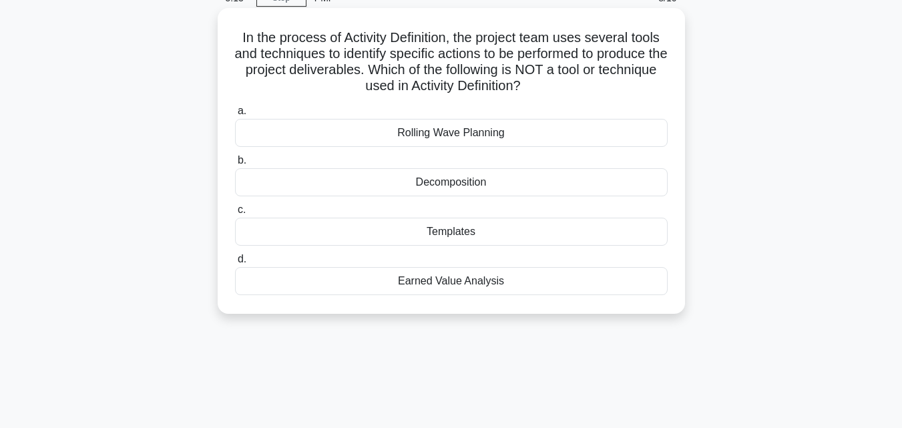
scroll to position [0, 0]
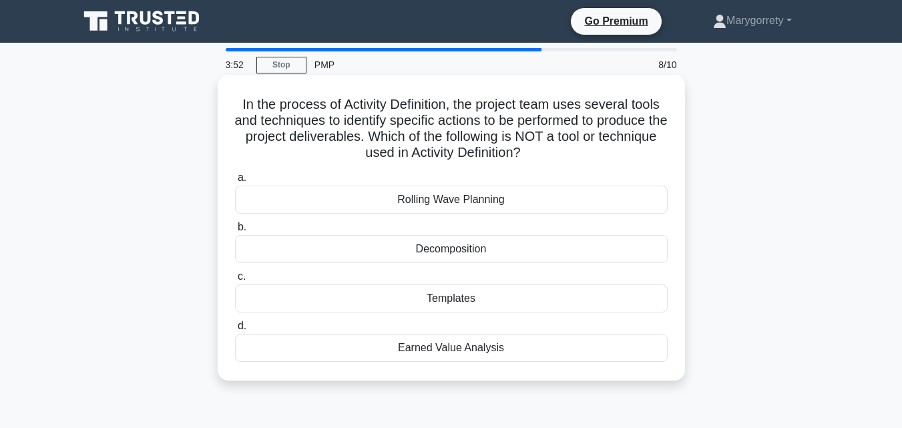
click at [461, 354] on div "Earned Value Analysis" at bounding box center [451, 348] width 433 height 28
click at [235, 330] on input "d. Earned Value Analysis" at bounding box center [235, 326] width 0 height 9
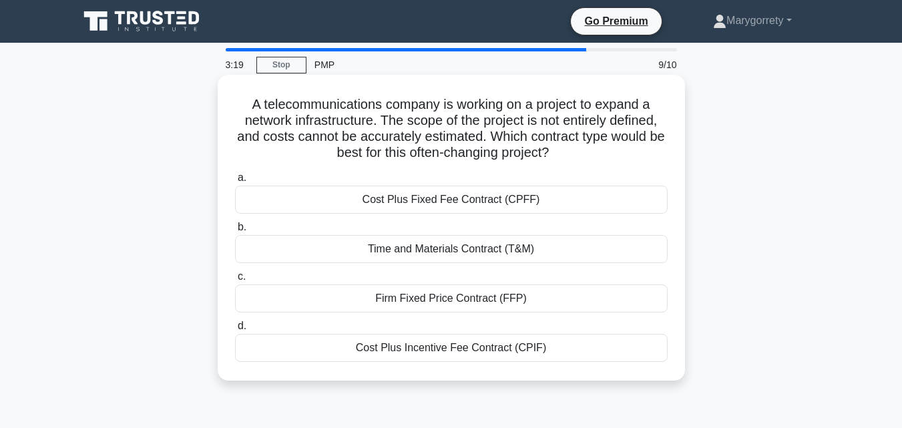
click at [447, 353] on div "Cost Plus Incentive Fee Contract (CPIF)" at bounding box center [451, 348] width 433 height 28
click at [235, 330] on input "d. Cost Plus Incentive Fee Contract (CPIF)" at bounding box center [235, 326] width 0 height 9
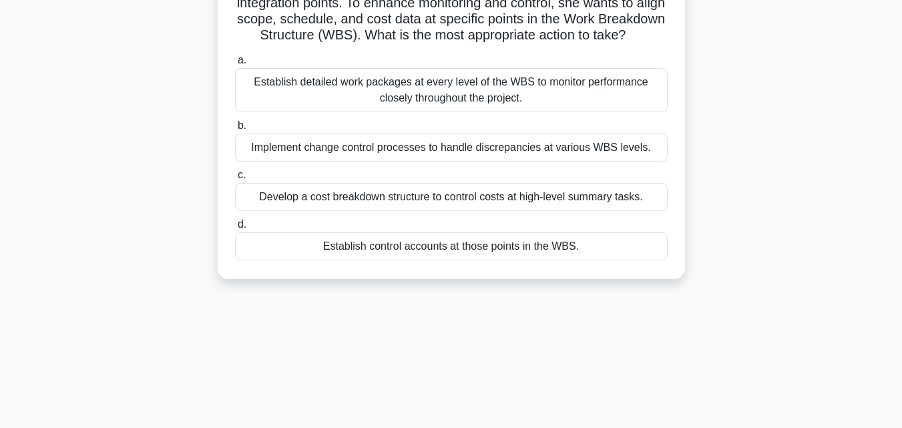
scroll to position [67, 0]
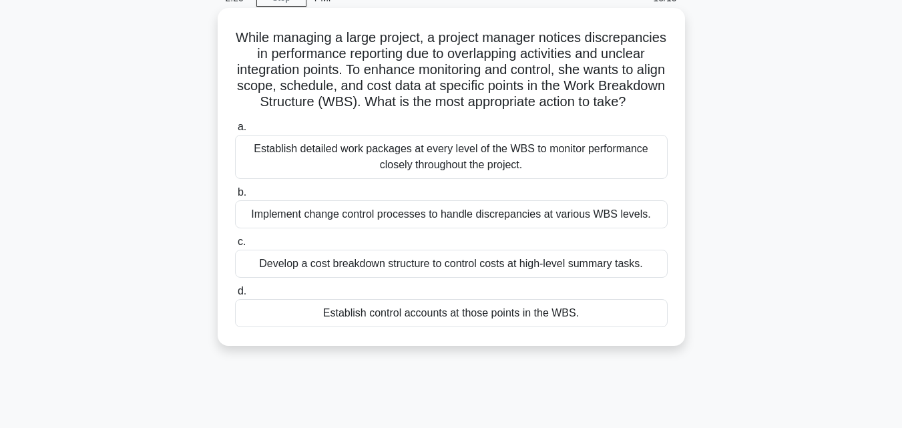
click at [466, 228] on div "Implement change control processes to handle discrepancies at various WBS level…" at bounding box center [451, 214] width 433 height 28
click at [235, 197] on input "b. Implement change control processes to handle discrepancies at various WBS le…" at bounding box center [235, 192] width 0 height 9
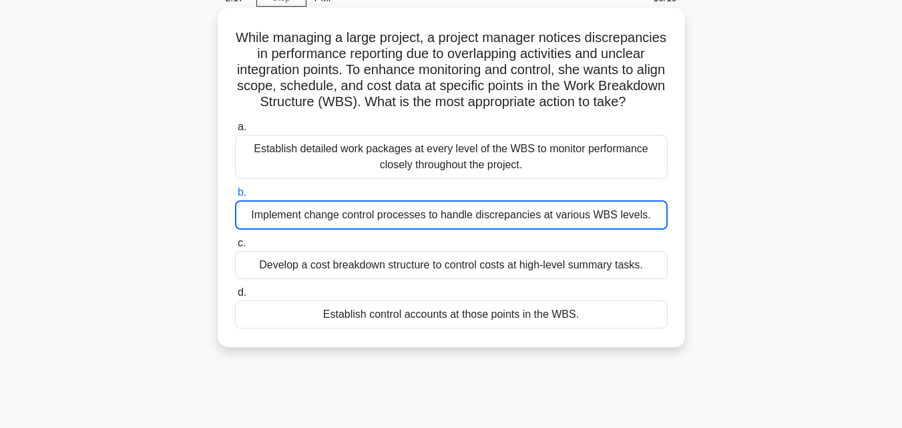
scroll to position [0, 0]
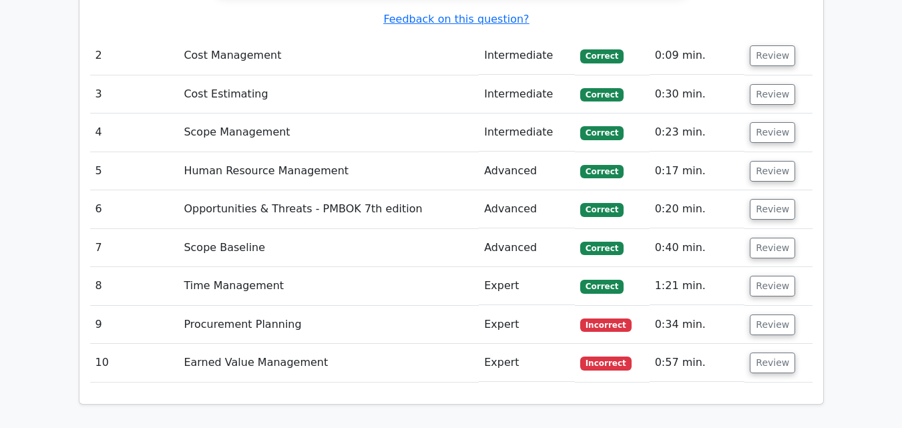
scroll to position [1936, 0]
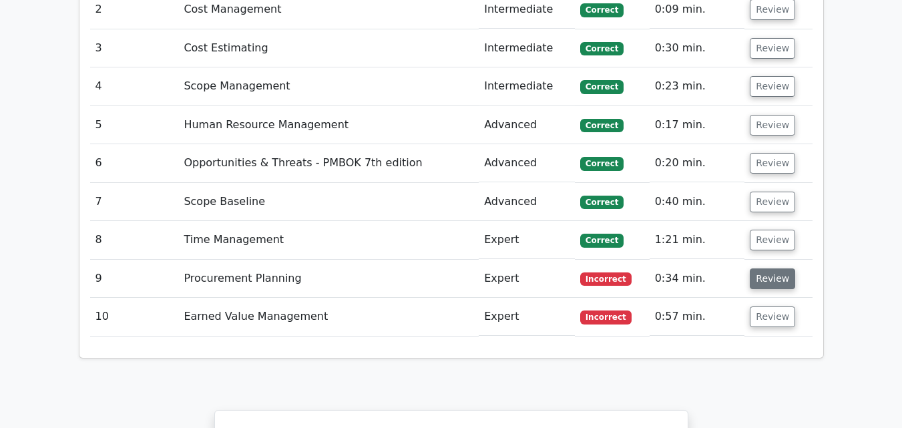
click at [763, 268] on button "Review" at bounding box center [772, 278] width 45 height 21
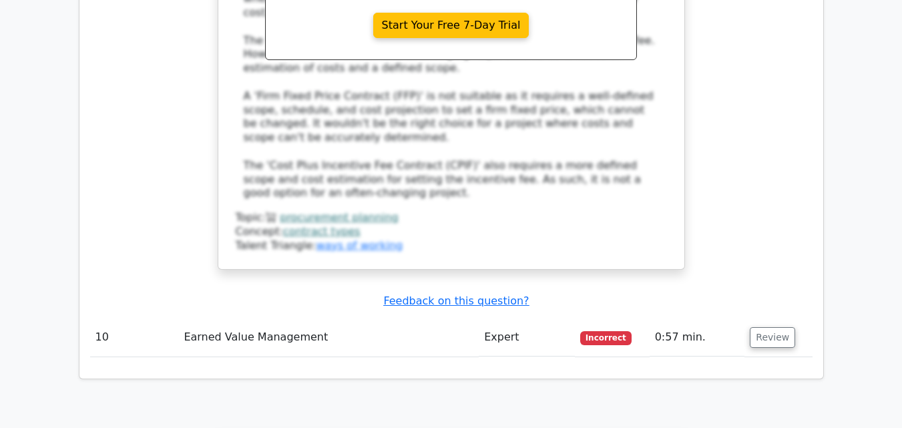
scroll to position [2737, 0]
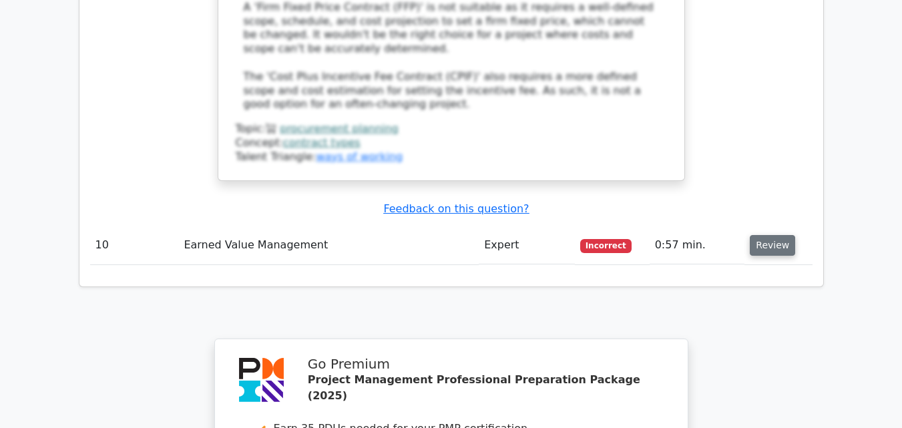
click at [769, 235] on button "Review" at bounding box center [772, 245] width 45 height 21
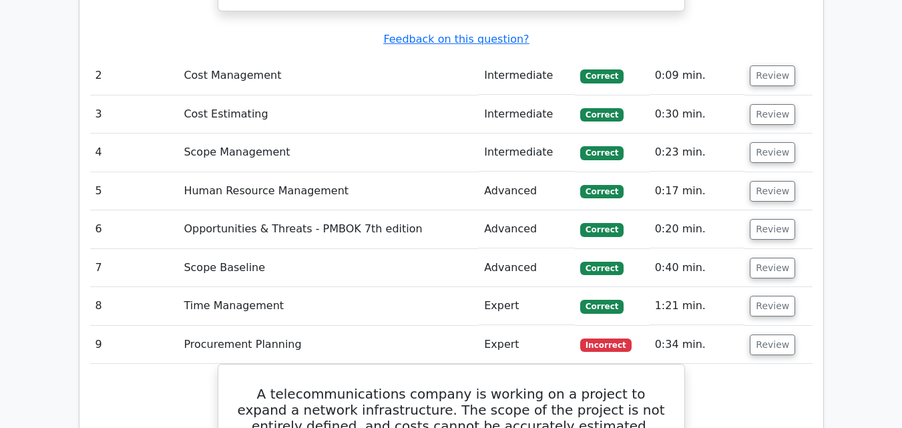
scroll to position [1869, 0]
click at [752, 296] on button "Review" at bounding box center [772, 306] width 45 height 21
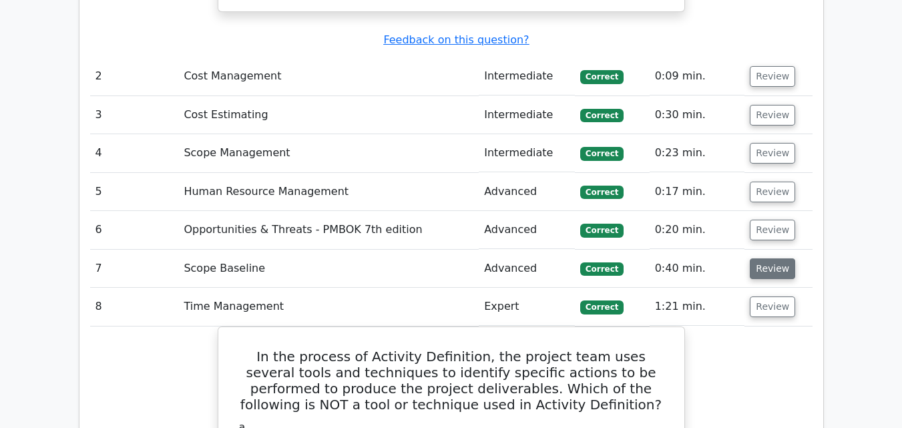
click at [764, 258] on button "Review" at bounding box center [772, 268] width 45 height 21
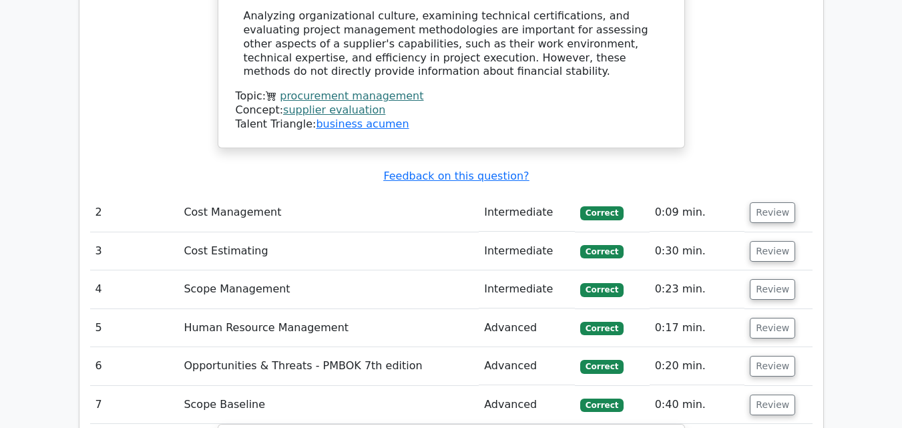
scroll to position [1735, 0]
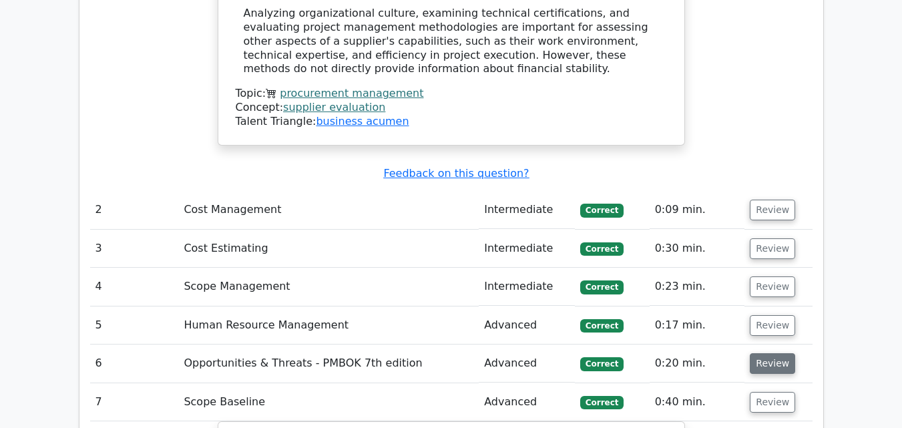
click at [766, 353] on button "Review" at bounding box center [772, 363] width 45 height 21
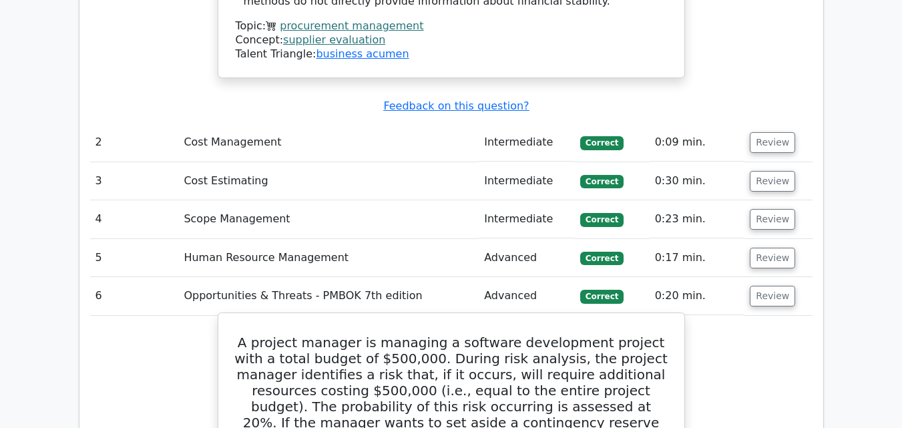
scroll to position [1802, 0]
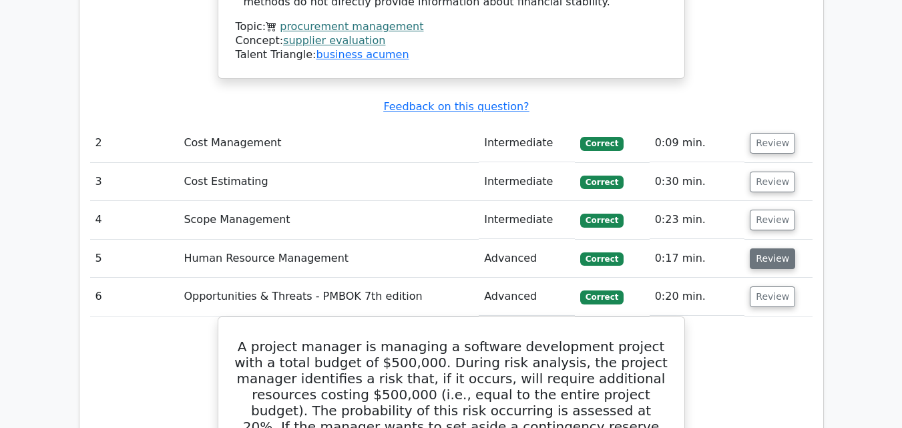
click at [762, 248] on button "Review" at bounding box center [772, 258] width 45 height 21
click at [760, 248] on button "Review" at bounding box center [772, 258] width 45 height 21
click at [766, 248] on button "Review" at bounding box center [772, 258] width 45 height 21
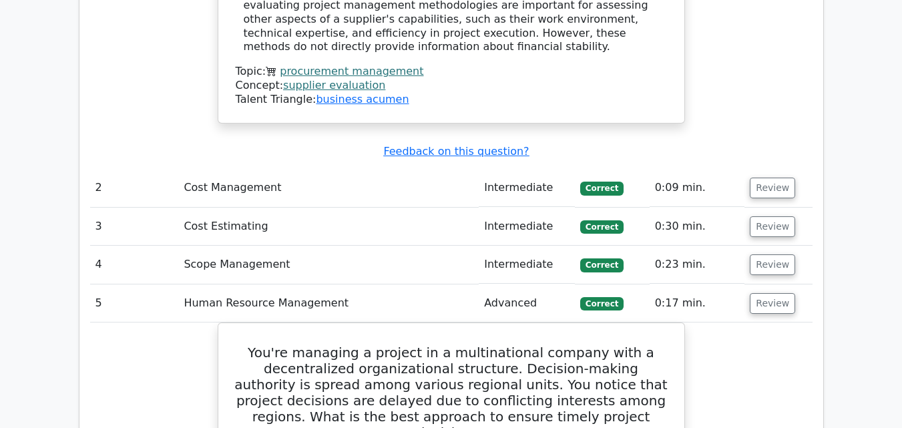
scroll to position [1735, 0]
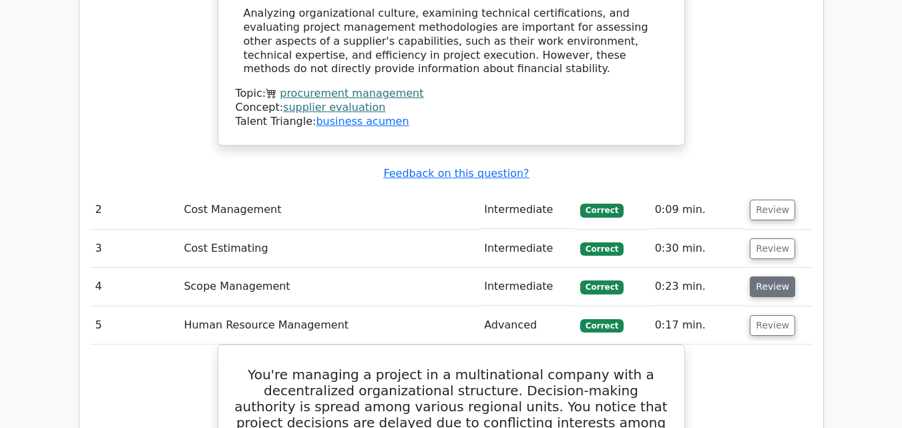
click at [779, 276] on button "Review" at bounding box center [772, 286] width 45 height 21
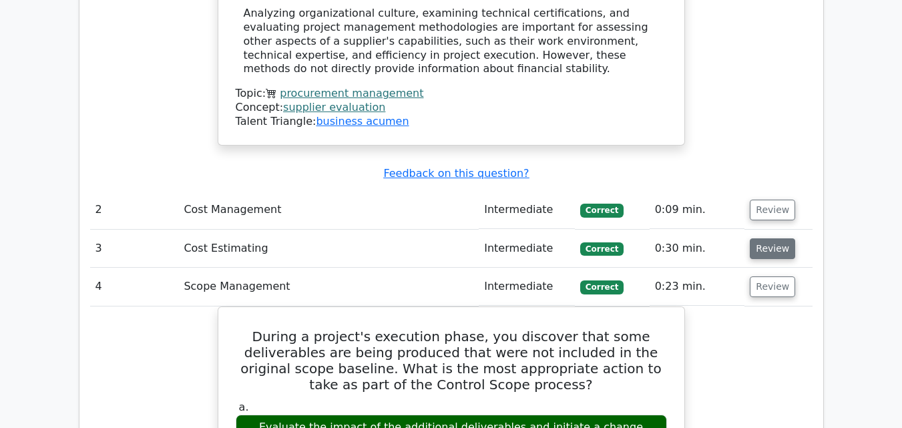
click at [785, 238] on button "Review" at bounding box center [772, 248] width 45 height 21
